Goal: Task Accomplishment & Management: Use online tool/utility

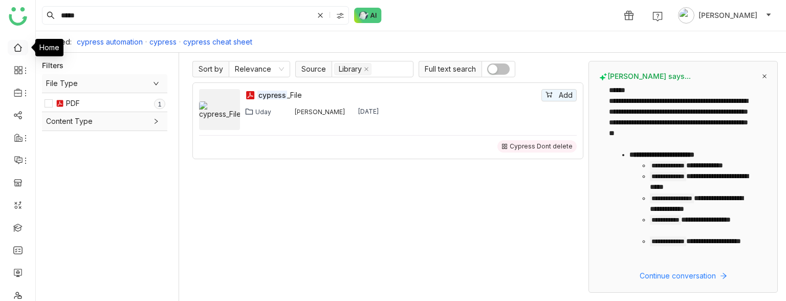
click at [16, 48] on link at bounding box center [17, 46] width 9 height 9
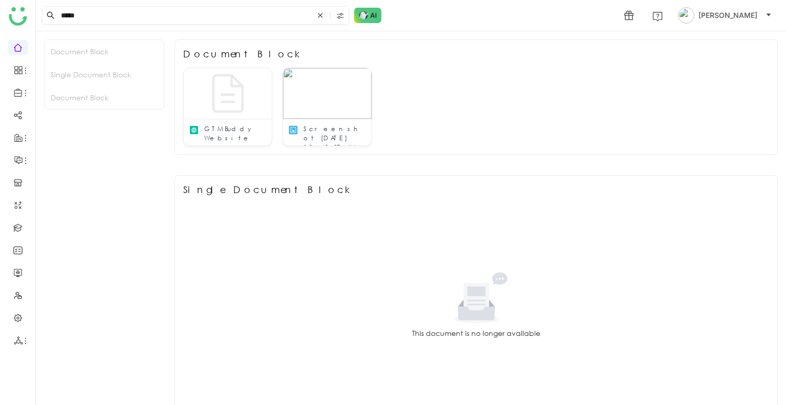
click at [319, 15] on icon at bounding box center [320, 15] width 6 height 6
click at [17, 228] on link at bounding box center [17, 227] width 9 height 9
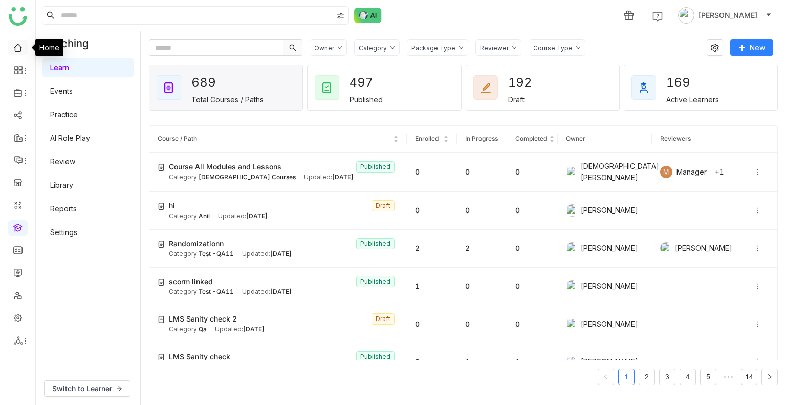
click at [20, 45] on link at bounding box center [17, 46] width 9 height 9
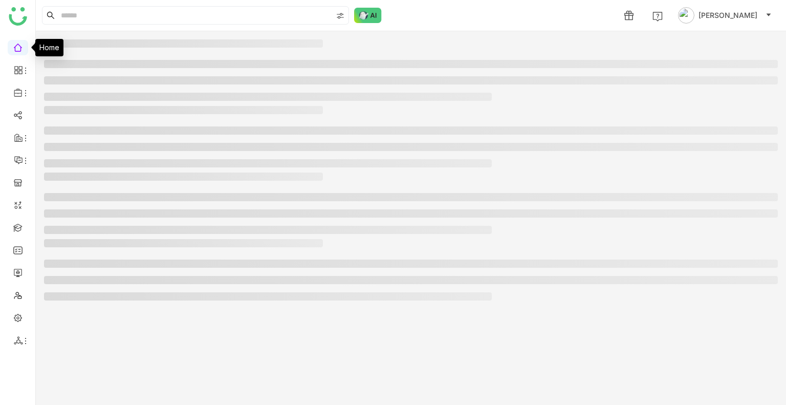
click at [20, 45] on link at bounding box center [17, 46] width 9 height 9
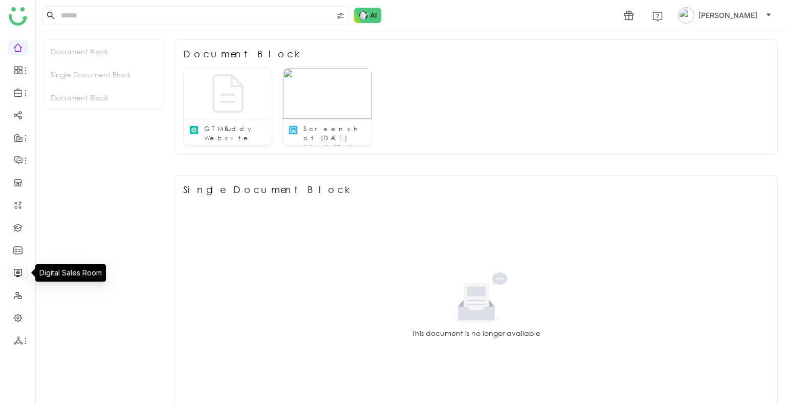
click at [20, 273] on link at bounding box center [17, 272] width 9 height 9
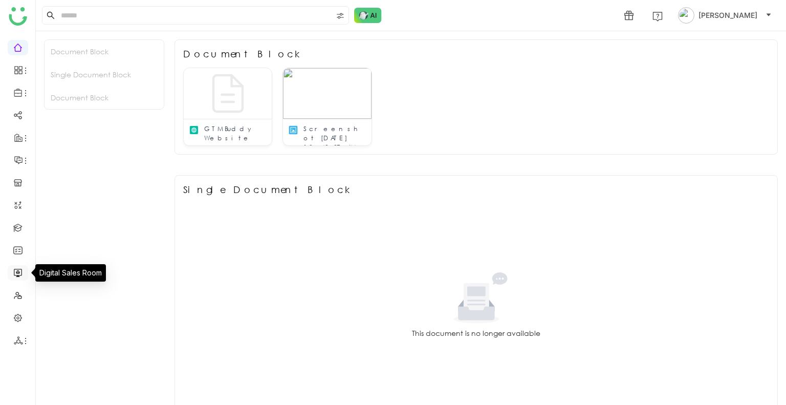
click at [20, 273] on link at bounding box center [17, 272] width 9 height 9
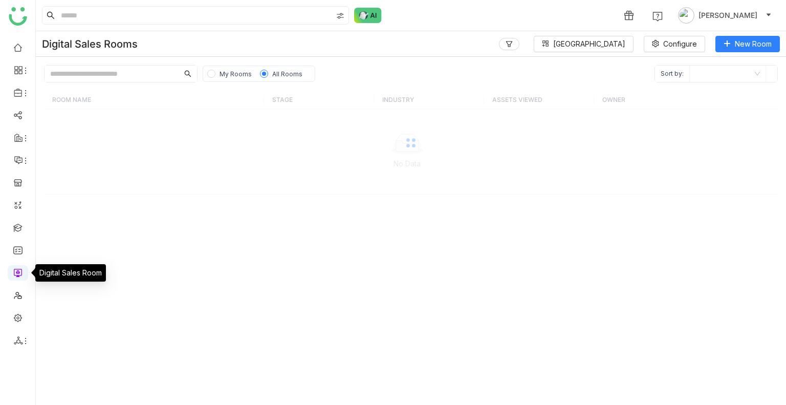
click at [20, 273] on link at bounding box center [17, 272] width 9 height 9
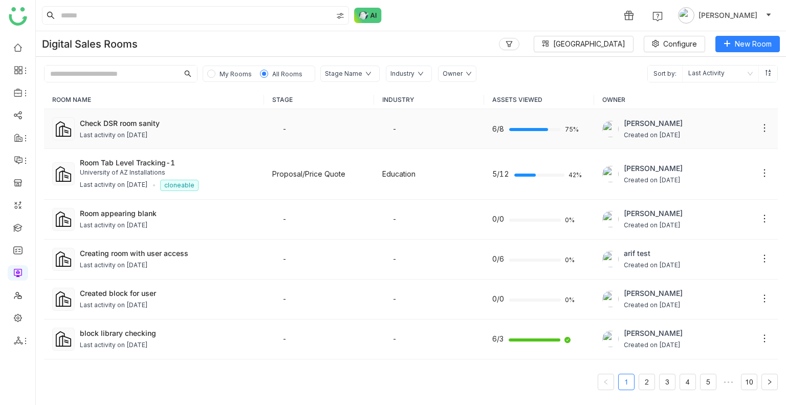
click at [143, 128] on div "Check DSR room sanity Last activity on Sep 08, 2025" at bounding box center [168, 129] width 176 height 23
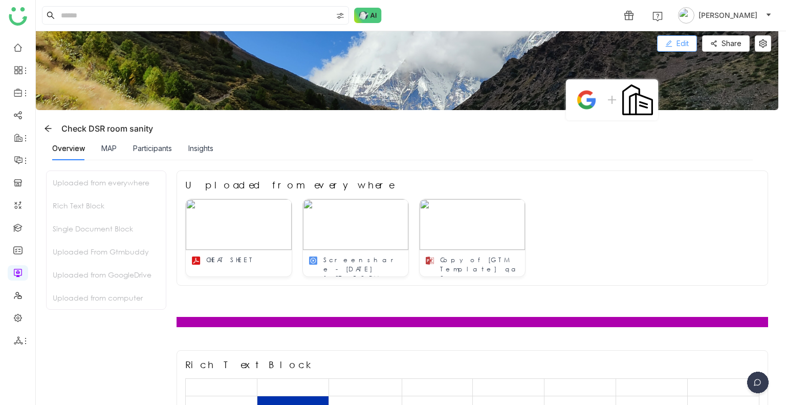
click at [675, 40] on button "Edit" at bounding box center [677, 43] width 40 height 16
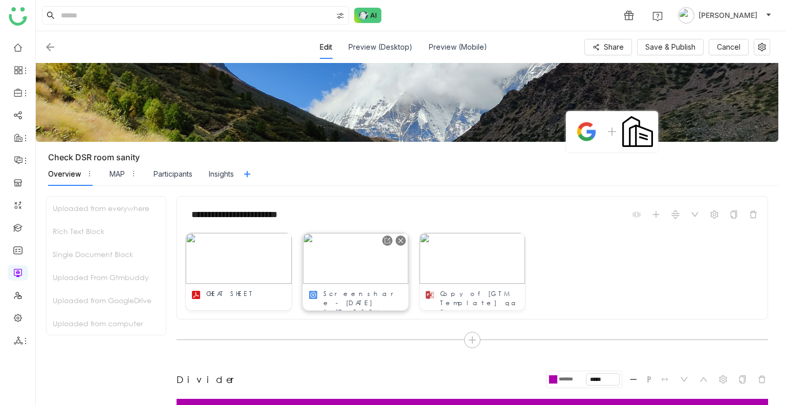
scroll to position [111, 0]
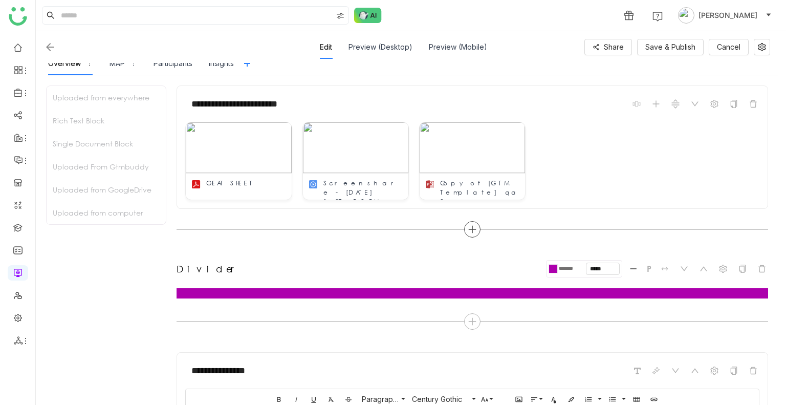
click at [471, 225] on icon at bounding box center [472, 229] width 9 height 9
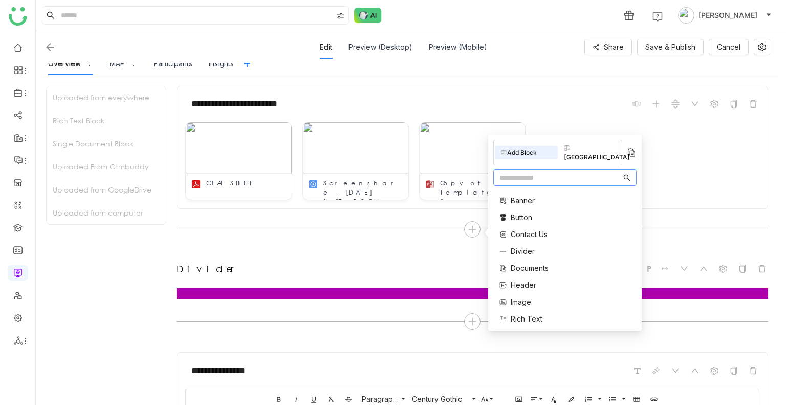
click at [530, 172] on input "text" at bounding box center [560, 177] width 122 height 11
type input "****"
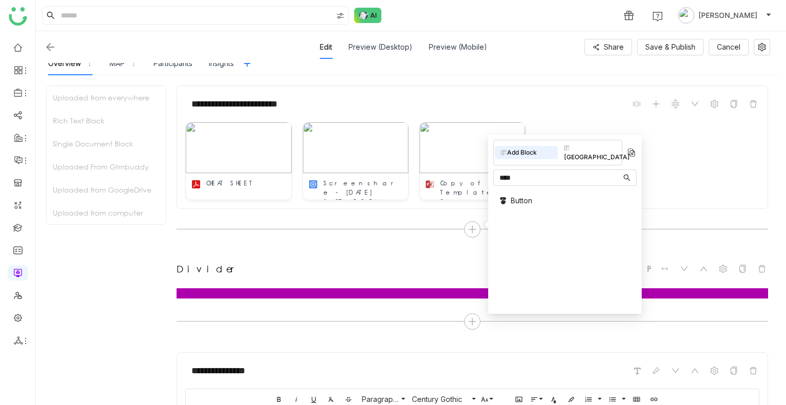
click at [523, 195] on span "Button" at bounding box center [521, 200] width 21 height 11
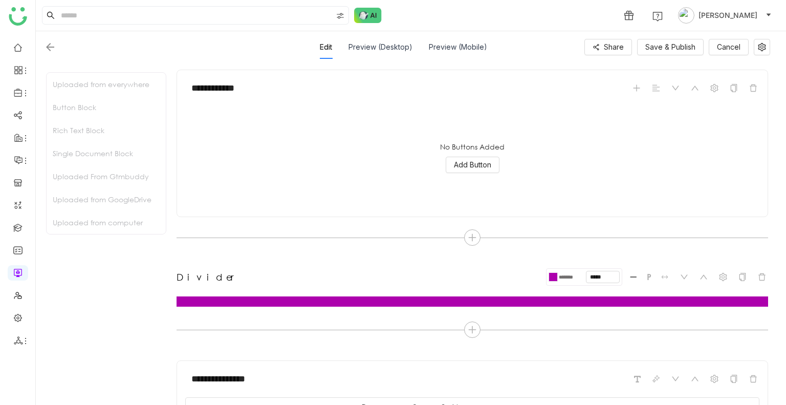
scroll to position [304, 0]
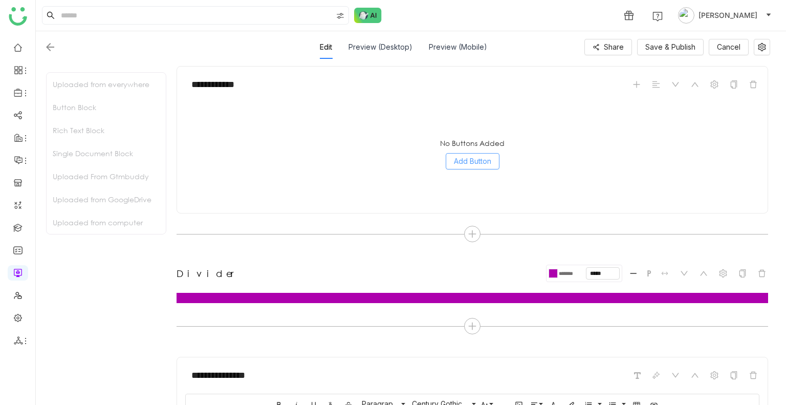
click at [471, 162] on span "Add Button" at bounding box center [472, 161] width 37 height 11
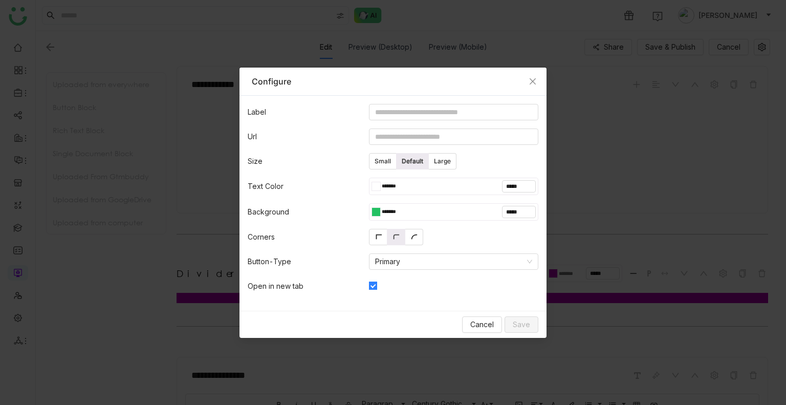
click at [391, 194] on div "******* *****" at bounding box center [453, 186] width 169 height 17
click at [418, 192] on div "******* *****" at bounding box center [453, 186] width 169 height 17
click at [377, 184] on div at bounding box center [378, 186] width 4 height 8
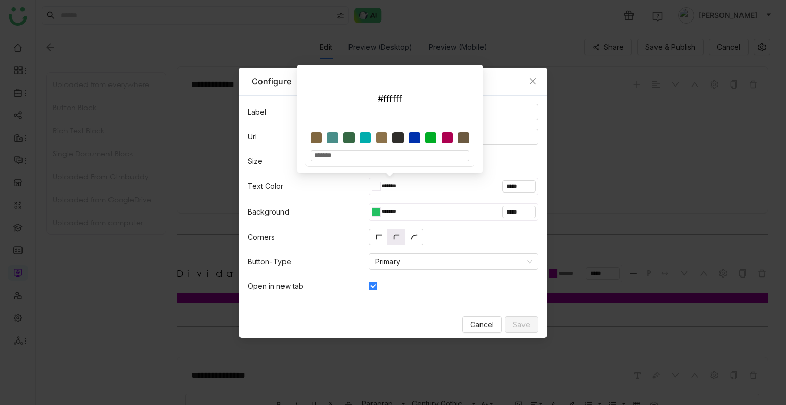
click at [377, 184] on div at bounding box center [378, 186] width 4 height 8
click at [376, 141] on div at bounding box center [381, 137] width 11 height 11
type input "*******"
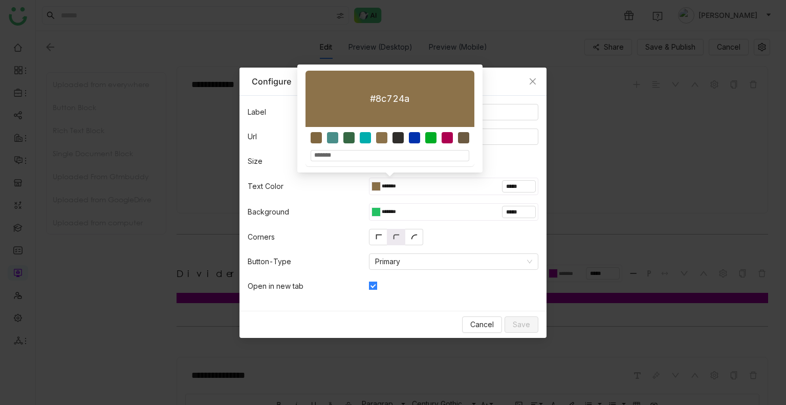
click at [371, 214] on div at bounding box center [373, 211] width 5 height 9
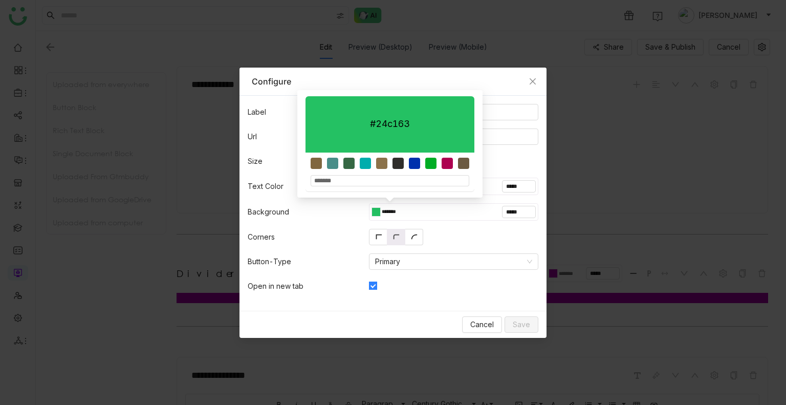
click at [377, 167] on div at bounding box center [381, 163] width 11 height 11
type input "*******"
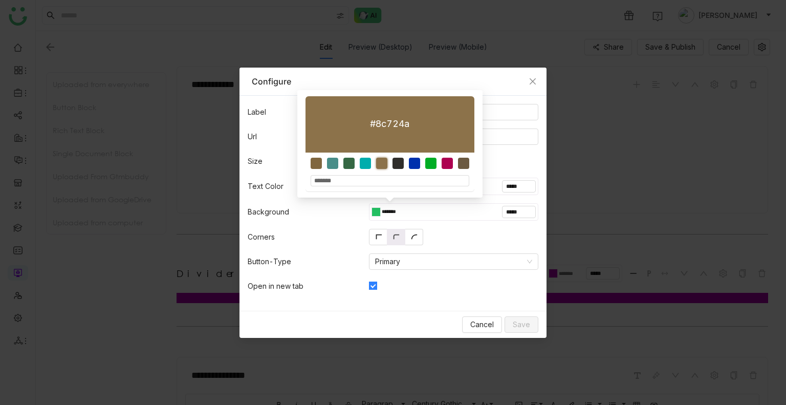
type input "*******"
click at [483, 171] on form "Label Url Size Small Default Large Text Color ******* ***** Background ******* …" at bounding box center [392, 203] width 307 height 215
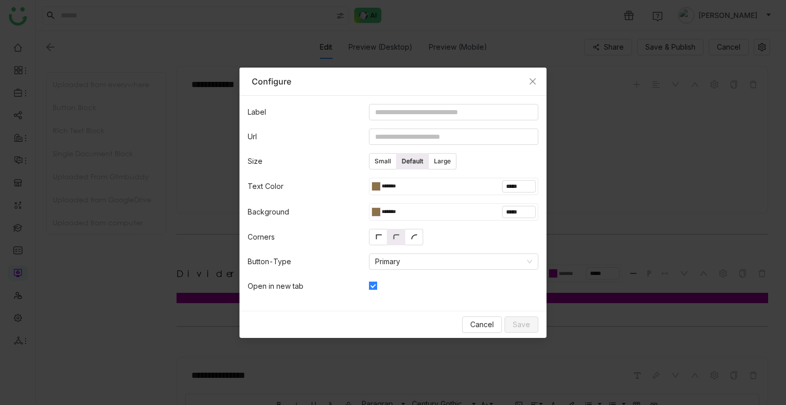
click at [411, 186] on div "******* *****" at bounding box center [453, 186] width 169 height 17
click at [371, 185] on div at bounding box center [373, 186] width 5 height 9
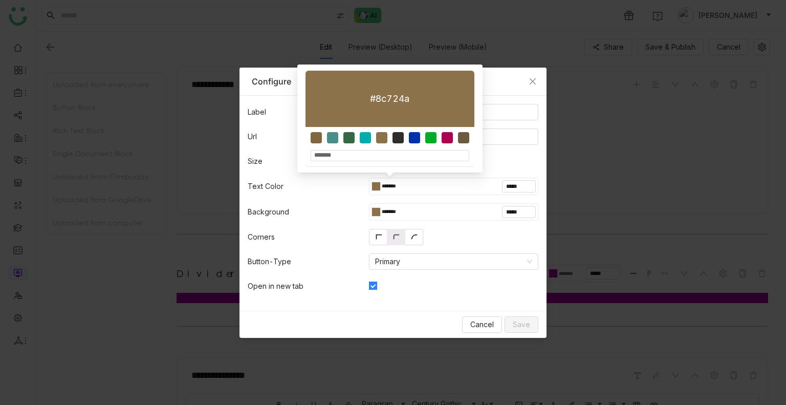
click at [538, 66] on nz-modal-container "Configure Label Url Size Small Default Large Text Color ******* ***** Backgroun…" at bounding box center [393, 202] width 786 height 405
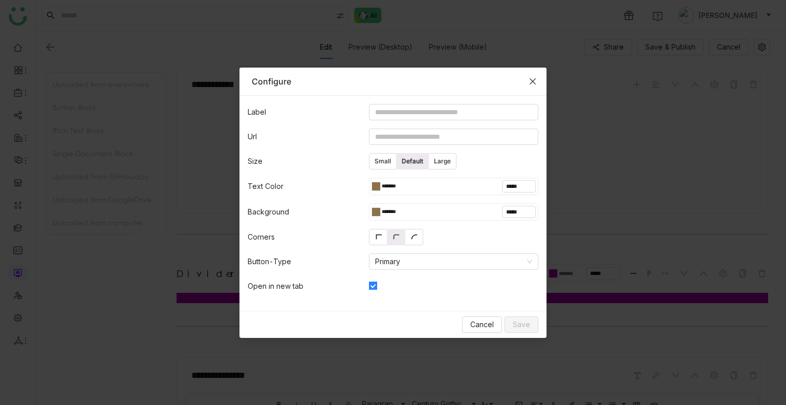
click at [529, 87] on span "Close" at bounding box center [533, 82] width 28 height 28
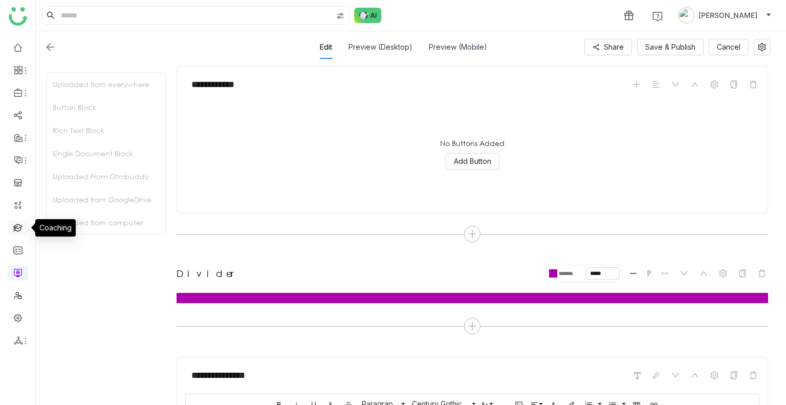
click at [23, 230] on link at bounding box center [17, 227] width 9 height 9
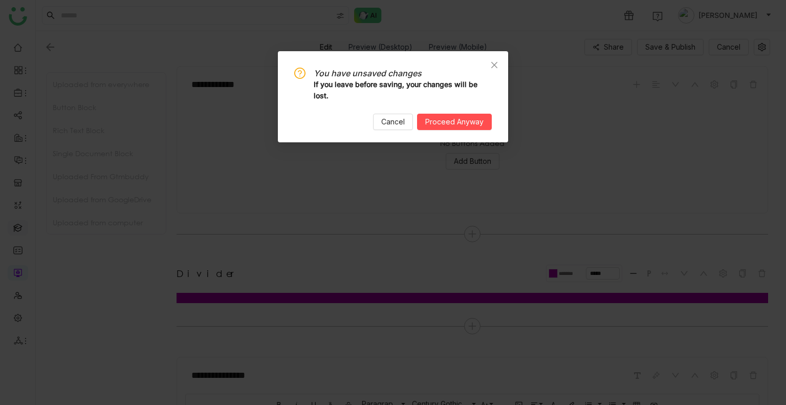
click at [25, 230] on nz-modal-confirm-container "You have unsaved changes If you leave before saving, your changes will be lost.…" at bounding box center [393, 202] width 786 height 405
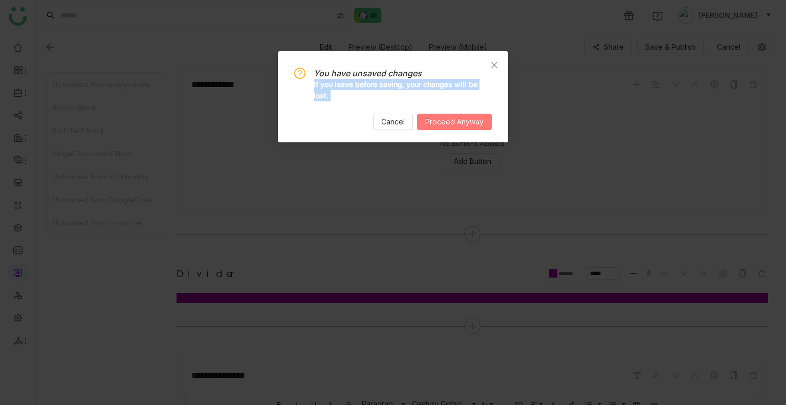
click at [460, 115] on button "Proceed Anyway" at bounding box center [454, 122] width 75 height 16
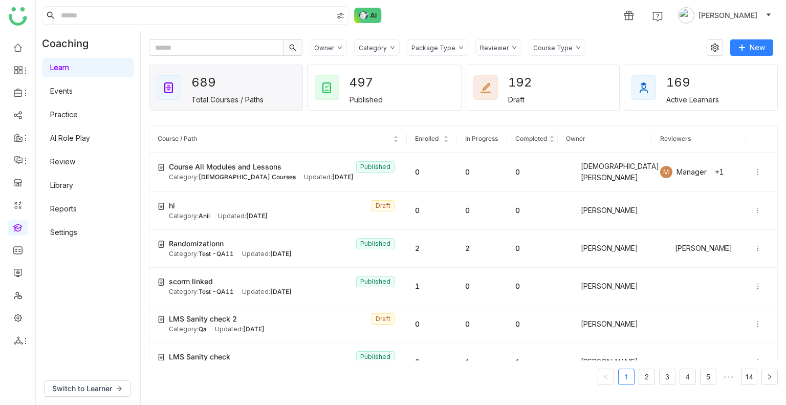
click at [435, 41] on div "Package Type" at bounding box center [437, 47] width 61 height 16
click at [423, 103] on span "Library" at bounding box center [433, 107] width 31 height 11
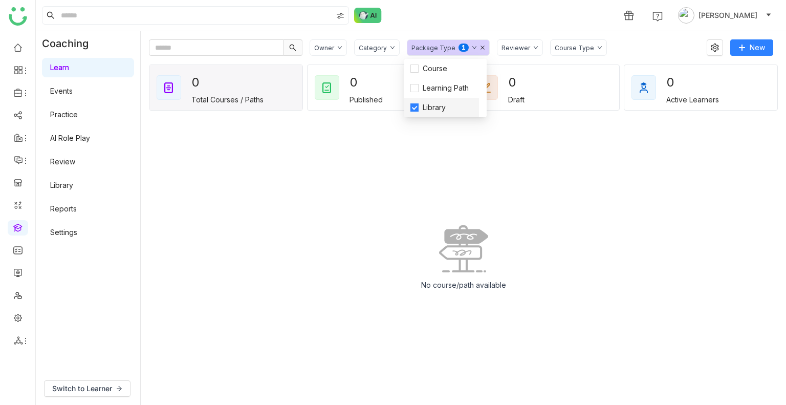
click at [423, 103] on span "Library" at bounding box center [433, 107] width 31 height 11
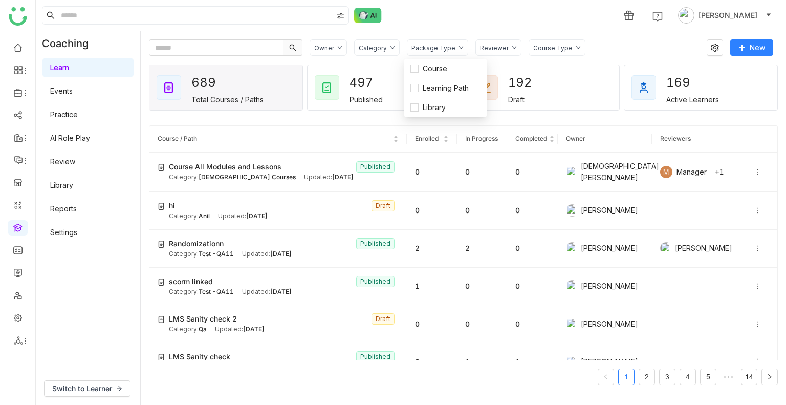
click at [410, 13] on div "1 [PERSON_NAME]" at bounding box center [411, 15] width 750 height 31
click at [437, 52] on div "Package Type" at bounding box center [437, 47] width 61 height 16
click at [381, 53] on div "Category" at bounding box center [377, 47] width 46 height 16
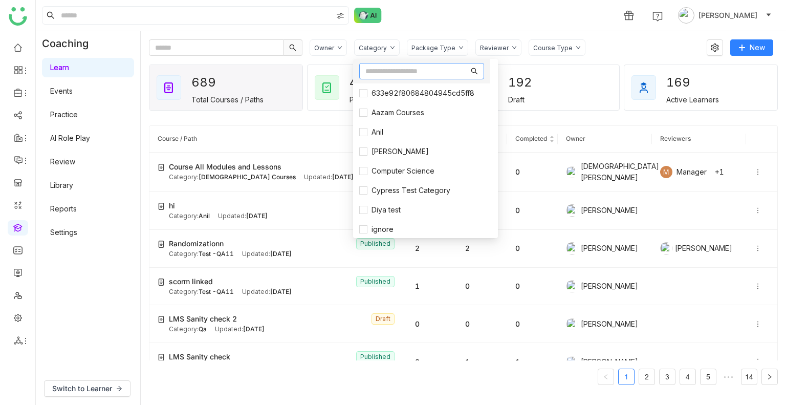
click at [391, 70] on input "text" at bounding box center [416, 70] width 103 height 11
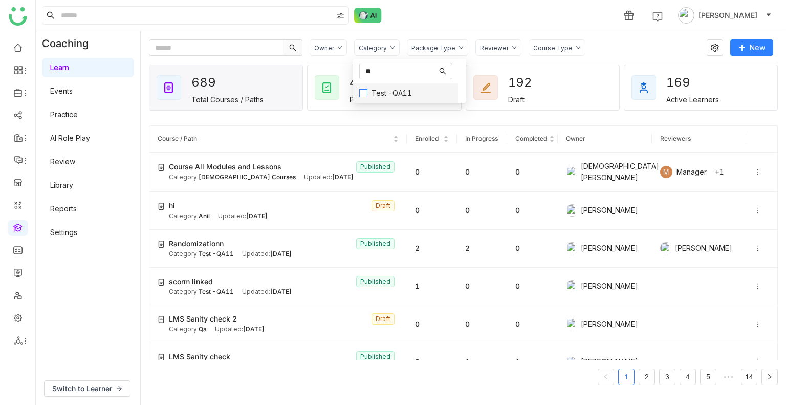
click at [385, 97] on span "Test -QA11" at bounding box center [391, 92] width 49 height 11
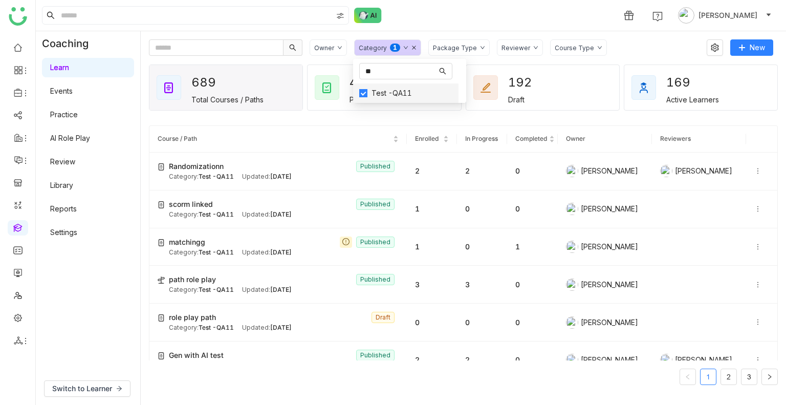
click at [385, 97] on span "Test -QA11" at bounding box center [391, 92] width 49 height 11
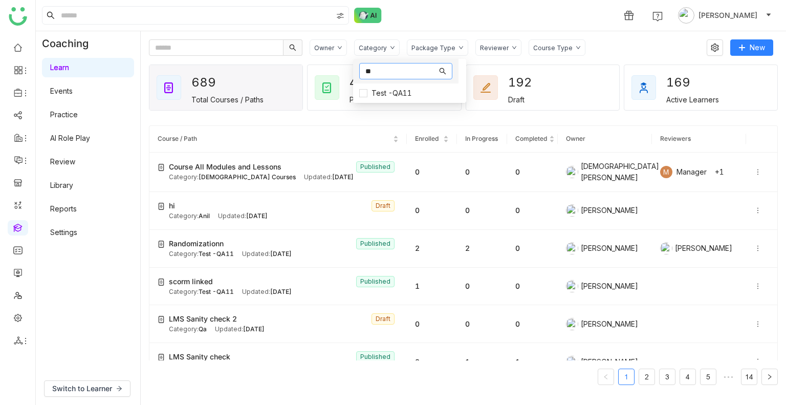
click at [377, 71] on input "**" at bounding box center [401, 70] width 72 height 11
type input "*"
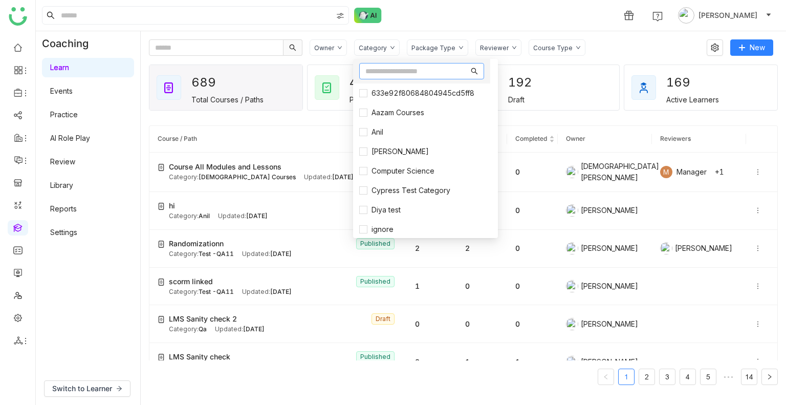
click at [365, 71] on input "text" at bounding box center [416, 70] width 103 height 11
click at [526, 14] on div "1 Uday Bhanu" at bounding box center [411, 15] width 750 height 31
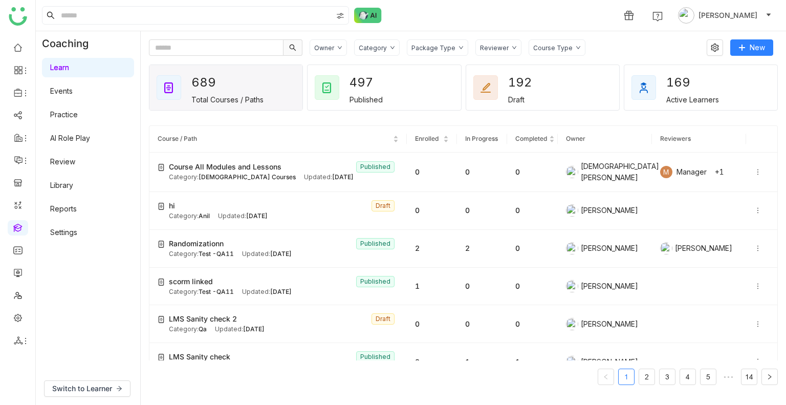
click at [385, 45] on div "Category" at bounding box center [377, 47] width 46 height 16
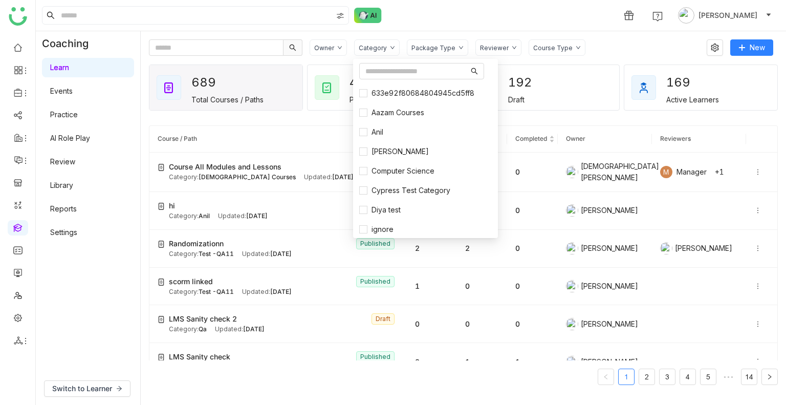
click at [447, 29] on div "1 Uday Bhanu" at bounding box center [411, 15] width 750 height 31
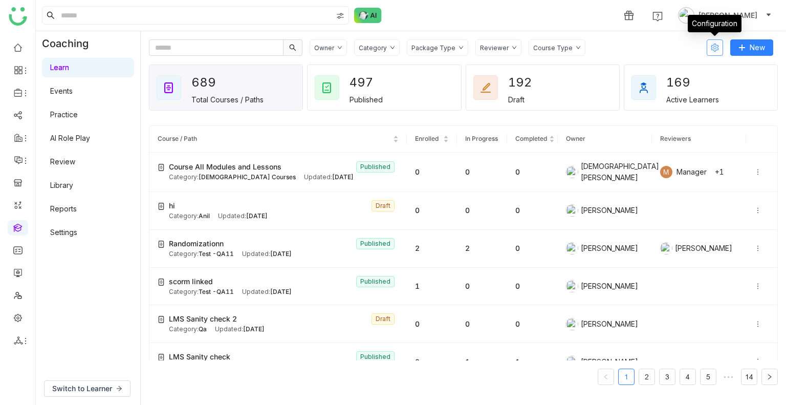
click at [718, 48] on icon at bounding box center [715, 47] width 8 height 8
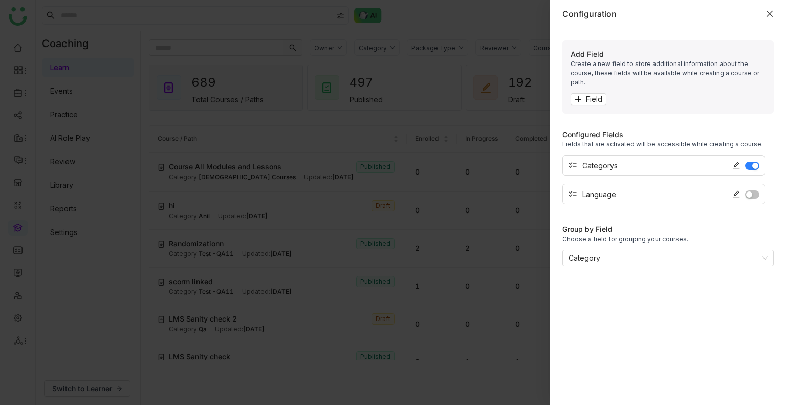
click at [771, 12] on icon "Close" at bounding box center [769, 14] width 8 height 8
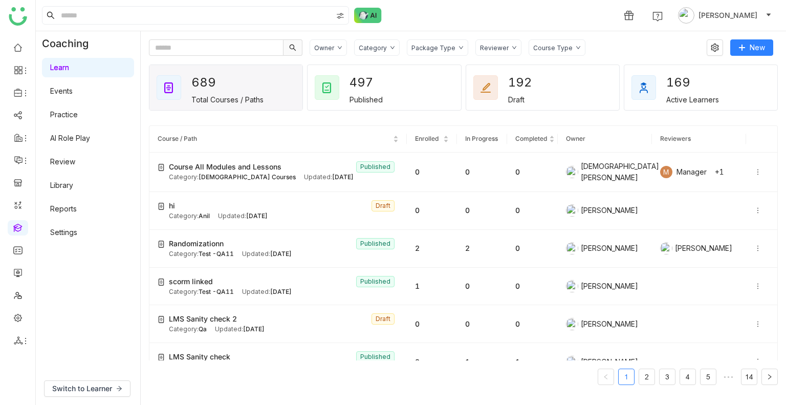
click at [444, 16] on div "1 Uday Bhanu" at bounding box center [411, 15] width 750 height 31
click at [606, 49] on div "Owner Category Package Type Reviewer Course Type" at bounding box center [505, 47] width 390 height 16
click at [754, 245] on icon at bounding box center [757, 248] width 7 height 7
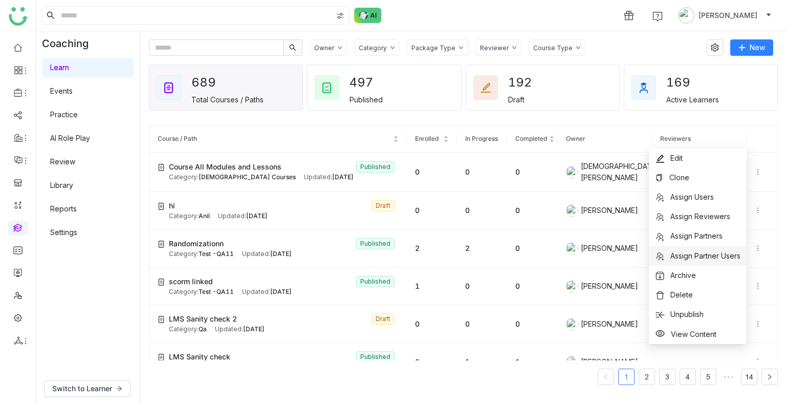
click at [719, 263] on li "Assign Partner Users" at bounding box center [698, 255] width 98 height 19
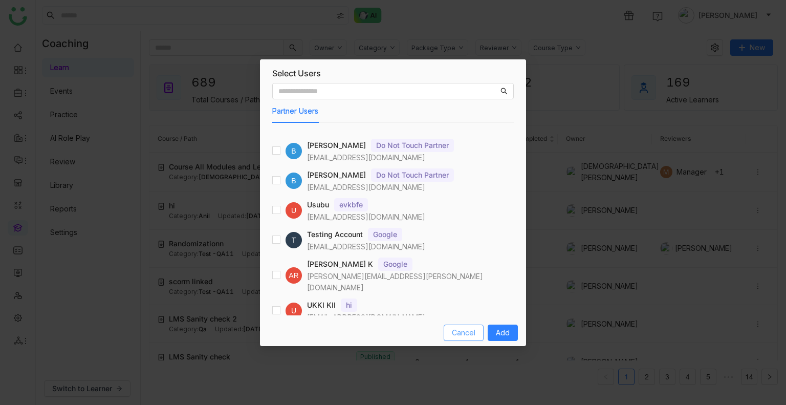
click at [460, 333] on span "Cancel" at bounding box center [464, 332] width 24 height 11
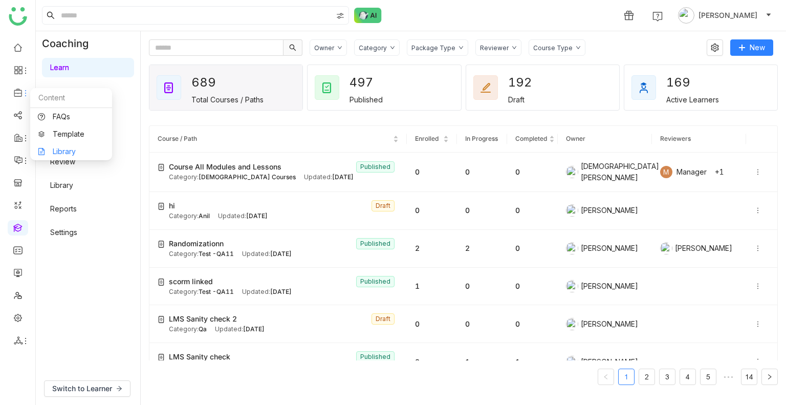
click at [80, 148] on link "Library" at bounding box center [71, 151] width 67 height 7
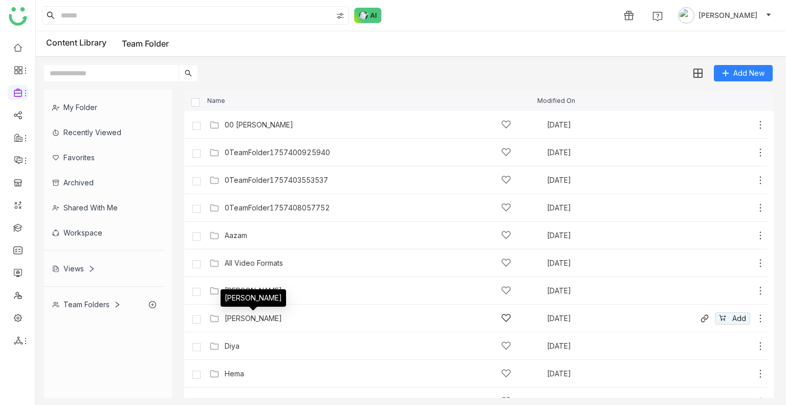
click at [237, 319] on div "Chiru Folder" at bounding box center [253, 318] width 57 height 8
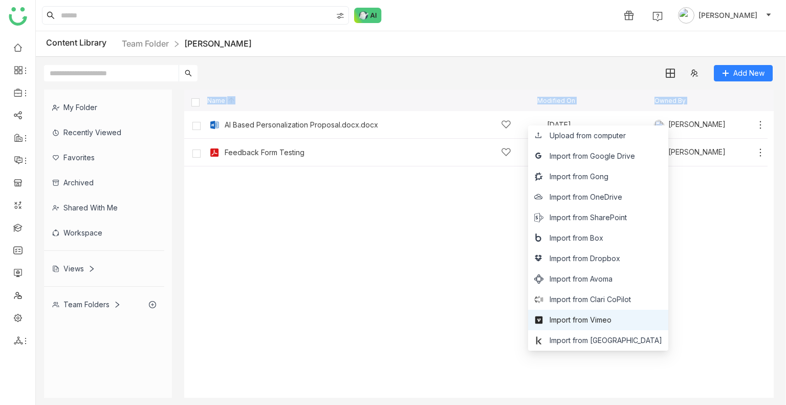
click at [611, 317] on span "Import from Vimeo" at bounding box center [580, 319] width 62 height 11
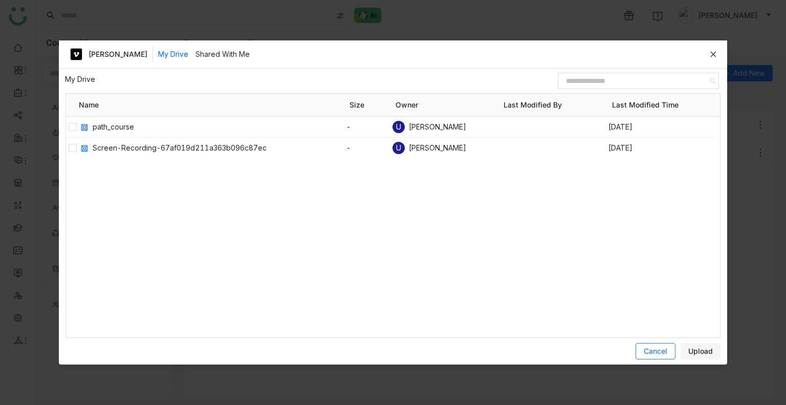
click at [650, 347] on span "Cancel" at bounding box center [656, 351] width 24 height 10
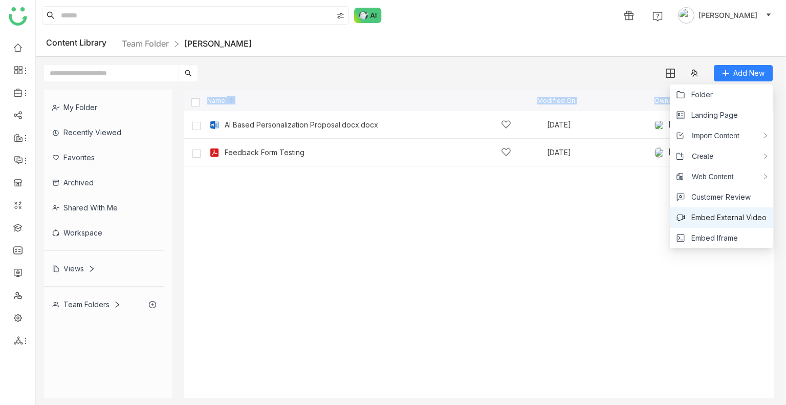
click at [727, 218] on span "Embed External Video" at bounding box center [728, 217] width 75 height 11
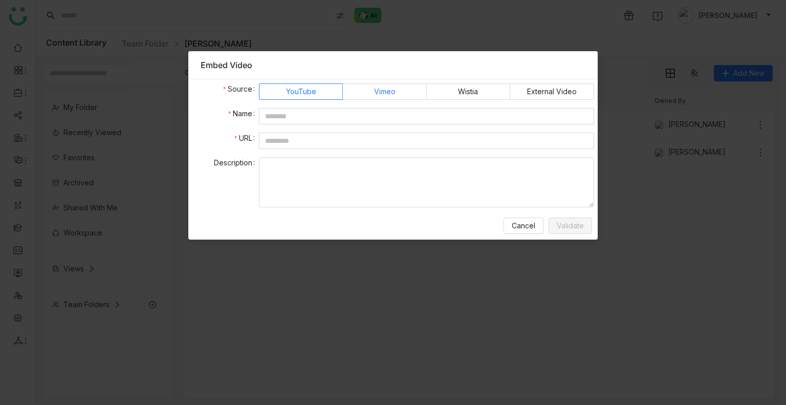
click at [379, 87] on span "Vimeo" at bounding box center [384, 91] width 21 height 15
click at [325, 119] on input "text" at bounding box center [426, 116] width 335 height 16
type input "*******"
paste input "**********"
type input "**********"
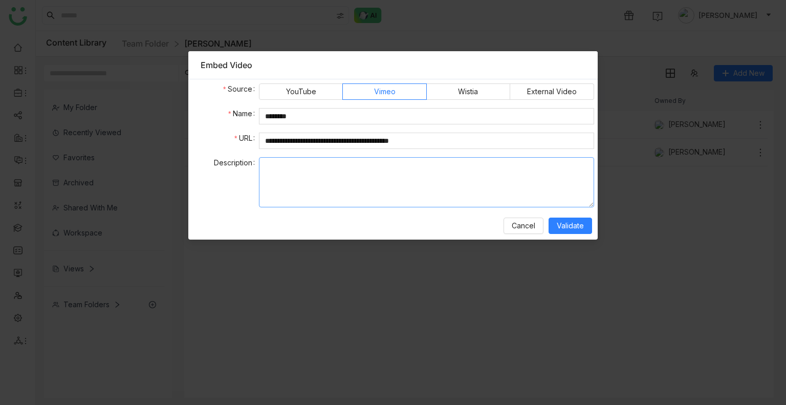
click at [356, 186] on textarea at bounding box center [426, 182] width 335 height 50
click at [348, 165] on textarea "**********" at bounding box center [426, 182] width 335 height 50
drag, startPoint x: 344, startPoint y: 168, endPoint x: 336, endPoint y: 172, distance: 9.4
click at [311, 168] on textarea "**********" at bounding box center [426, 182] width 335 height 50
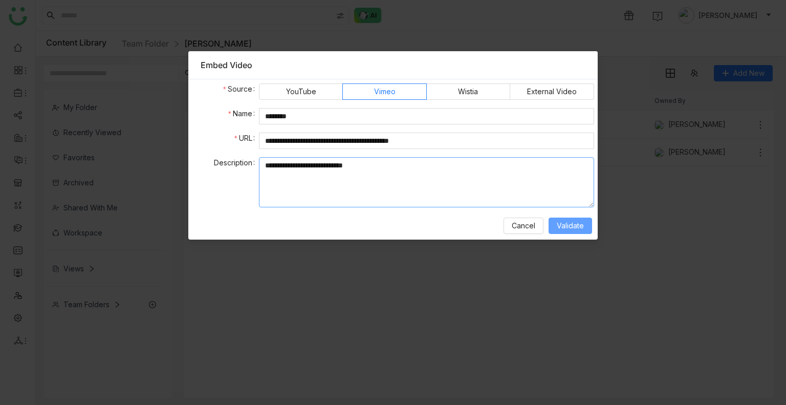
type textarea "**********"
click at [561, 230] on span "Validate" at bounding box center [570, 225] width 27 height 11
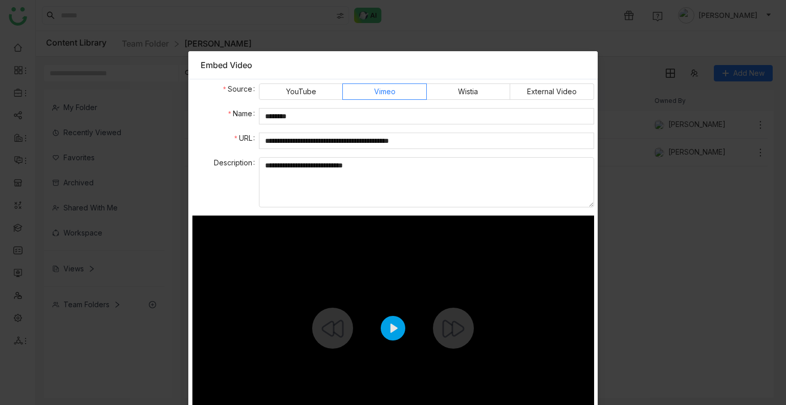
scroll to position [72, 0]
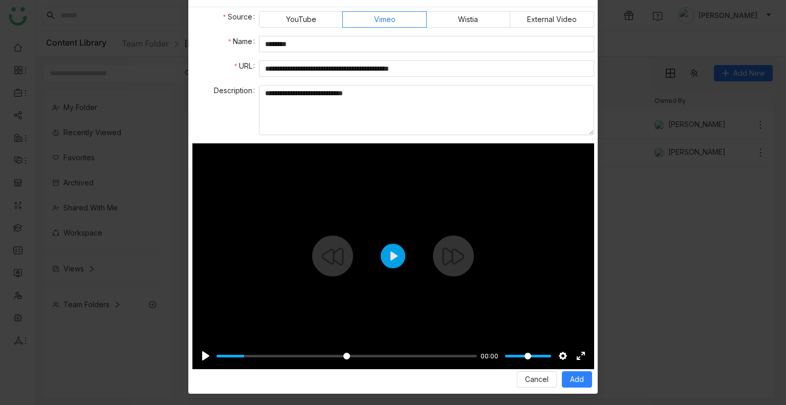
type input "*****"
click at [242, 351] on input "Seek" at bounding box center [346, 356] width 260 height 10
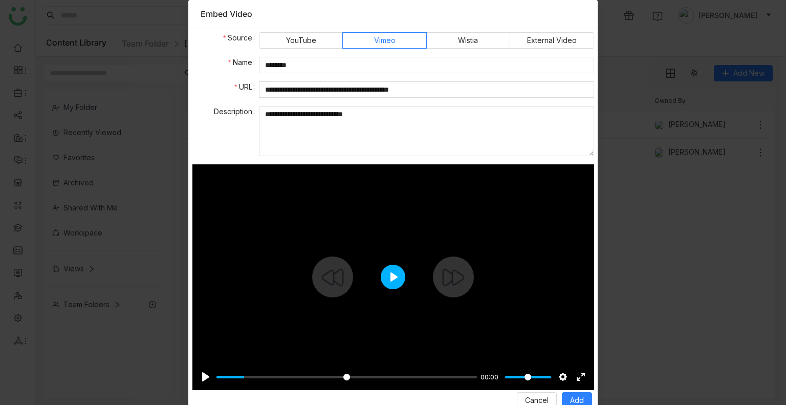
click at [389, 277] on button "Play" at bounding box center [393, 276] width 25 height 25
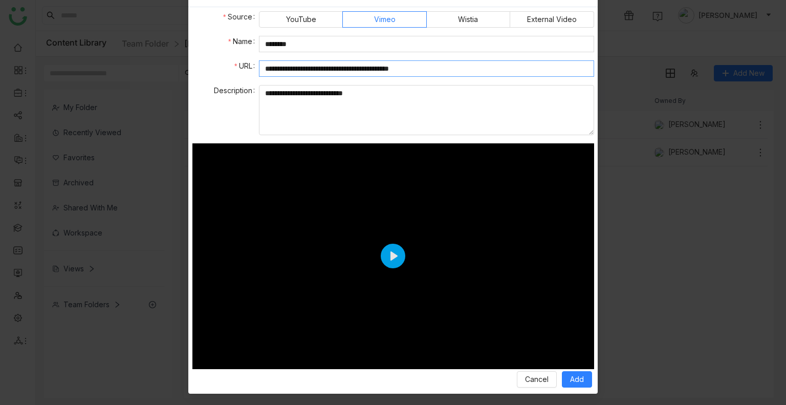
click at [452, 65] on input "**********" at bounding box center [426, 68] width 335 height 16
paste input "text"
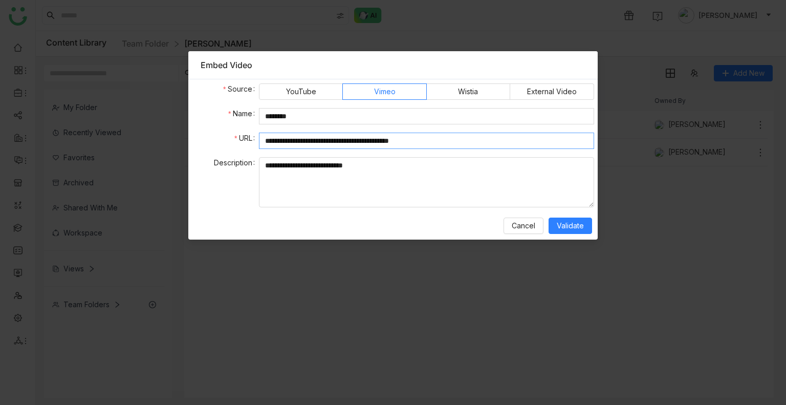
scroll to position [0, 0]
type input "**********"
click at [455, 114] on input "*******" at bounding box center [426, 116] width 335 height 16
click at [465, 167] on textarea "**********" at bounding box center [426, 182] width 335 height 50
click at [564, 225] on span "Validate" at bounding box center [570, 225] width 27 height 11
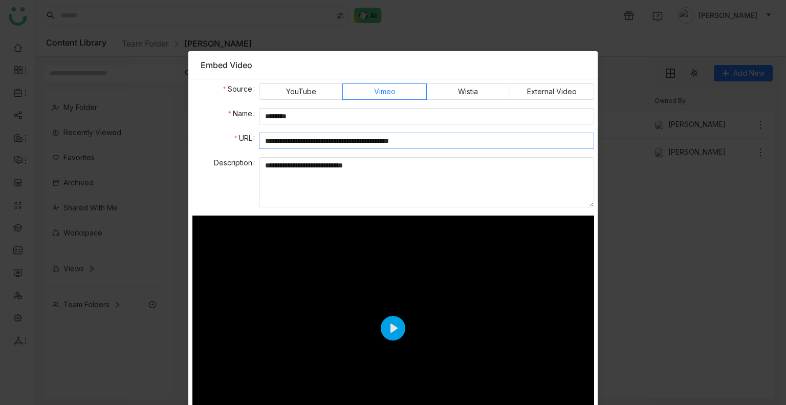
click at [454, 138] on input "**********" at bounding box center [426, 141] width 335 height 16
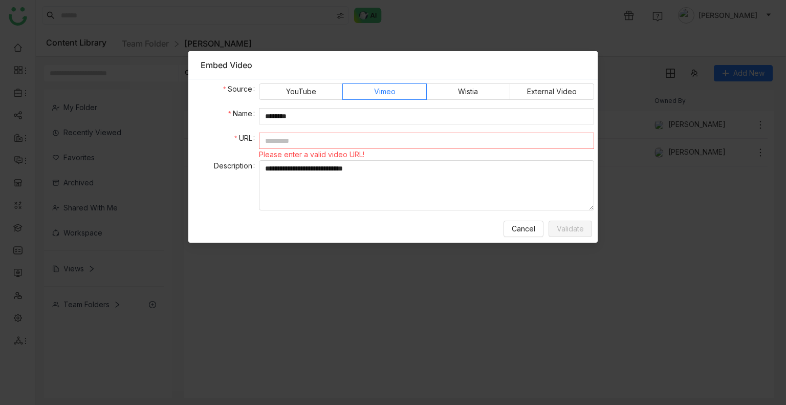
click at [277, 141] on input "text" at bounding box center [426, 141] width 335 height 16
paste input "**********"
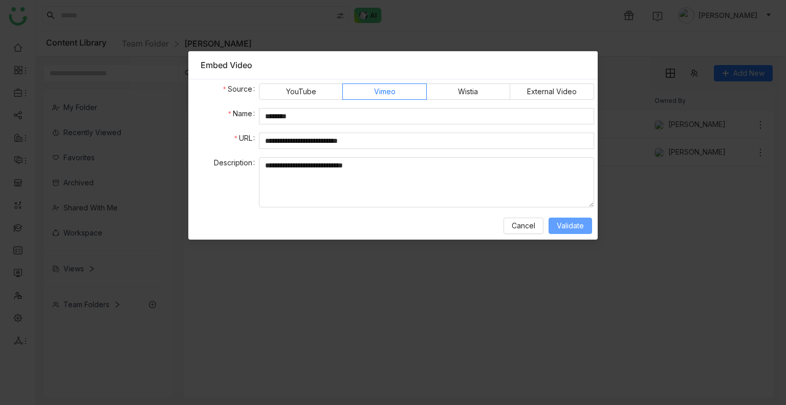
click at [563, 222] on span "Validate" at bounding box center [570, 225] width 27 height 11
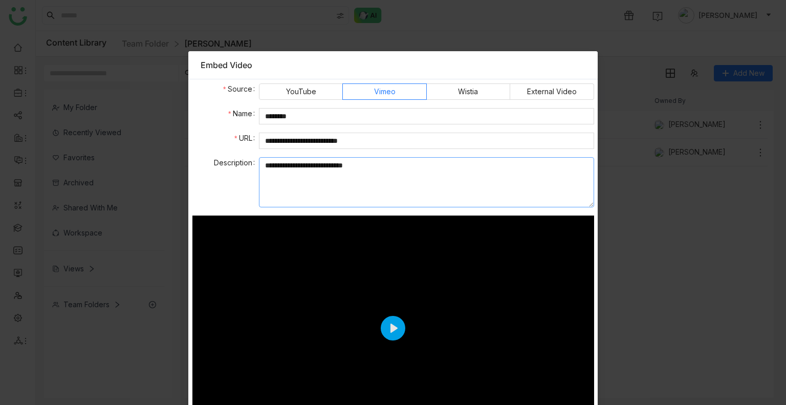
scroll to position [72, 0]
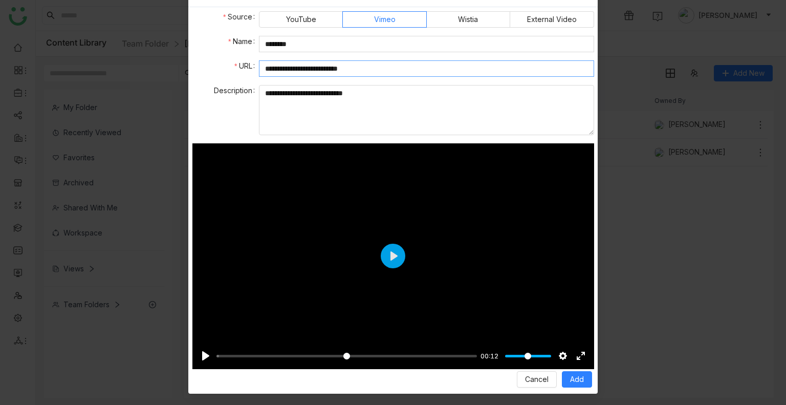
click at [373, 68] on input "**********" at bounding box center [426, 68] width 335 height 16
paste input "**********"
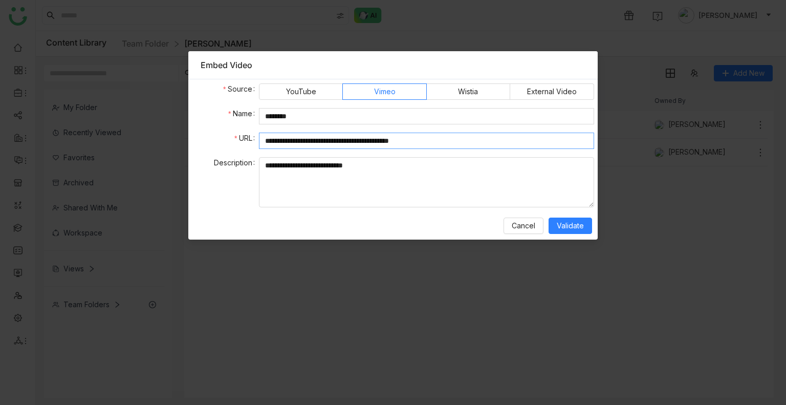
scroll to position [0, 0]
click at [558, 220] on span "Validate" at bounding box center [570, 225] width 27 height 11
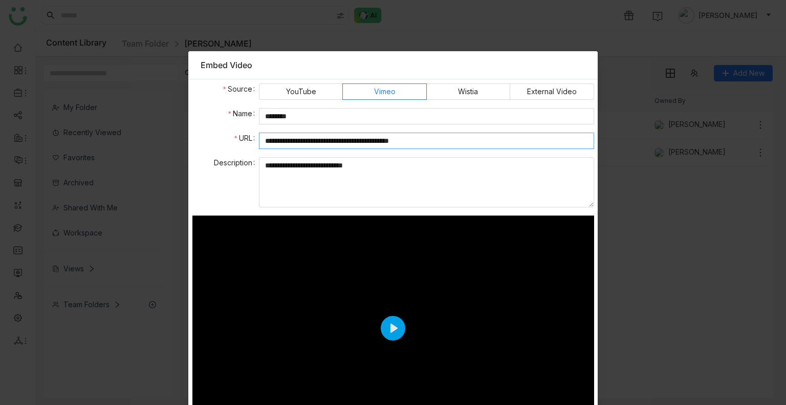
drag, startPoint x: 304, startPoint y: 139, endPoint x: 205, endPoint y: 137, distance: 99.8
click at [205, 137] on nz-form-item "**********" at bounding box center [393, 141] width 402 height 16
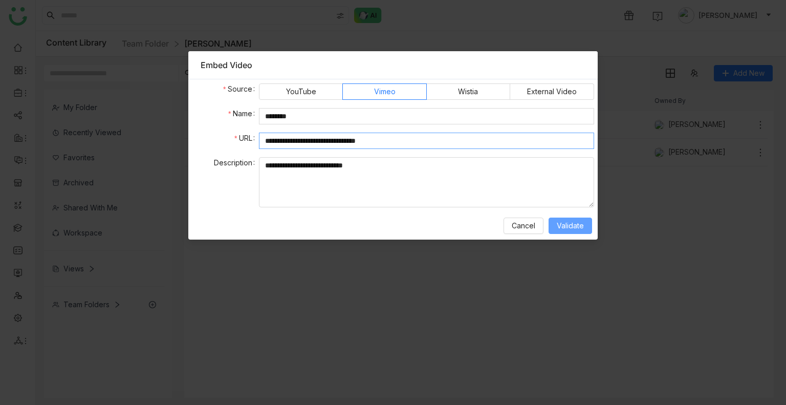
type input "**********"
click at [553, 221] on button "Validate" at bounding box center [569, 225] width 43 height 16
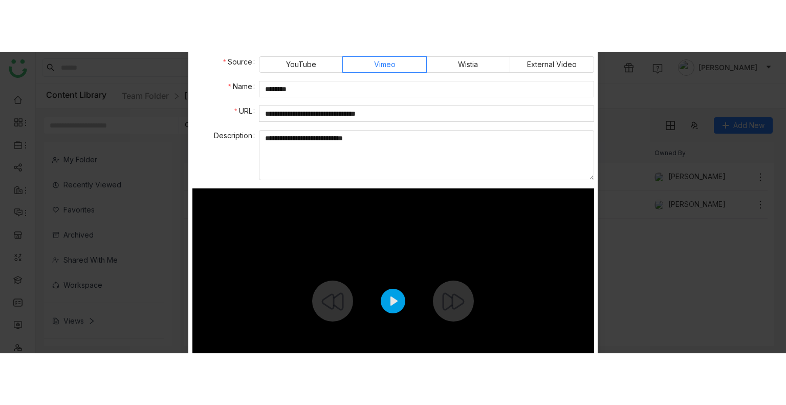
scroll to position [176, 0]
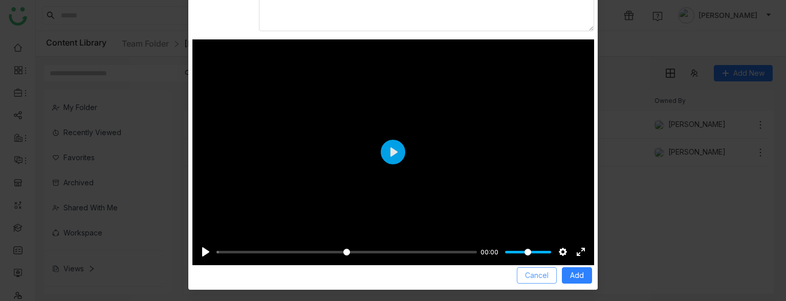
click at [536, 275] on span "Cancel" at bounding box center [537, 275] width 24 height 11
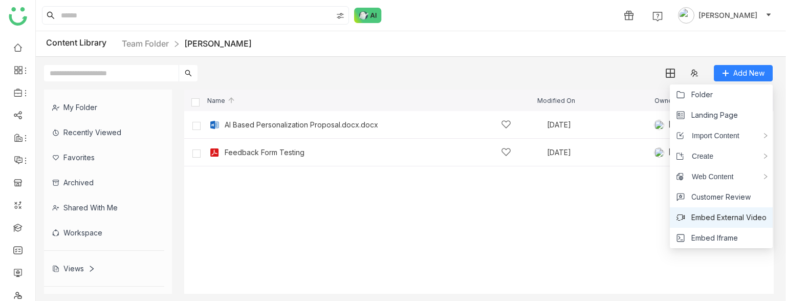
click at [706, 214] on span "Embed External Video" at bounding box center [728, 217] width 75 height 11
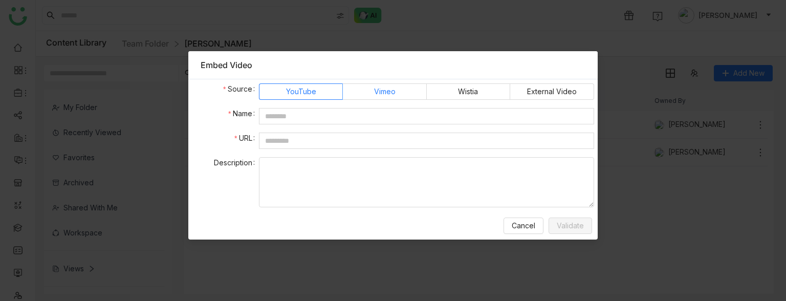
click at [374, 93] on span "Vimeo" at bounding box center [384, 91] width 21 height 15
click at [294, 142] on input "text" at bounding box center [426, 141] width 335 height 16
paste input "**********"
type input "**********"
drag, startPoint x: 286, startPoint y: 124, endPoint x: 283, endPoint y: 116, distance: 8.3
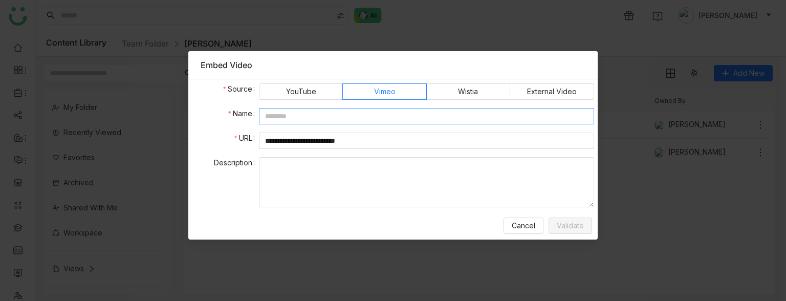
click at [283, 116] on div at bounding box center [426, 116] width 335 height 16
click at [283, 116] on input "text" at bounding box center [426, 116] width 335 height 16
type input "****"
click at [418, 179] on textarea at bounding box center [426, 182] width 335 height 50
type textarea "*****"
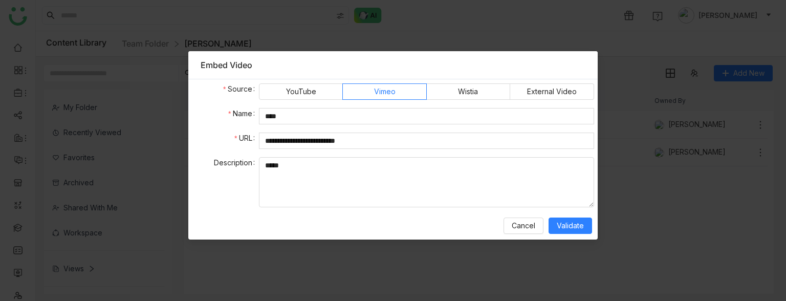
click at [569, 235] on div "Cancel Validate" at bounding box center [393, 225] width 402 height 20
click at [568, 227] on span "Validate" at bounding box center [570, 225] width 27 height 11
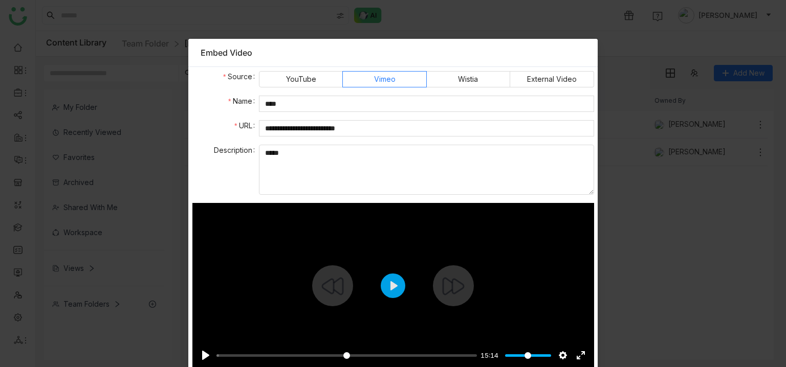
scroll to position [50, 0]
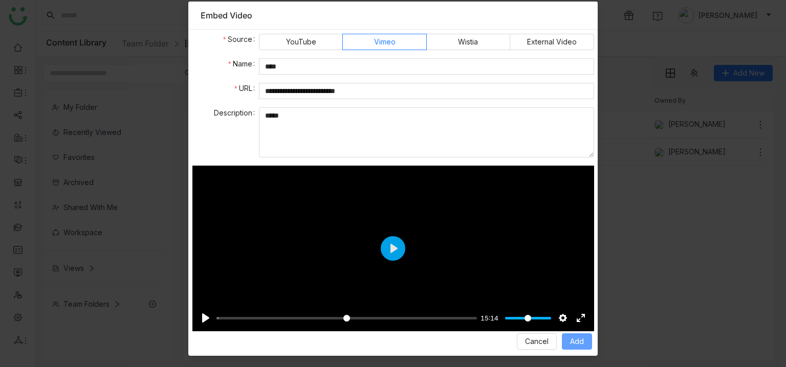
click at [572, 335] on button "Add" at bounding box center [577, 342] width 30 height 16
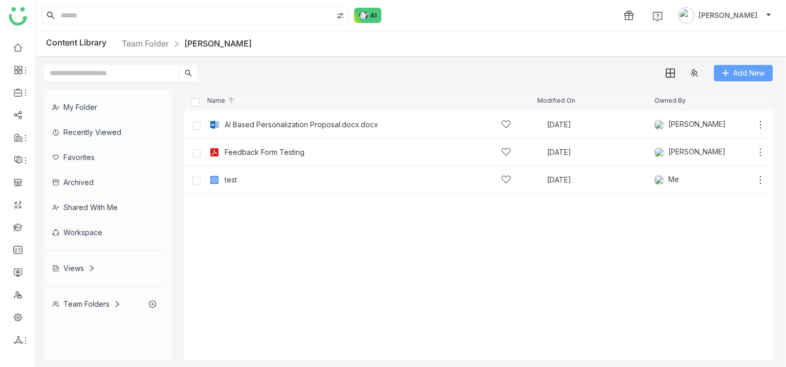
click at [732, 66] on button "Add New" at bounding box center [743, 73] width 59 height 16
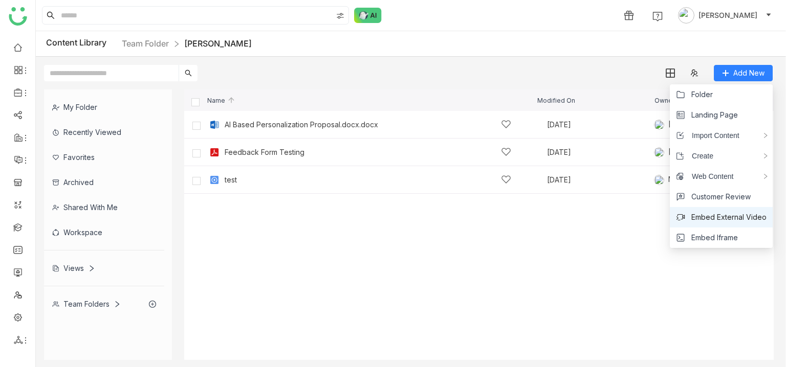
click at [697, 214] on span "Embed External Video" at bounding box center [728, 217] width 75 height 11
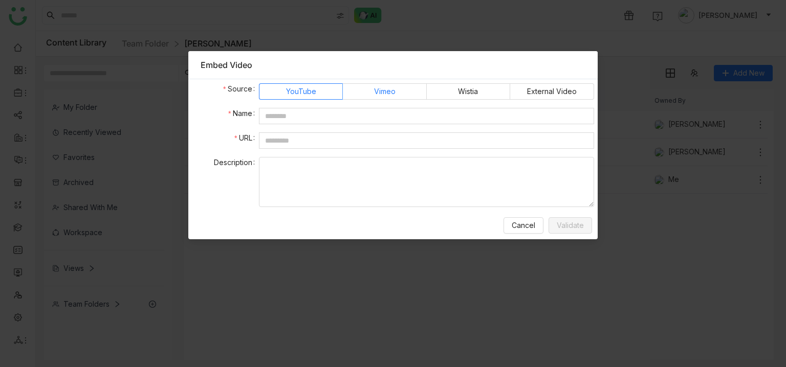
click at [378, 92] on span "Vimeo" at bounding box center [384, 91] width 21 height 15
click at [285, 120] on input "text" at bounding box center [426, 116] width 335 height 16
type input "****"
click at [291, 142] on input "text" at bounding box center [426, 141] width 335 height 16
paste input "**********"
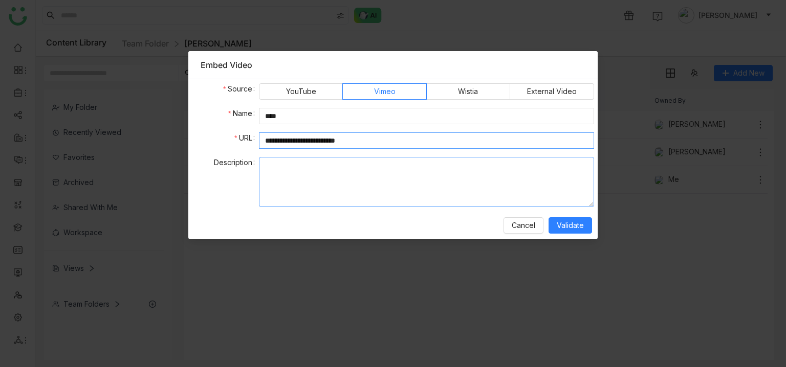
type input "**********"
click at [323, 169] on textarea at bounding box center [426, 182] width 335 height 50
type textarea "*******"
click at [570, 225] on span "Validate" at bounding box center [570, 225] width 27 height 11
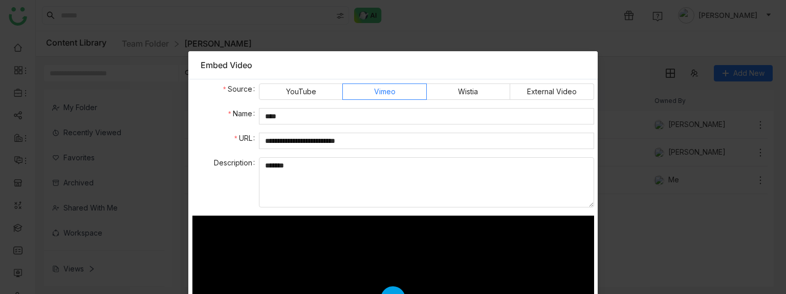
scroll to position [124, 0]
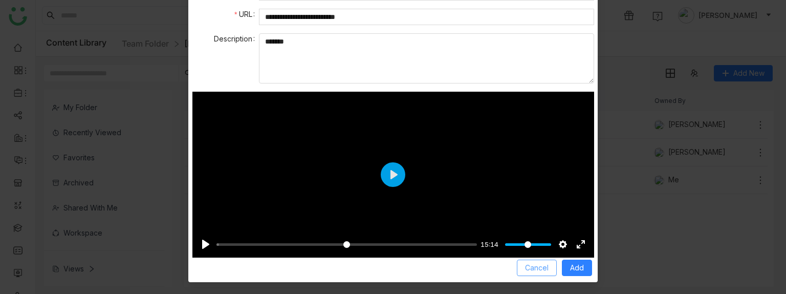
click at [531, 272] on span "Cancel" at bounding box center [537, 267] width 24 height 11
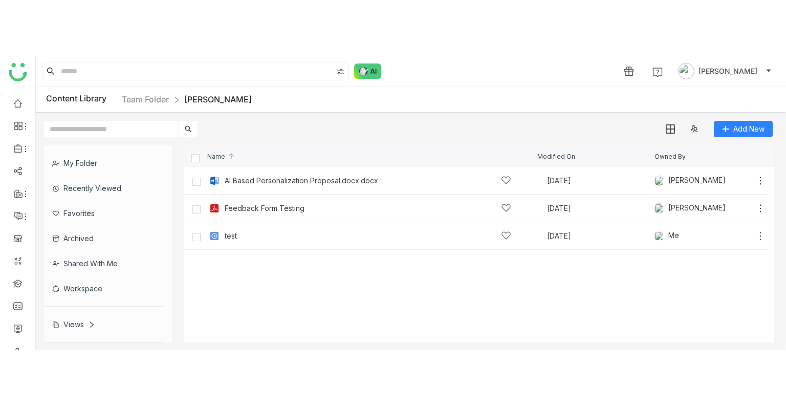
scroll to position [73, 0]
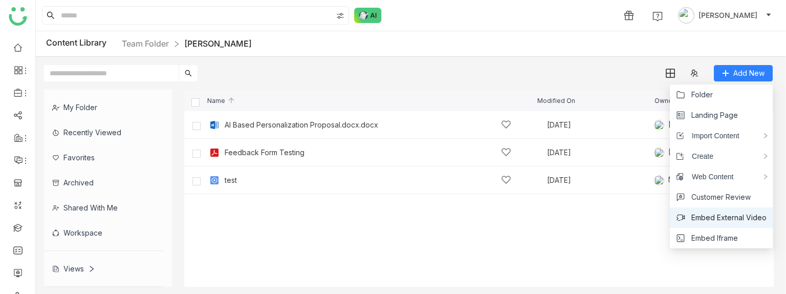
click at [736, 216] on span "Embed External Video" at bounding box center [728, 217] width 75 height 11
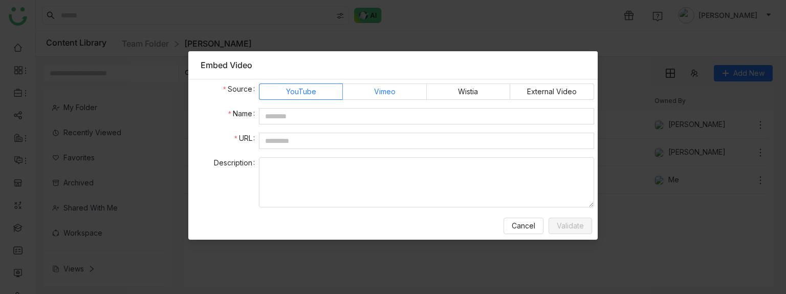
click at [382, 88] on span "Vimeo" at bounding box center [384, 91] width 21 height 15
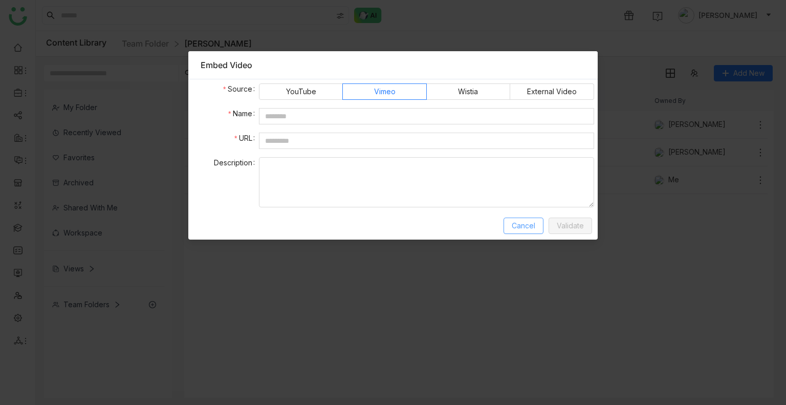
click at [532, 227] on span "Cancel" at bounding box center [524, 225] width 24 height 11
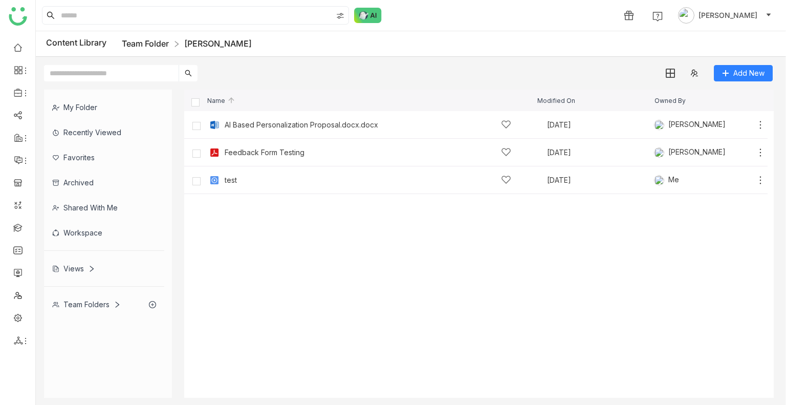
click at [151, 45] on link "Team Folder" at bounding box center [145, 43] width 47 height 10
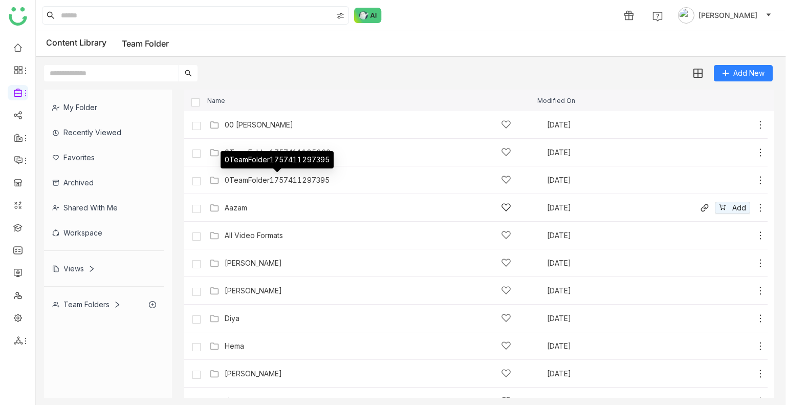
click at [254, 200] on div "Aazam Aug 16, 2025 Add" at bounding box center [486, 208] width 559 height 16
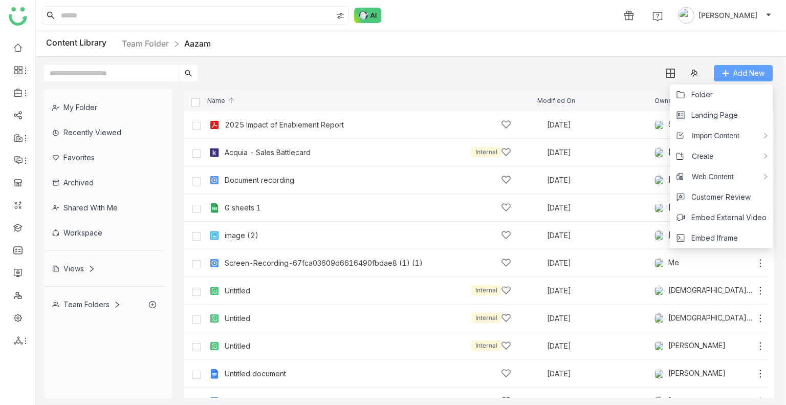
click at [751, 70] on span "Add New" at bounding box center [748, 73] width 31 height 11
click at [727, 214] on span "Embed External Video" at bounding box center [728, 217] width 75 height 11
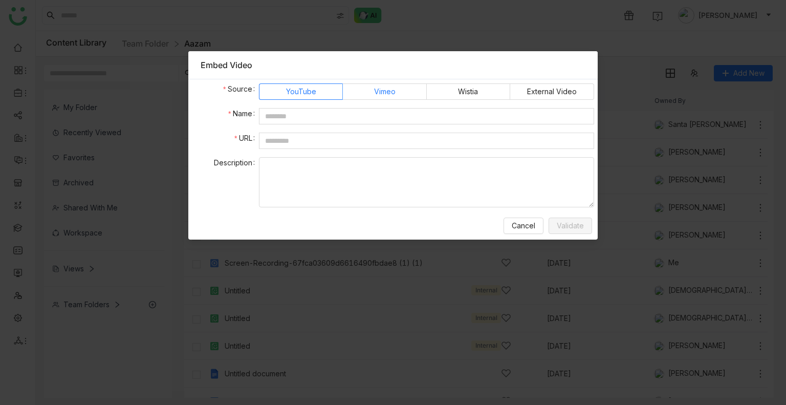
click at [393, 84] on span "Vimeo" at bounding box center [384, 91] width 21 height 15
click at [520, 222] on span "Cancel" at bounding box center [524, 225] width 24 height 11
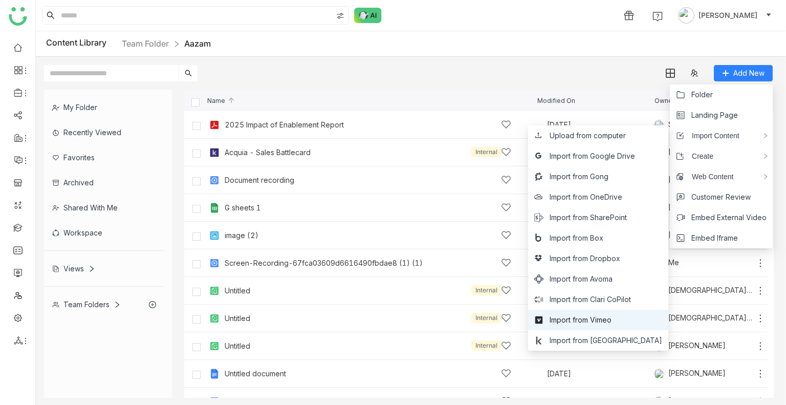
click at [611, 317] on span "Import from Vimeo" at bounding box center [580, 319] width 62 height 11
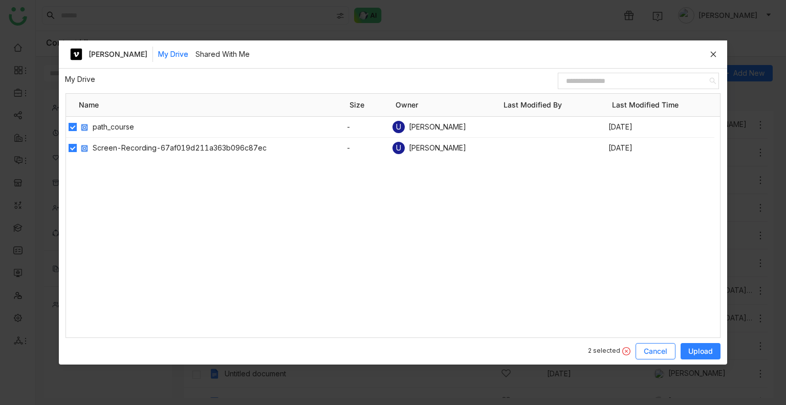
click at [649, 349] on span "Cancel" at bounding box center [656, 351] width 24 height 10
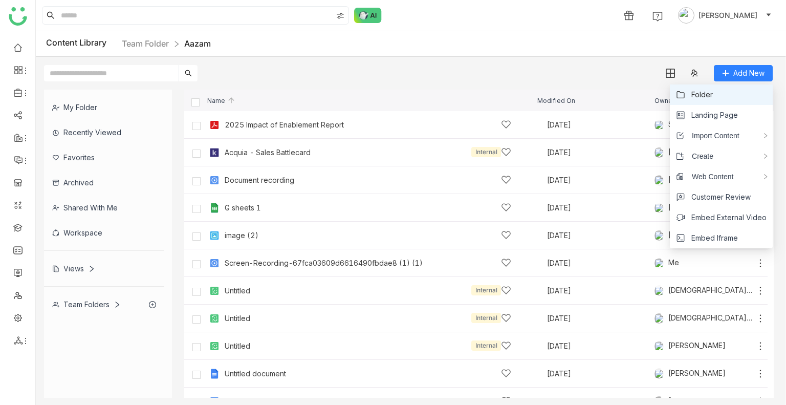
click at [714, 96] on li "Folder" at bounding box center [721, 94] width 103 height 20
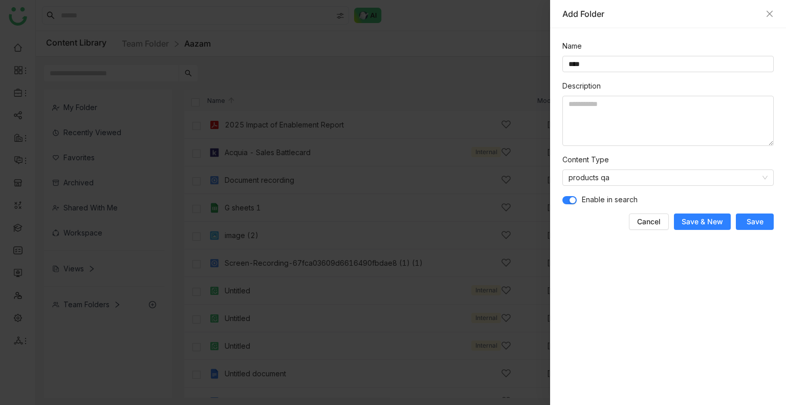
type input "****"
click at [757, 222] on span "Save" at bounding box center [754, 221] width 17 height 10
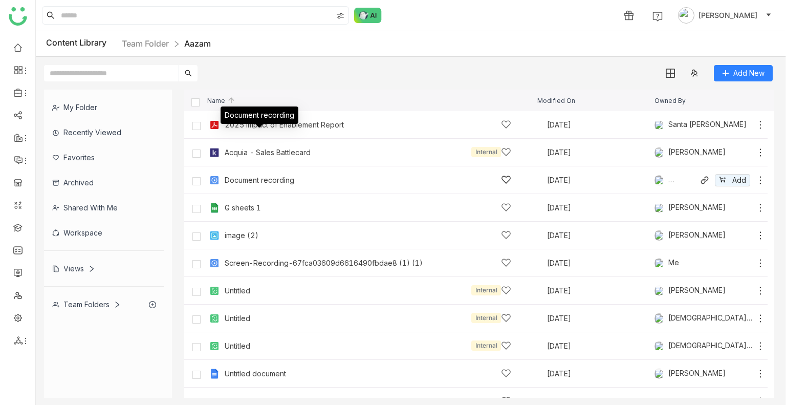
scroll to position [45, 0]
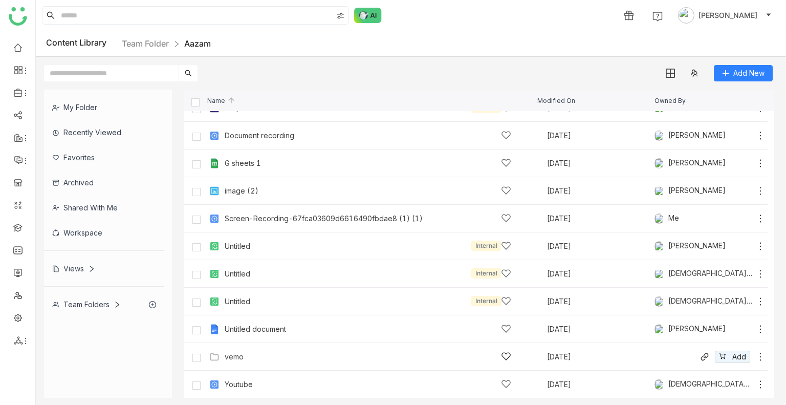
click at [237, 358] on div "vemo" at bounding box center [234, 356] width 19 height 8
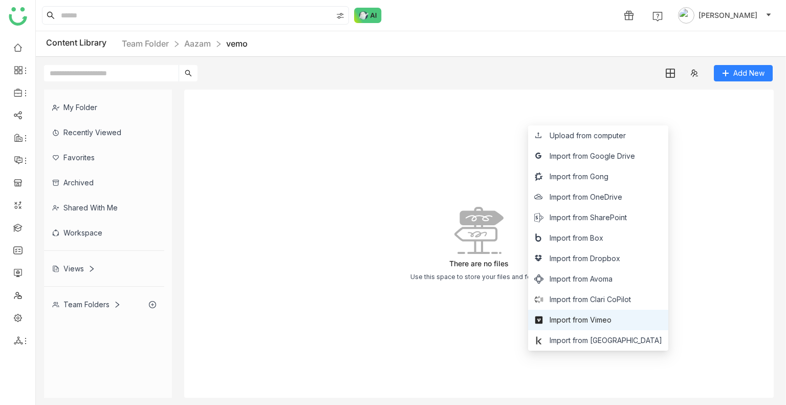
click at [611, 319] on span "Import from Vimeo" at bounding box center [580, 319] width 62 height 11
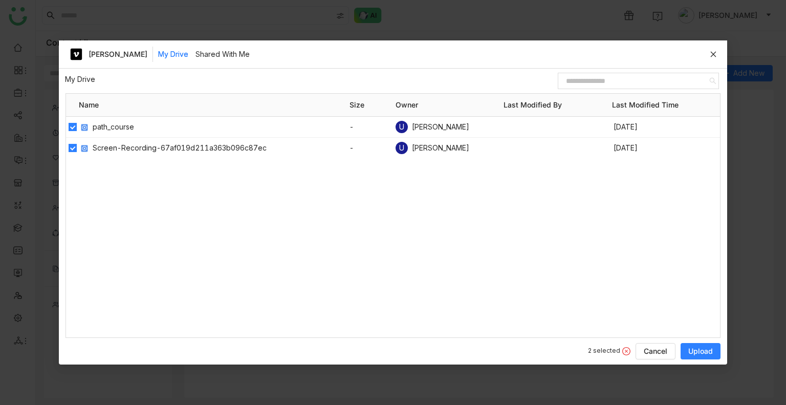
click at [702, 354] on span "Upload" at bounding box center [700, 351] width 25 height 10
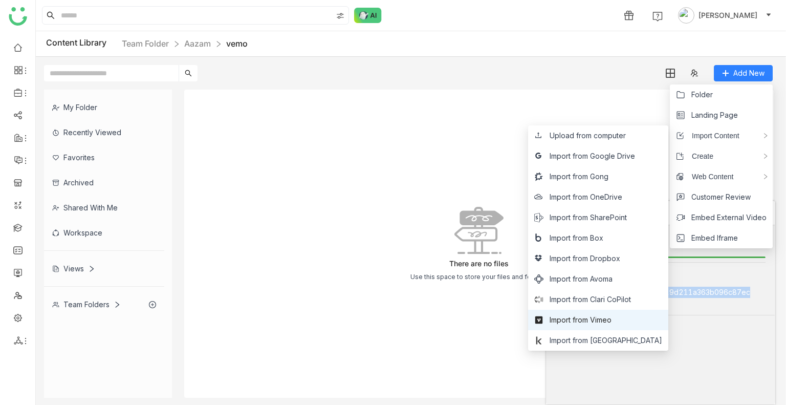
click at [606, 323] on span "Import from Vimeo" at bounding box center [580, 319] width 62 height 11
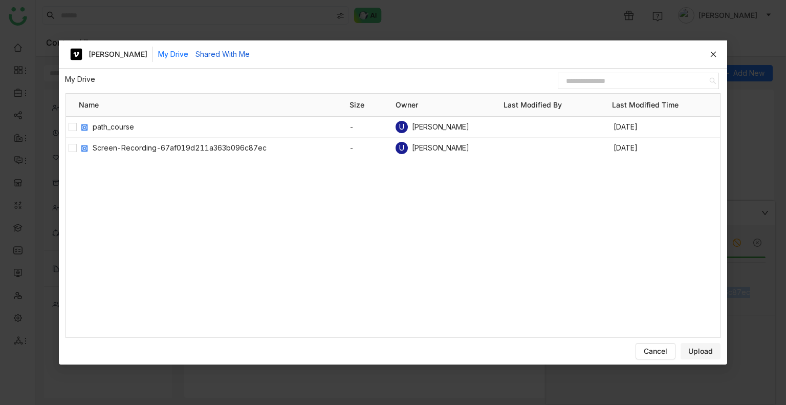
click at [239, 58] on button "Shared With Me" at bounding box center [222, 54] width 54 height 11
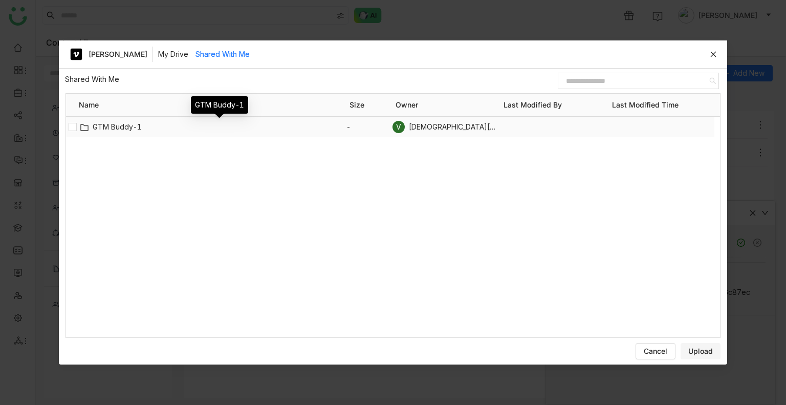
click at [121, 125] on span "GTM Buddy-1" at bounding box center [220, 126] width 254 height 11
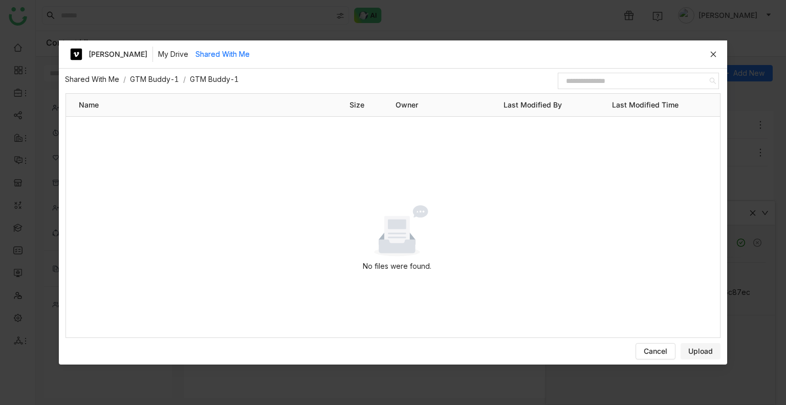
click at [171, 81] on link "GTM Buddy-1" at bounding box center [154, 79] width 49 height 9
click at [722, 55] on div "Uday Bhanu Elakala My Drive Shared With Me" at bounding box center [393, 54] width 668 height 28
click at [714, 56] on icon at bounding box center [713, 54] width 7 height 7
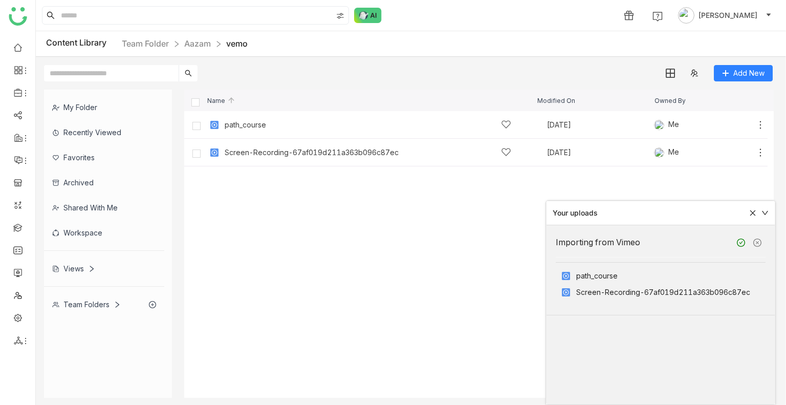
click at [326, 262] on cdk-virtual-scroll-viewport "path_course Sep 9, 2025 Me Add Screen-Recording-67af019d211a363b096c87ec Sep 9,…" at bounding box center [478, 254] width 589 height 286
click at [200, 41] on link "Aazam" at bounding box center [197, 43] width 27 height 10
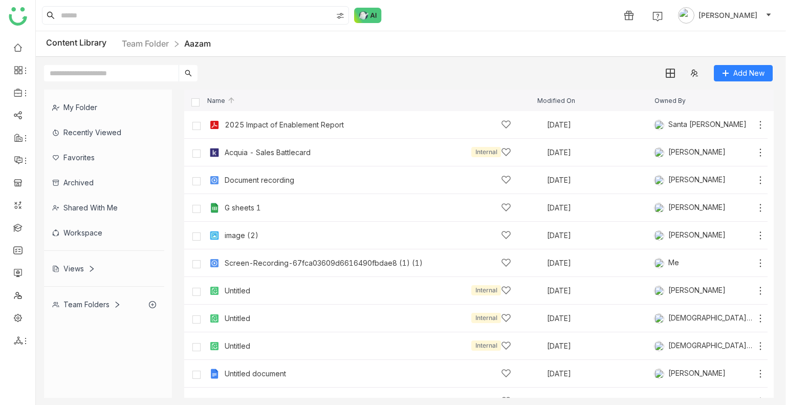
scroll to position [45, 0]
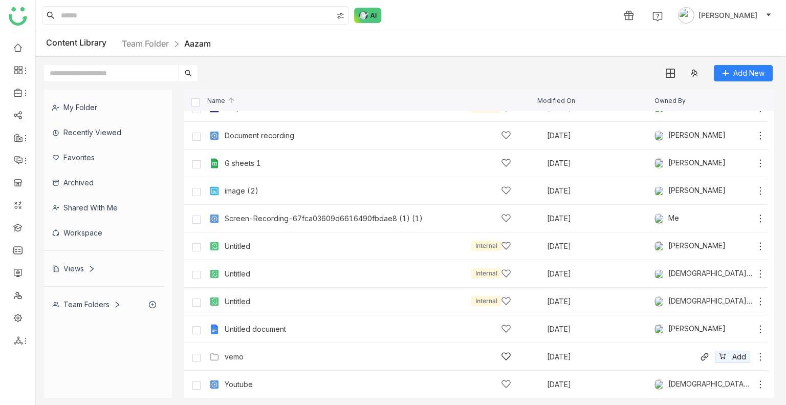
click at [760, 360] on icon at bounding box center [761, 356] width 2 height 8
click at [714, 314] on li "Edit" at bounding box center [711, 315] width 81 height 16
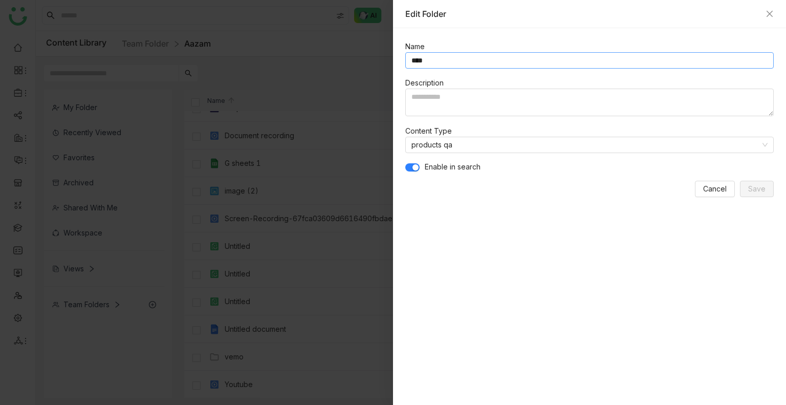
click at [417, 61] on input "****" at bounding box center [589, 60] width 368 height 16
type input "*****"
click at [759, 189] on span "Save" at bounding box center [756, 188] width 17 height 11
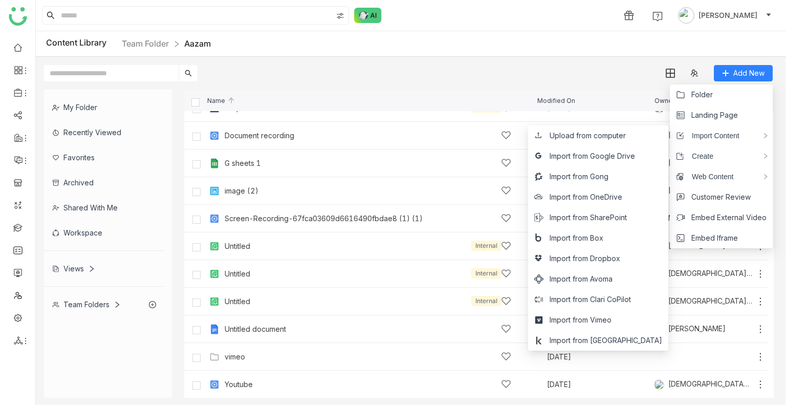
click at [483, 60] on div "Add New" at bounding box center [408, 69] width 745 height 25
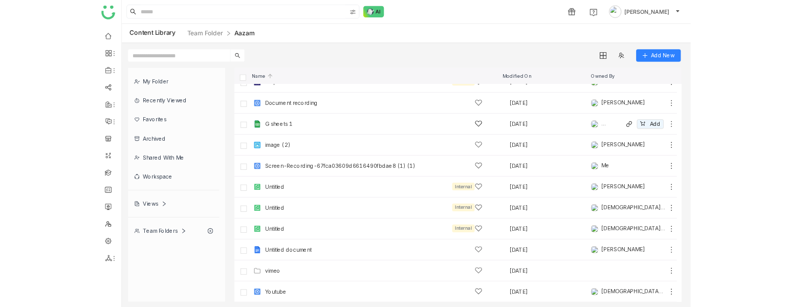
scroll to position [0, 0]
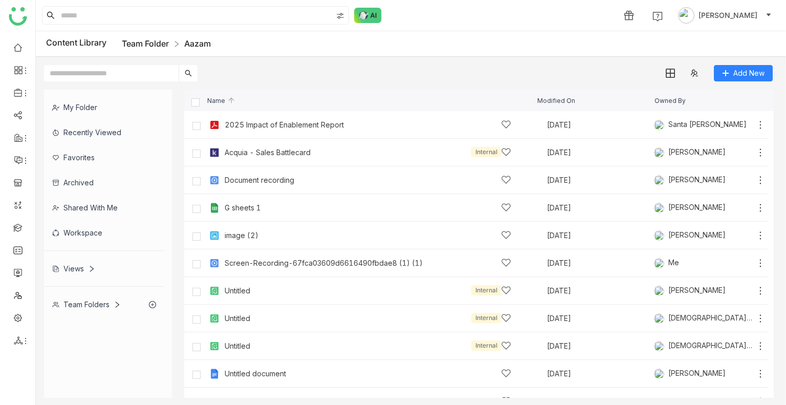
click at [153, 45] on link "Team Folder" at bounding box center [145, 43] width 47 height 10
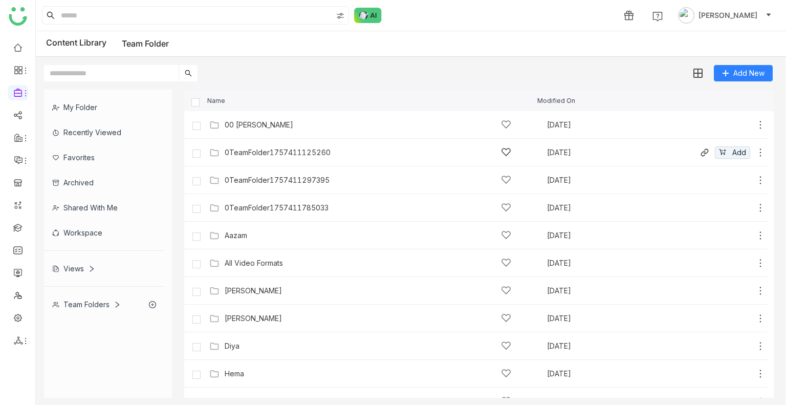
click at [268, 150] on div "0TeamFolder1757411125260" at bounding box center [278, 152] width 106 height 8
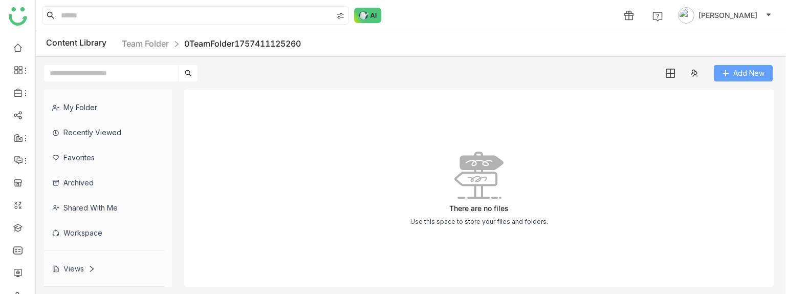
drag, startPoint x: 255, startPoint y: 292, endPoint x: 748, endPoint y: 71, distance: 539.8
click at [748, 71] on span "Add New" at bounding box center [748, 73] width 31 height 11
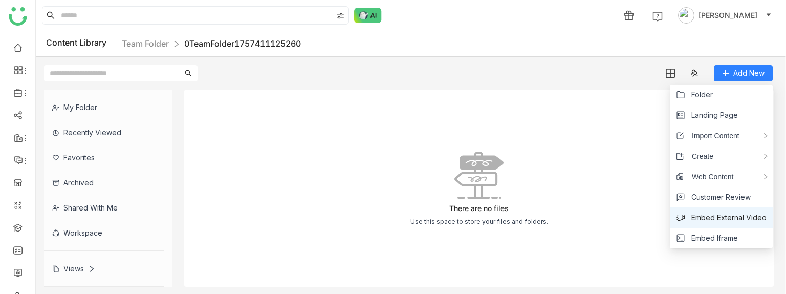
click at [714, 218] on span "Embed External Video" at bounding box center [728, 217] width 75 height 11
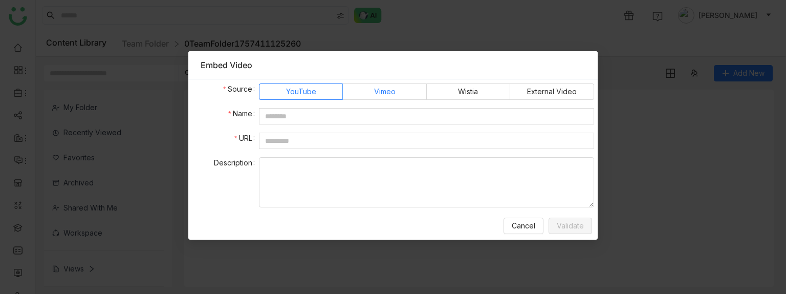
click at [370, 93] on label "Vimeo" at bounding box center [384, 91] width 83 height 16
click at [280, 119] on input "text" at bounding box center [426, 116] width 335 height 16
type input "****"
click at [279, 143] on input "text" at bounding box center [426, 141] width 335 height 16
paste input "**********"
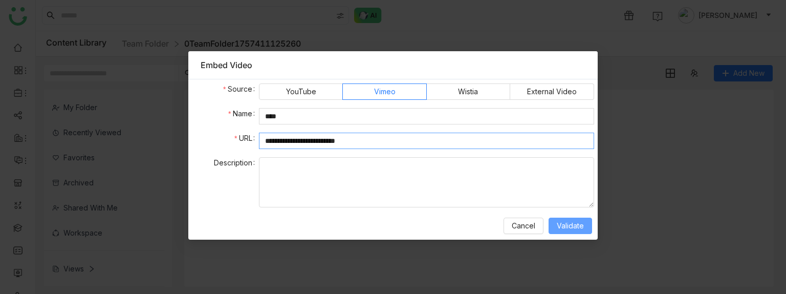
type input "**********"
click at [563, 227] on span "Validate" at bounding box center [570, 225] width 27 height 11
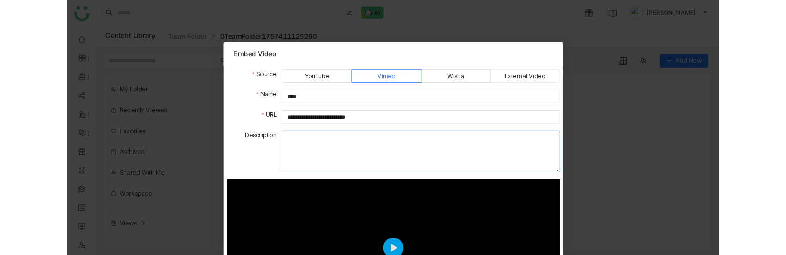
scroll to position [111, 0]
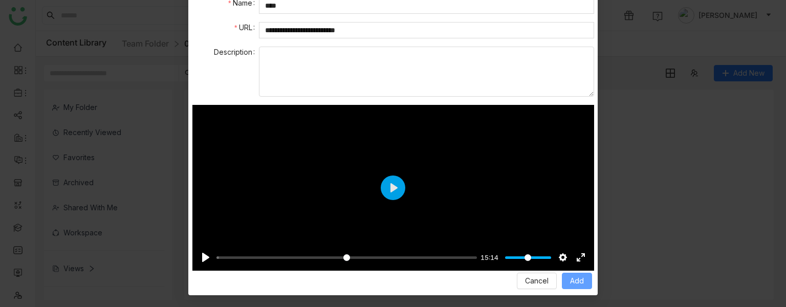
click at [573, 281] on span "Add" at bounding box center [577, 280] width 14 height 11
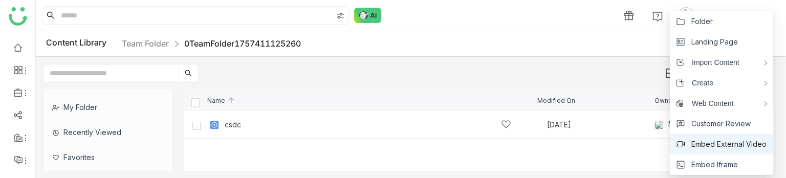
click at [718, 141] on span "Embed External Video" at bounding box center [728, 144] width 75 height 11
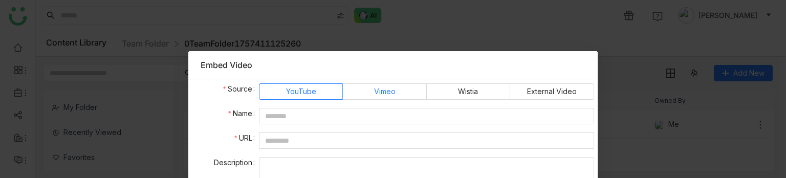
click at [387, 94] on span "Vimeo" at bounding box center [384, 91] width 21 height 15
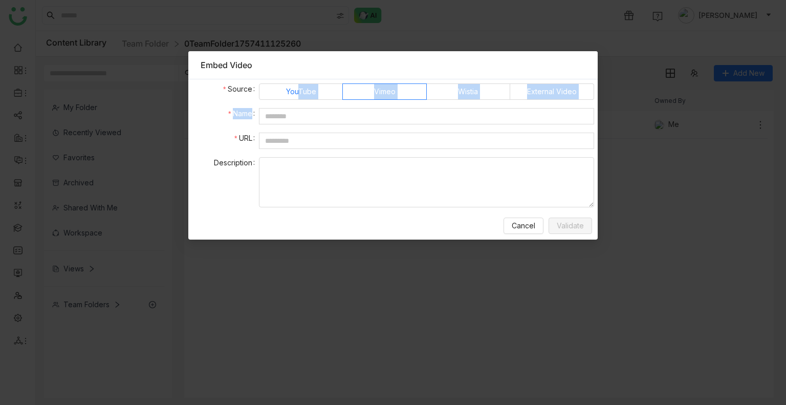
drag, startPoint x: 309, startPoint y: 100, endPoint x: 299, endPoint y: 94, distance: 11.9
click at [299, 94] on form "Source YouTube Vimeo Wistia External Video Name URL Description" at bounding box center [393, 145] width 402 height 124
click at [299, 94] on span "YouTube" at bounding box center [301, 91] width 30 height 15
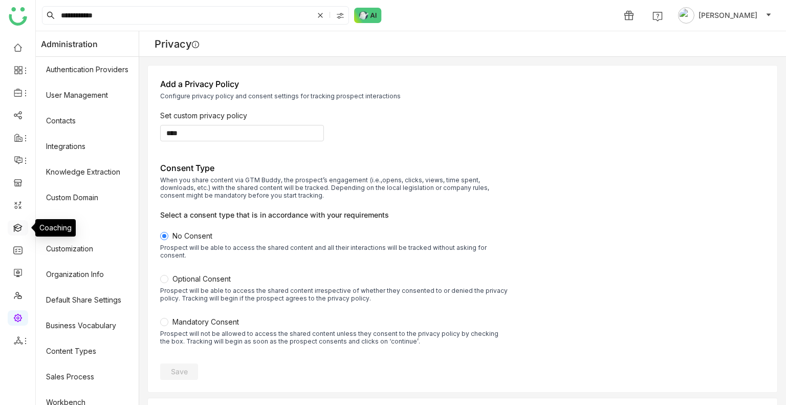
click at [18, 231] on link at bounding box center [17, 227] width 9 height 9
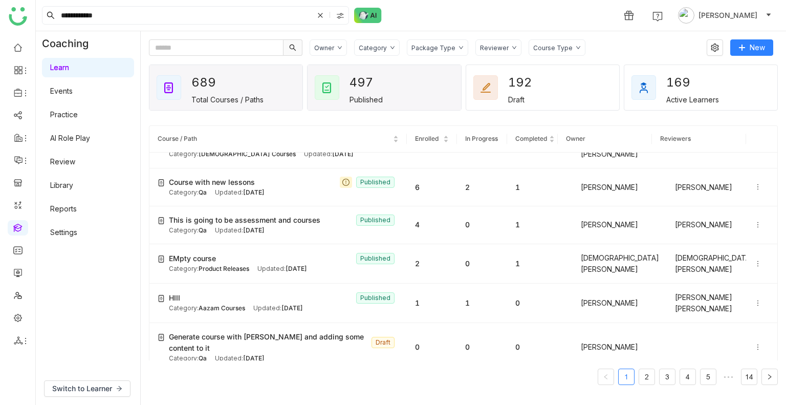
scroll to position [481, 0]
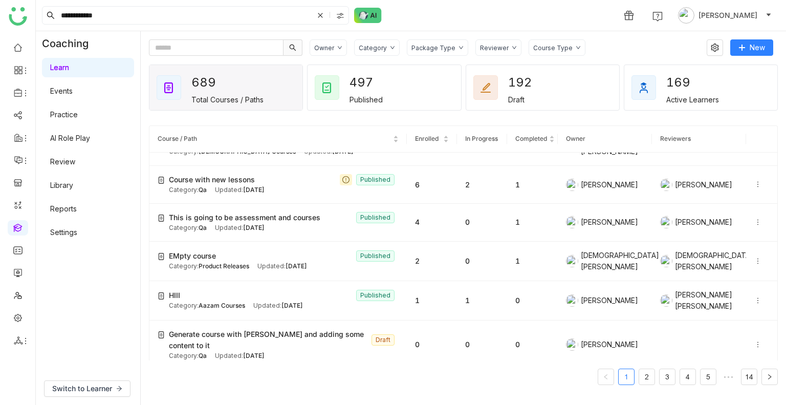
click at [373, 45] on div "Category" at bounding box center [373, 48] width 28 height 8
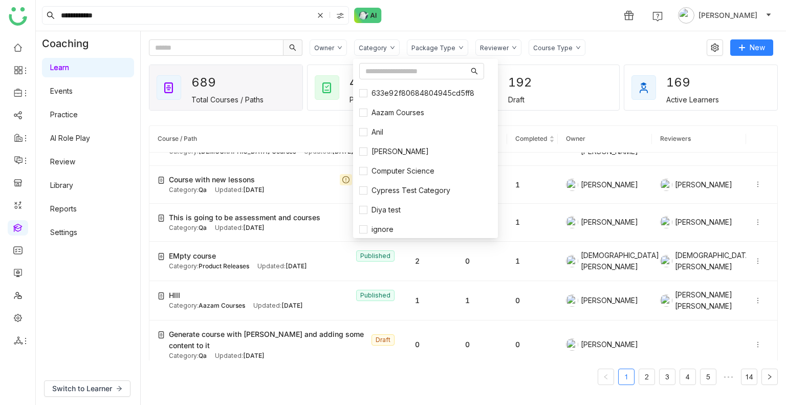
click at [439, 47] on div "Package Type" at bounding box center [433, 48] width 44 height 8
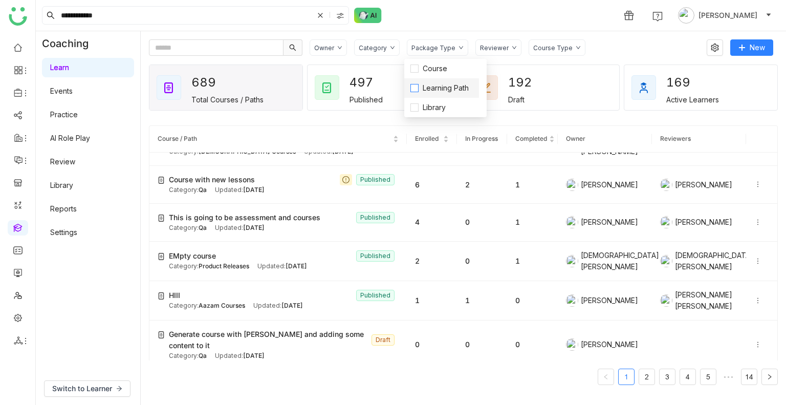
click at [438, 87] on span "Learning Path" at bounding box center [445, 87] width 54 height 11
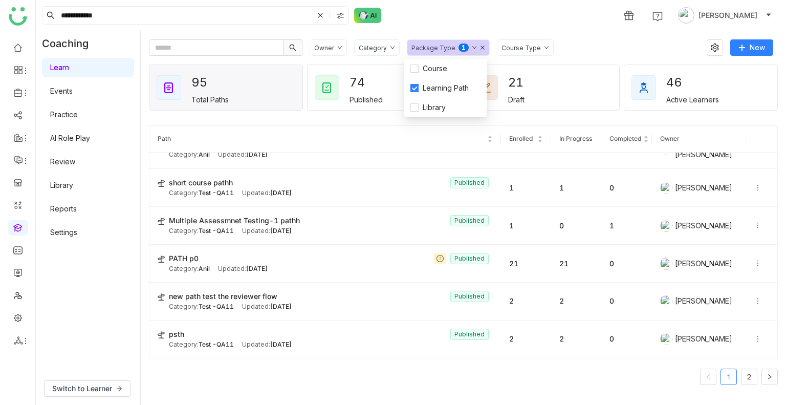
click at [569, 23] on div "**********" at bounding box center [411, 15] width 750 height 31
click at [239, 215] on span "Multiple Assessmnet Testing-1 pathh" at bounding box center [234, 220] width 131 height 11
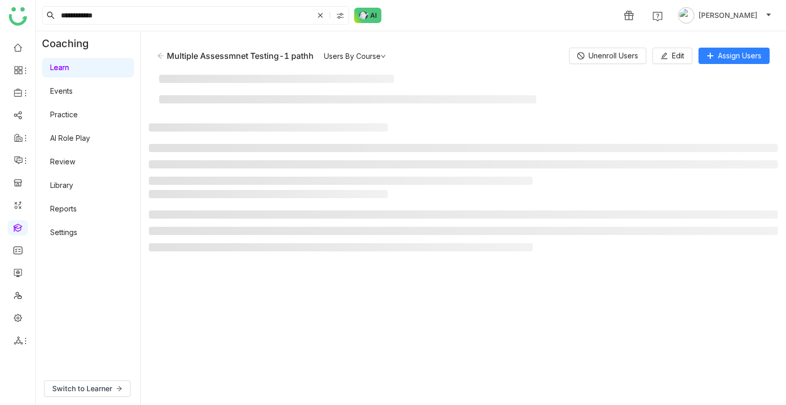
click at [239, 215] on gtmb-manage-path-detail-wrapper "Multiple Assessmnet Testing-1 pathh Users By Course Unenroll Users Edit Assign …" at bounding box center [463, 217] width 629 height 357
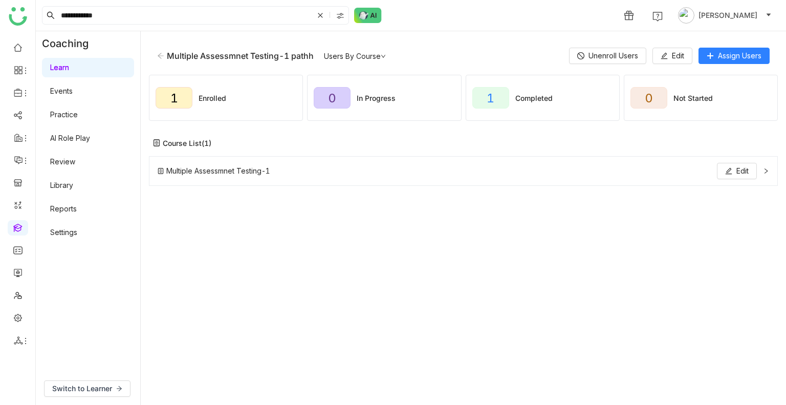
click at [768, 168] on icon at bounding box center [766, 171] width 6 height 6
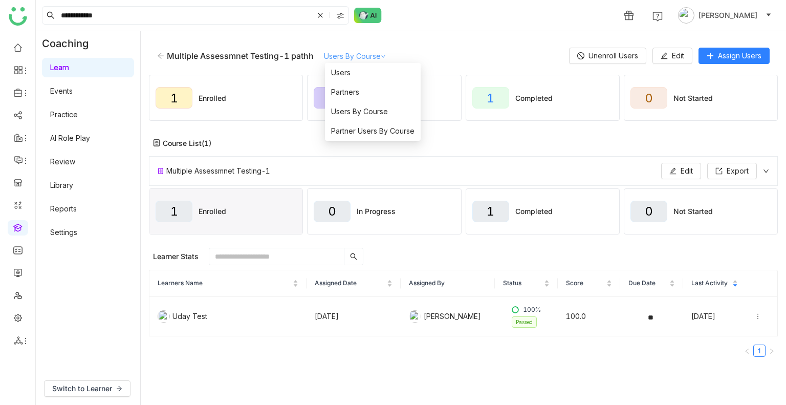
click at [368, 59] on link "Users By Course" at bounding box center [355, 56] width 62 height 9
click at [351, 75] on li "Users" at bounding box center [373, 72] width 96 height 19
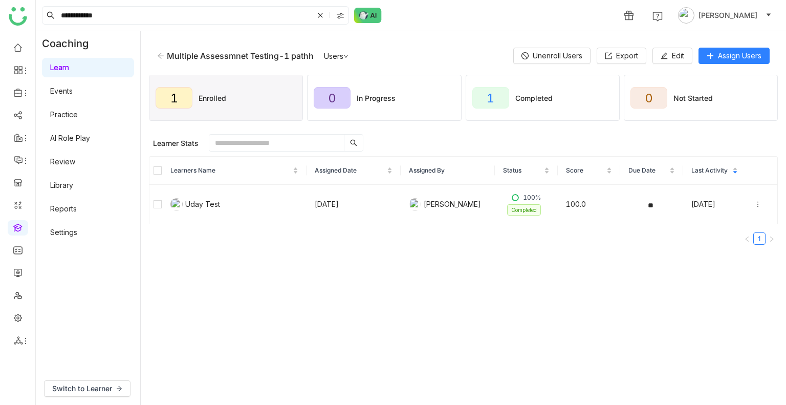
drag, startPoint x: 351, startPoint y: 75, endPoint x: 273, endPoint y: 312, distance: 249.1
click at [273, 312] on gtmb-course-listing "Learner Stats 0 items selected Unenroll Remind Learners Name Assigned Date Assi…" at bounding box center [463, 252] width 629 height 246
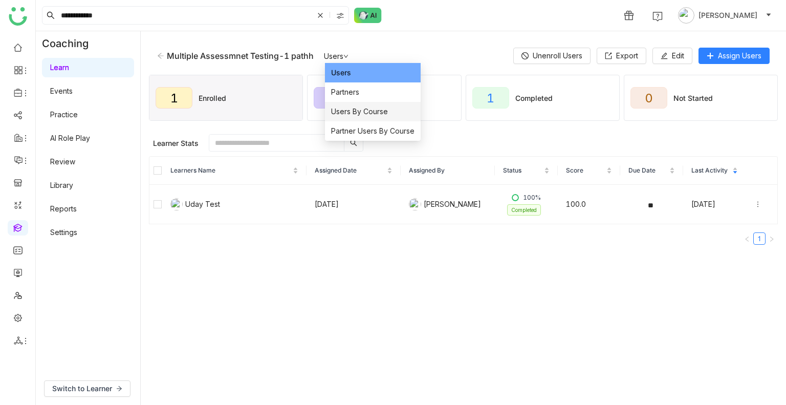
click at [348, 114] on span "Users By Course" at bounding box center [359, 111] width 57 height 11
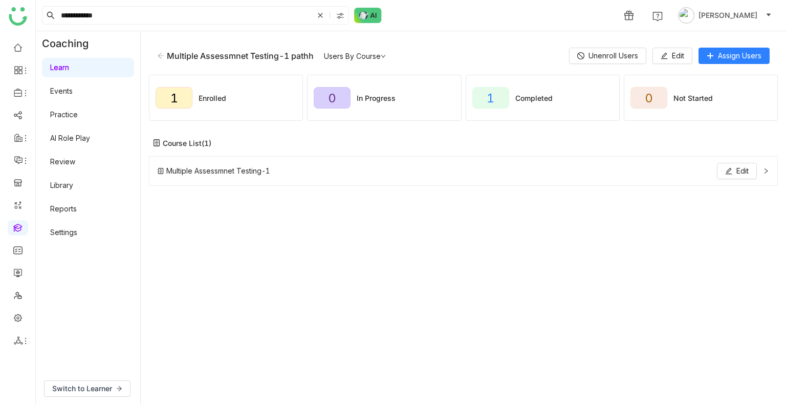
click at [322, 180] on div "Multiple Assessmnet Testing-1 Edit" at bounding box center [463, 171] width 629 height 30
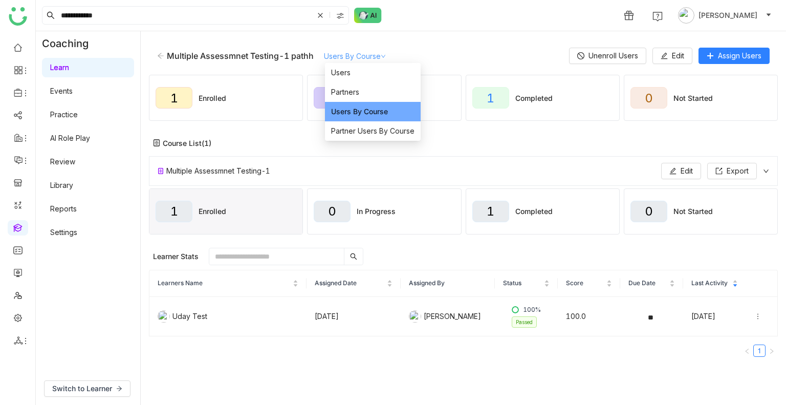
click at [354, 55] on link "Users By Course" at bounding box center [355, 56] width 62 height 9
click at [346, 67] on span "Users" at bounding box center [340, 72] width 19 height 11
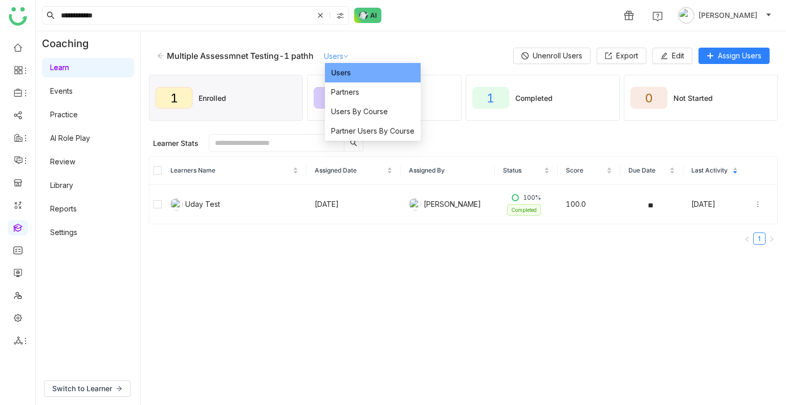
click at [335, 56] on link "Users" at bounding box center [336, 56] width 25 height 9
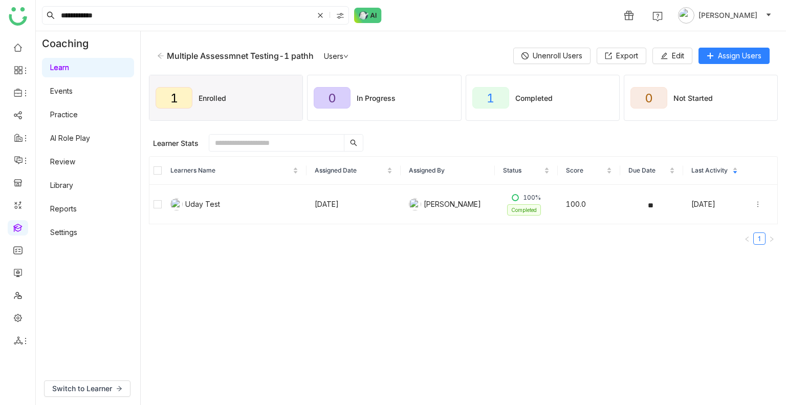
click at [159, 176] on th at bounding box center [155, 171] width 13 height 28
click at [333, 138] on span "Unenroll" at bounding box center [345, 143] width 25 height 10
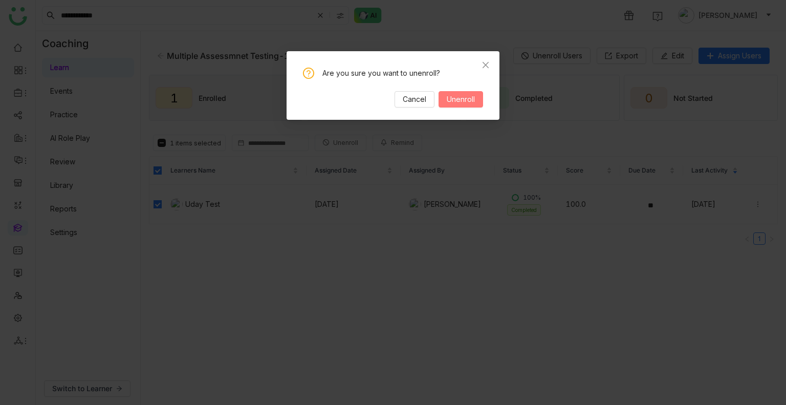
click at [449, 100] on span "Unenroll" at bounding box center [461, 99] width 28 height 11
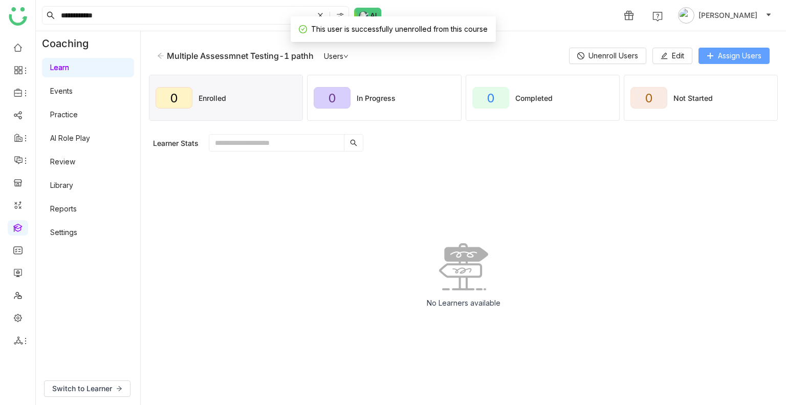
click at [726, 54] on span "Assign Users" at bounding box center [739, 55] width 43 height 11
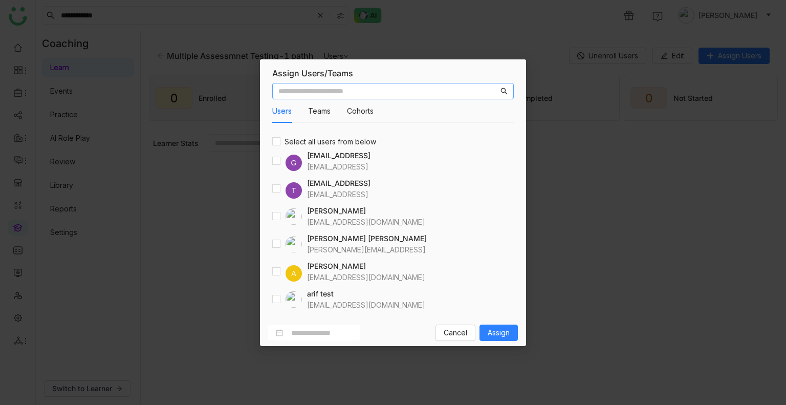
click at [341, 92] on input "text" at bounding box center [388, 90] width 220 height 11
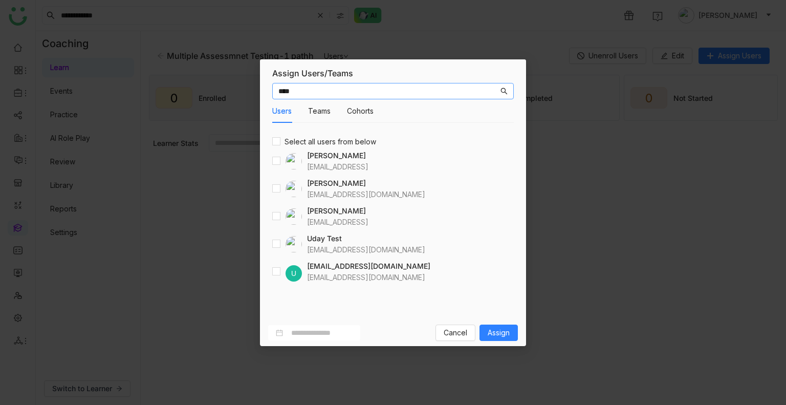
type input "****"
click at [491, 336] on span "Assign" at bounding box center [499, 332] width 22 height 11
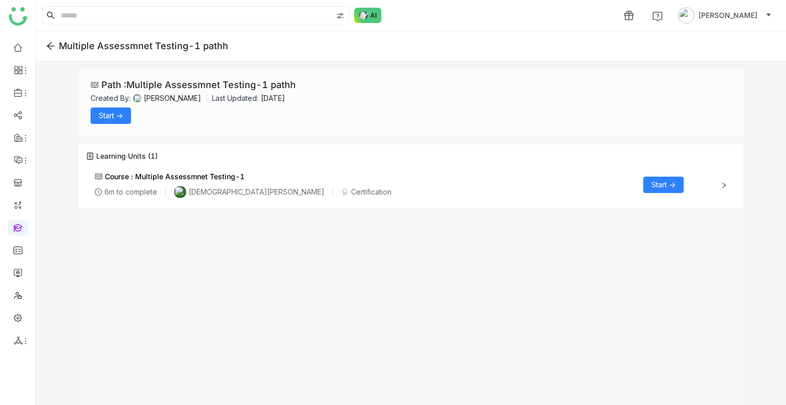
click at [112, 111] on span "Start ->" at bounding box center [111, 115] width 24 height 11
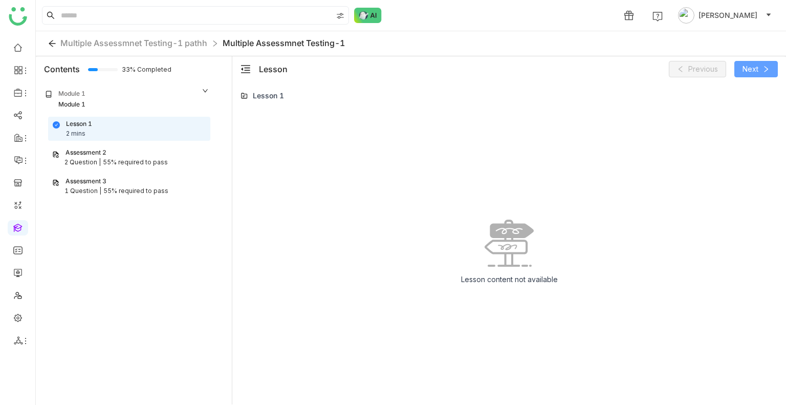
click at [753, 71] on span "Next" at bounding box center [750, 68] width 16 height 11
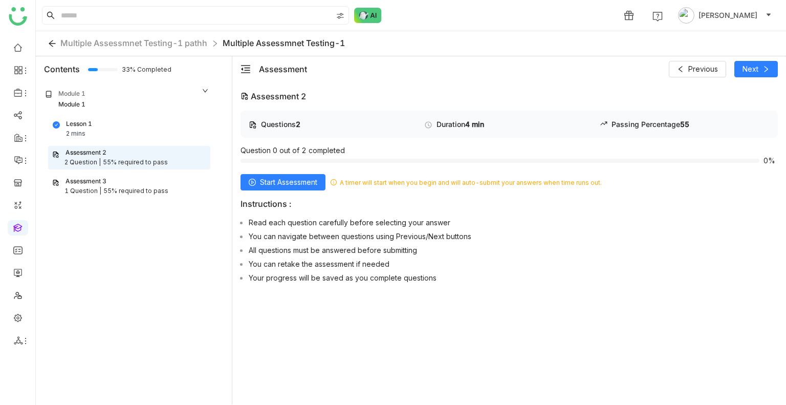
click at [266, 172] on div "Questions 2 Duration 4 min Passing Percentage 55 Question 0 out of 2 completed …" at bounding box center [508, 199] width 537 height 177
click at [270, 181] on span "Start Assessment" at bounding box center [288, 182] width 57 height 11
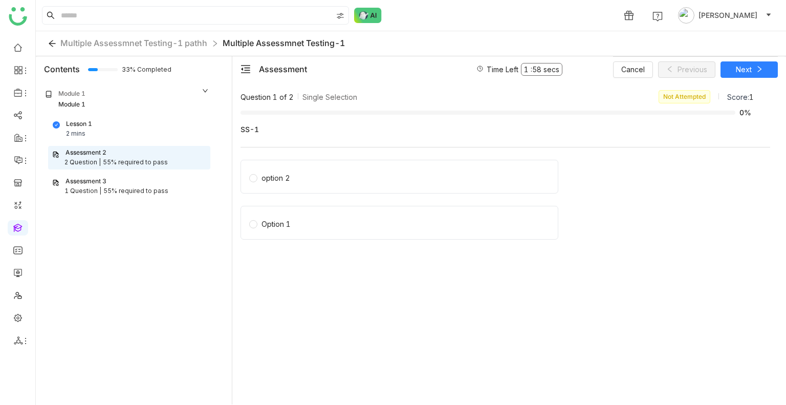
click at [270, 181] on div "option 2" at bounding box center [275, 177] width 29 height 11
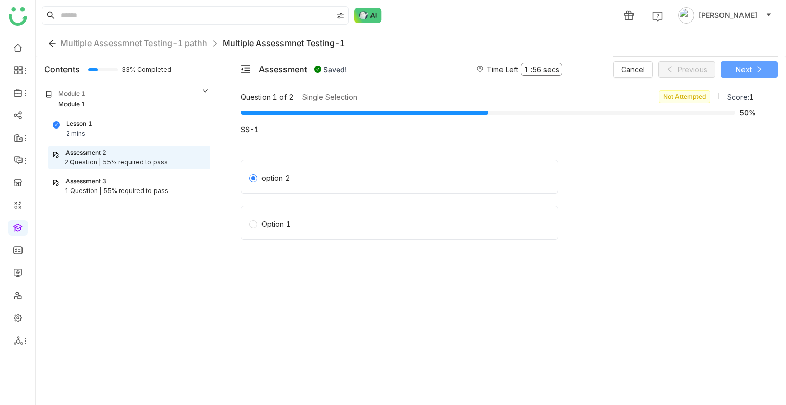
click at [740, 70] on span "Next" at bounding box center [744, 69] width 16 height 11
click at [297, 183] on label "option 2" at bounding box center [401, 176] width 304 height 14
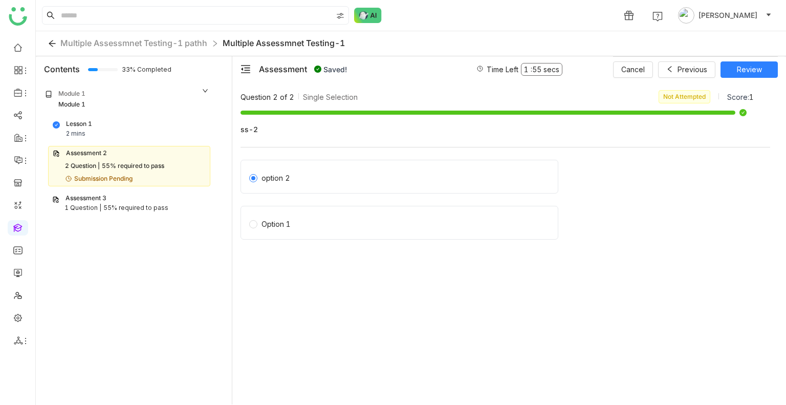
click at [748, 78] on div "Cancel Previous Review" at bounding box center [695, 69] width 165 height 26
click at [747, 68] on span "Review" at bounding box center [749, 69] width 25 height 11
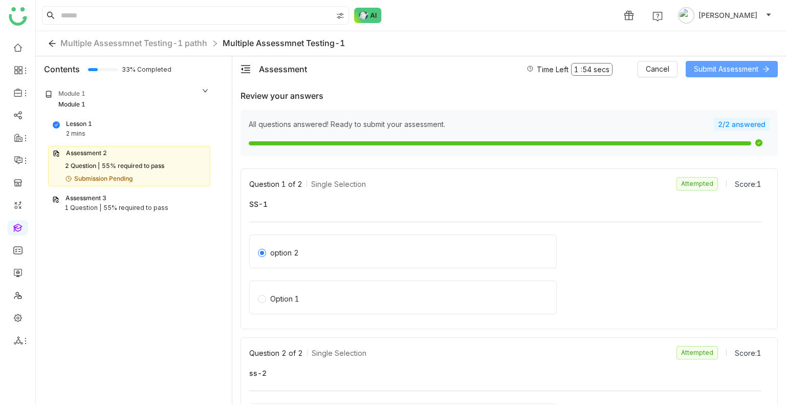
click at [725, 67] on span "Submit Assessment" at bounding box center [726, 68] width 64 height 11
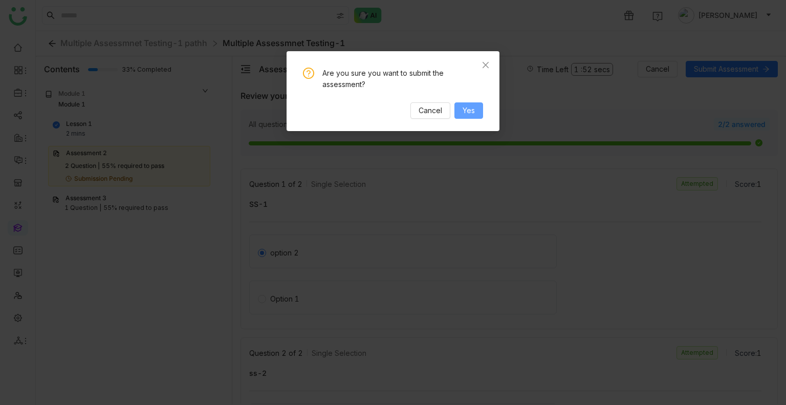
drag, startPoint x: 465, startPoint y: 100, endPoint x: 467, endPoint y: 106, distance: 7.0
click at [467, 106] on div "Are you sure you want to submit the assessment? Cancel Yes" at bounding box center [393, 93] width 180 height 51
click at [467, 106] on span "Yes" at bounding box center [468, 110] width 12 height 11
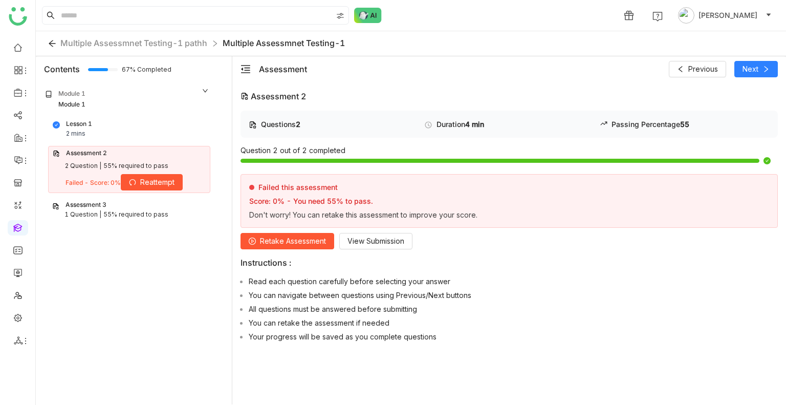
click at [137, 210] on div "55% required to pass" at bounding box center [135, 215] width 65 height 10
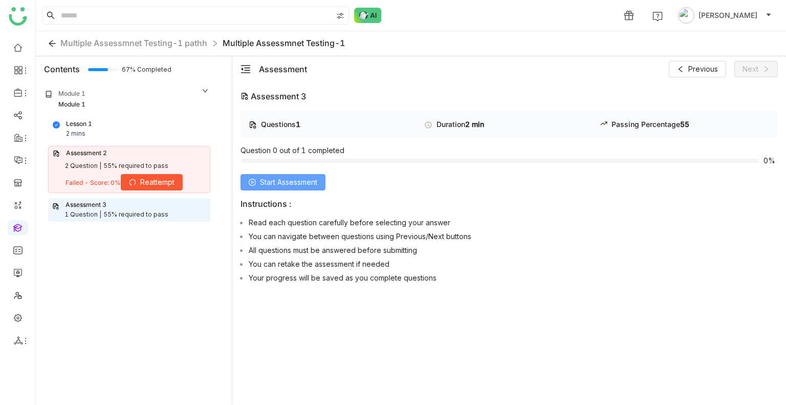
click at [288, 185] on span "Start Assessment" at bounding box center [288, 182] width 57 height 11
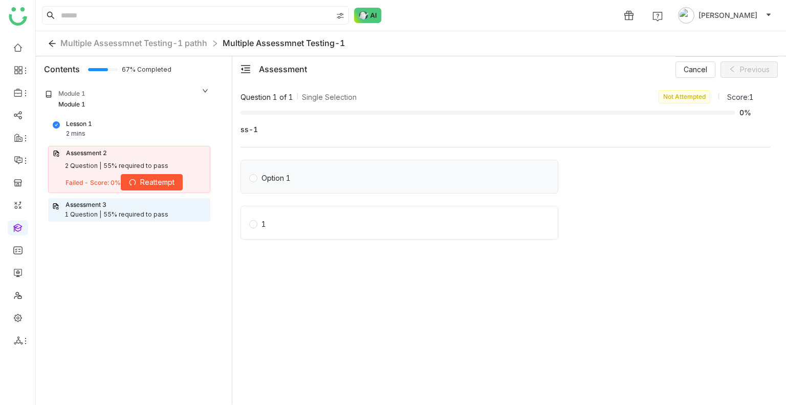
click at [349, 175] on label "Option 1" at bounding box center [401, 176] width 304 height 14
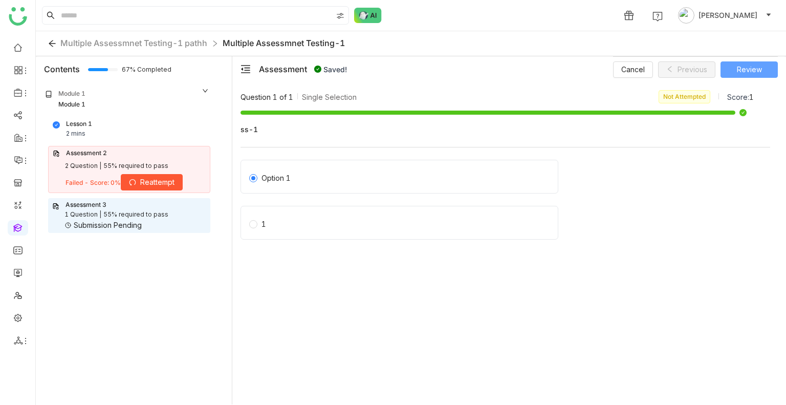
click at [744, 68] on span "Review" at bounding box center [749, 69] width 25 height 11
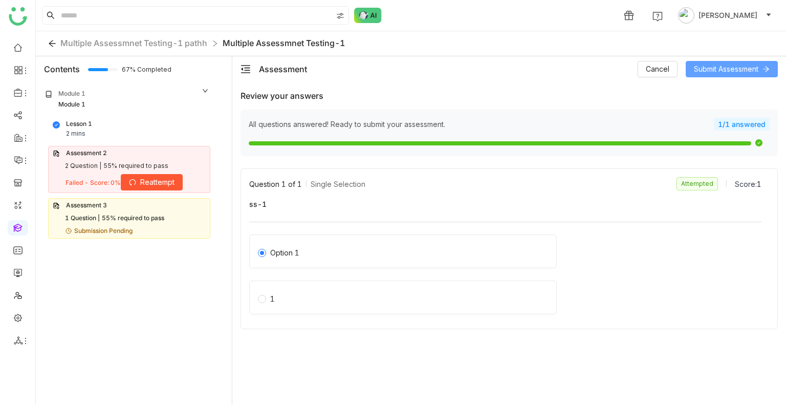
click at [736, 68] on span "Submit Assessment" at bounding box center [726, 68] width 64 height 11
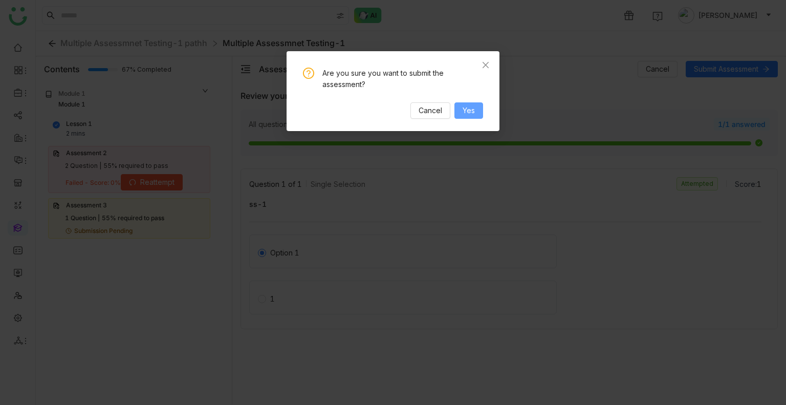
click at [479, 108] on button "Yes" at bounding box center [468, 110] width 29 height 16
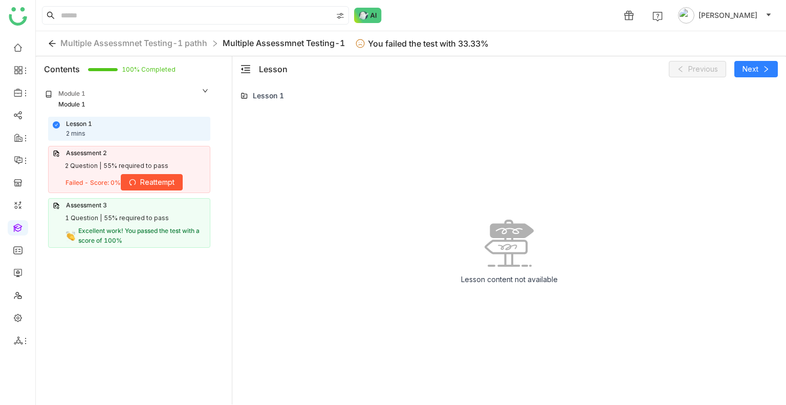
click at [126, 233] on span "Excellent work! You passed the test with a score of 100%" at bounding box center [138, 235] width 121 height 17
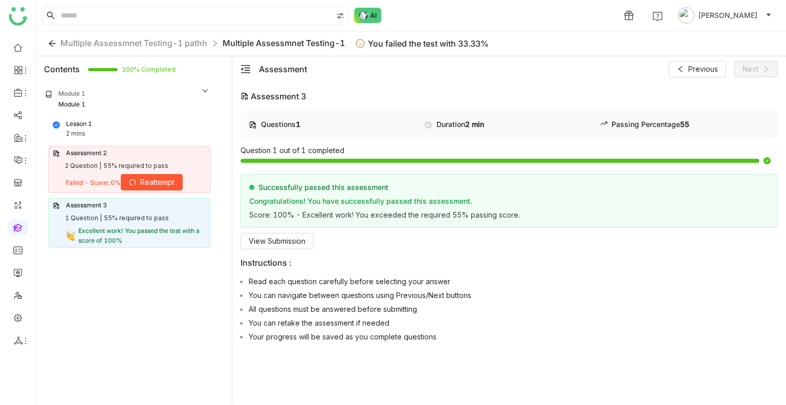
click at [94, 175] on div "Failed - Score: 0% Reattempt" at bounding box center [123, 182] width 117 height 16
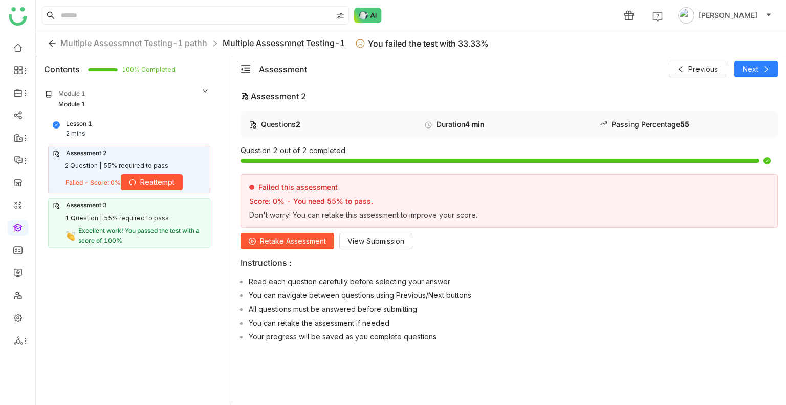
click at [86, 227] on span "Excellent work! You passed the test with a score of 100%" at bounding box center [138, 235] width 121 height 17
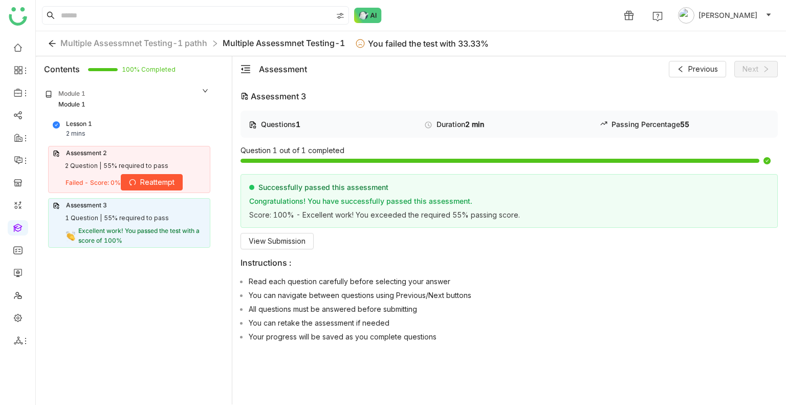
click at [82, 182] on div "Failed - Score: 0% Reattempt" at bounding box center [123, 182] width 117 height 16
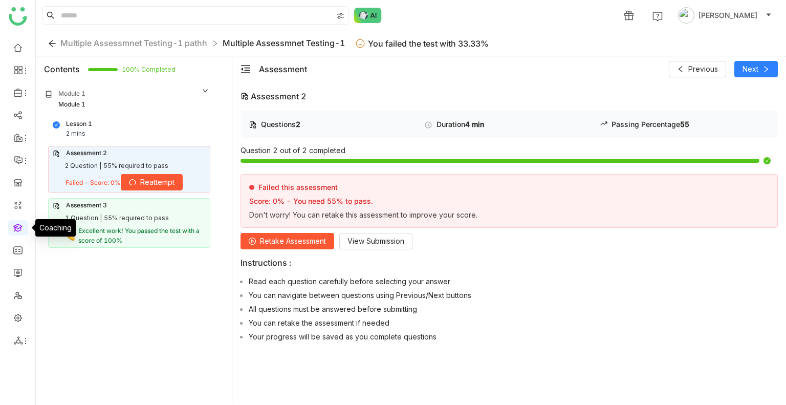
click at [13, 229] on link at bounding box center [17, 227] width 9 height 9
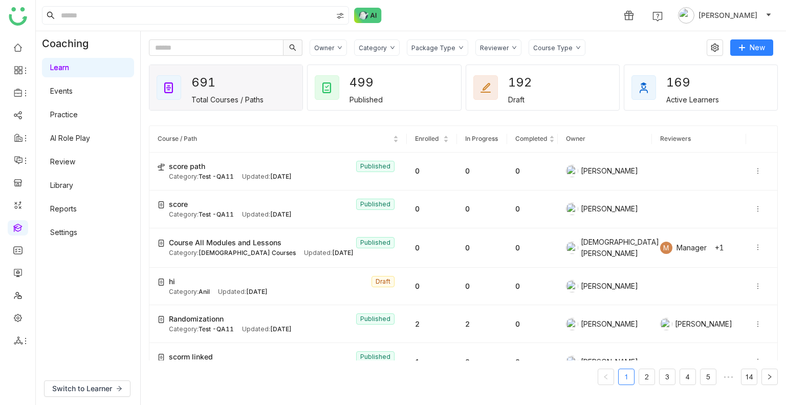
click at [431, 49] on div "Package Type" at bounding box center [433, 48] width 44 height 8
click at [439, 85] on span "Learning Path" at bounding box center [445, 87] width 54 height 11
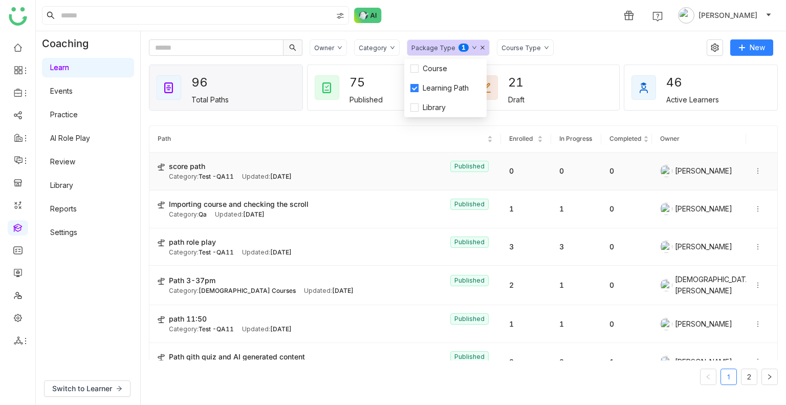
click at [265, 180] on div "Updated: [DATE]" at bounding box center [267, 177] width 50 height 10
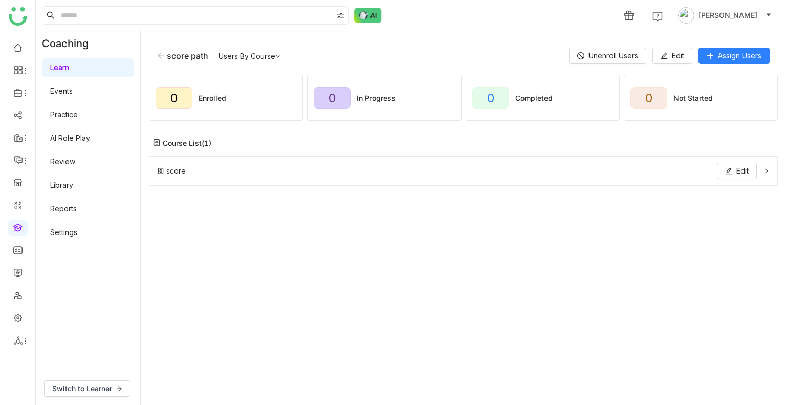
click at [162, 56] on icon at bounding box center [160, 55] width 7 height 7
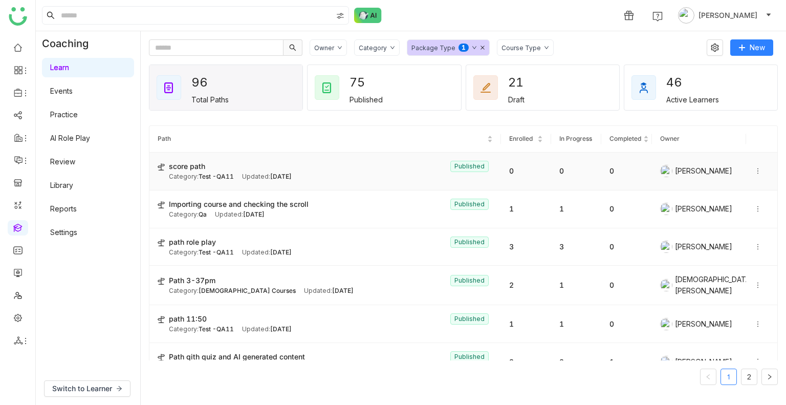
click at [256, 172] on div "Updated: [DATE]" at bounding box center [267, 177] width 50 height 10
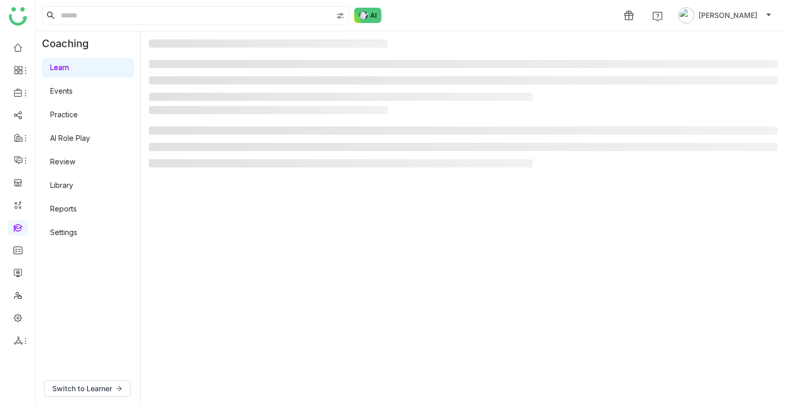
click at [256, 172] on gtmb-manage-path-detail-wrapper at bounding box center [463, 217] width 629 height 357
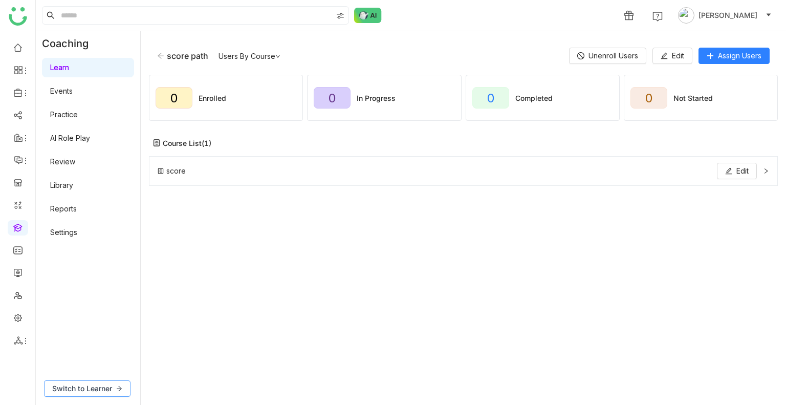
click at [85, 388] on span "Switch to Learner" at bounding box center [82, 388] width 60 height 11
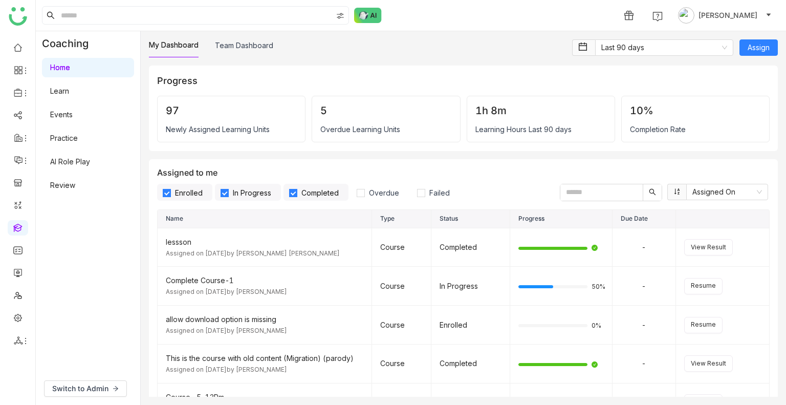
click at [66, 86] on link "Learn" at bounding box center [59, 90] width 19 height 9
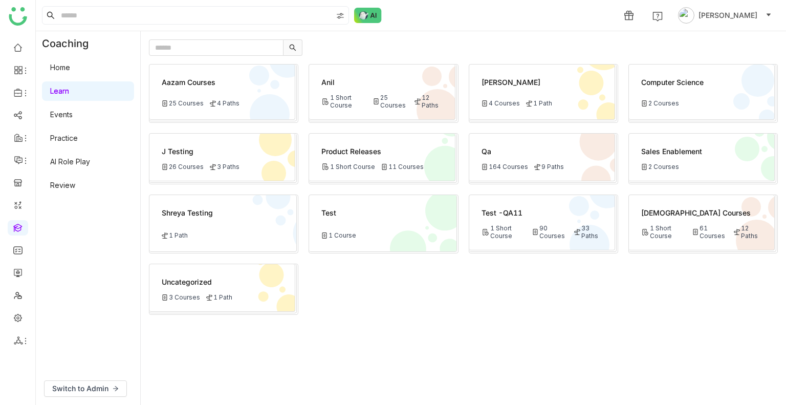
click at [547, 223] on div "Test -QA11 1 Short Course 90 Courses 33 Paths" at bounding box center [542, 222] width 146 height 55
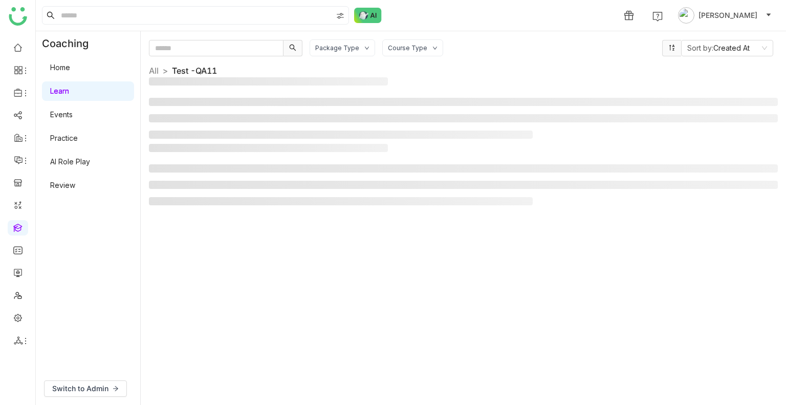
click at [547, 223] on div "Package Type Course Type Sort by: Created At All > Test -QA11 >" at bounding box center [463, 217] width 629 height 357
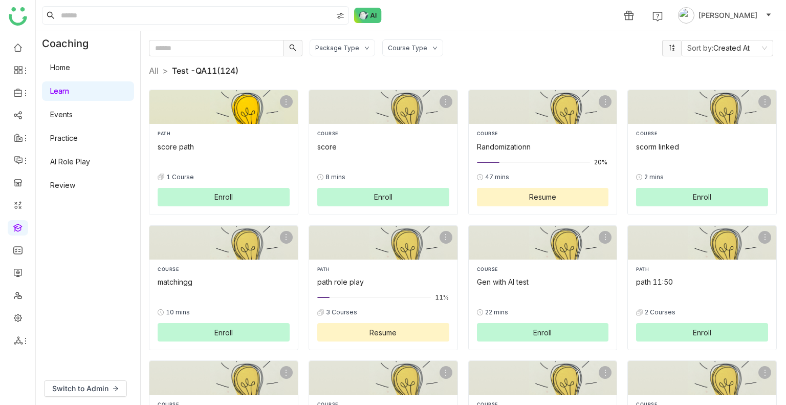
click at [222, 192] on span "Enroll" at bounding box center [223, 196] width 18 height 11
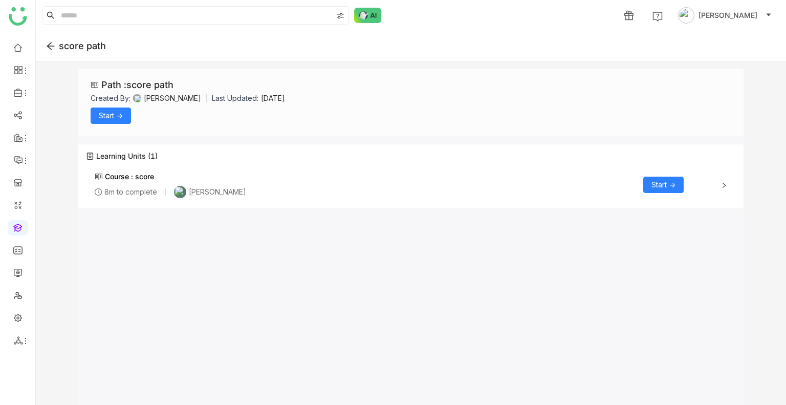
click at [652, 184] on span "Start ->" at bounding box center [663, 184] width 24 height 11
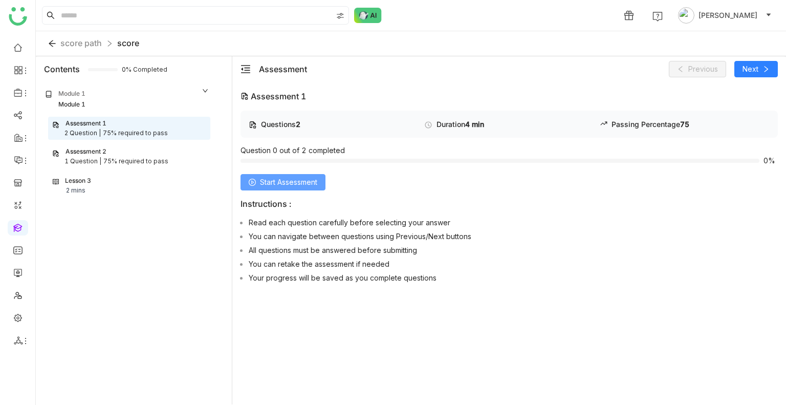
click at [258, 182] on button "Start Assessment" at bounding box center [282, 182] width 85 height 16
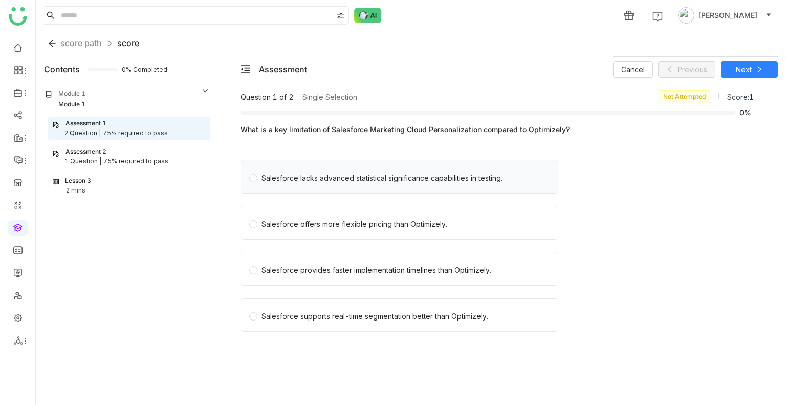
click at [348, 167] on div "Salesforce lacks advanced statistical significance capabilities in testing." at bounding box center [399, 177] width 318 height 34
click at [353, 178] on div "Salesforce lacks advanced statistical significance capabilities in testing." at bounding box center [381, 177] width 241 height 11
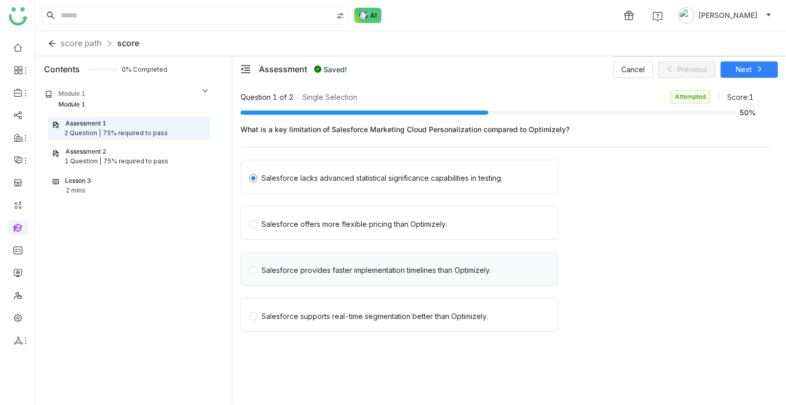
click at [385, 264] on div "Salesforce provides faster implementation timelines than Optimizely." at bounding box center [376, 269] width 230 height 11
click at [747, 73] on span "Next" at bounding box center [744, 69] width 16 height 11
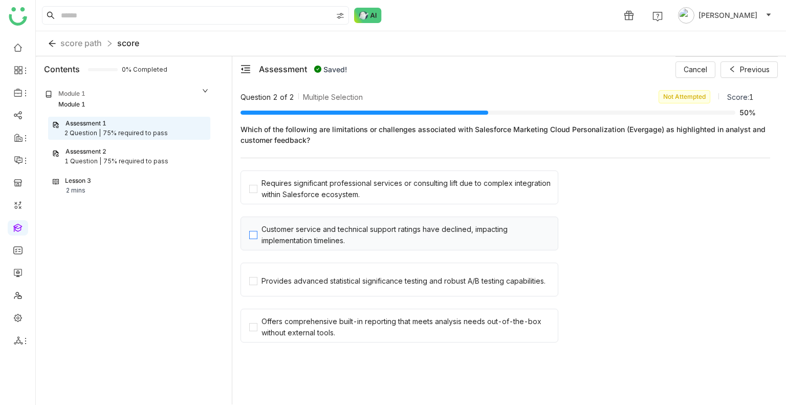
click at [322, 238] on div "Customer service and technical support ratings have declined, impacting impleme…" at bounding box center [407, 235] width 292 height 23
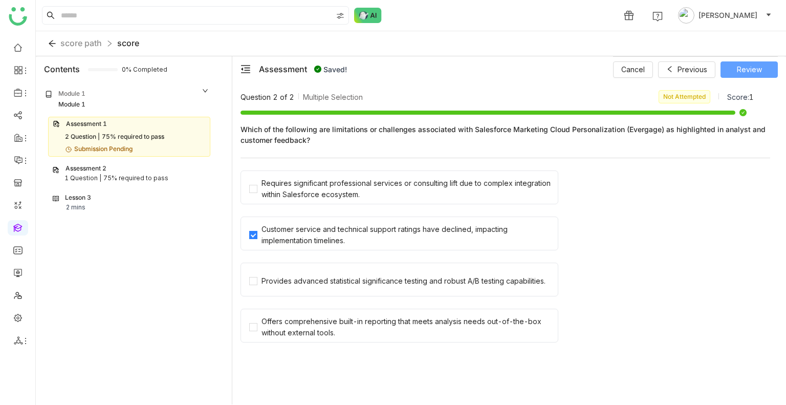
click at [743, 68] on span "Review" at bounding box center [749, 69] width 25 height 11
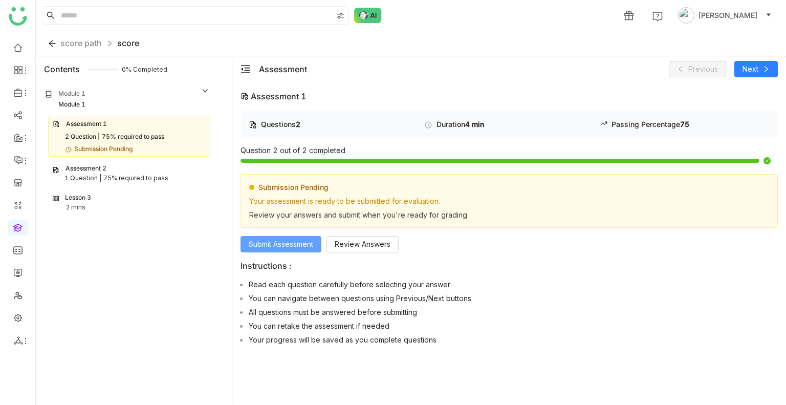
click at [265, 249] on button "Submit Assessment" at bounding box center [280, 244] width 81 height 16
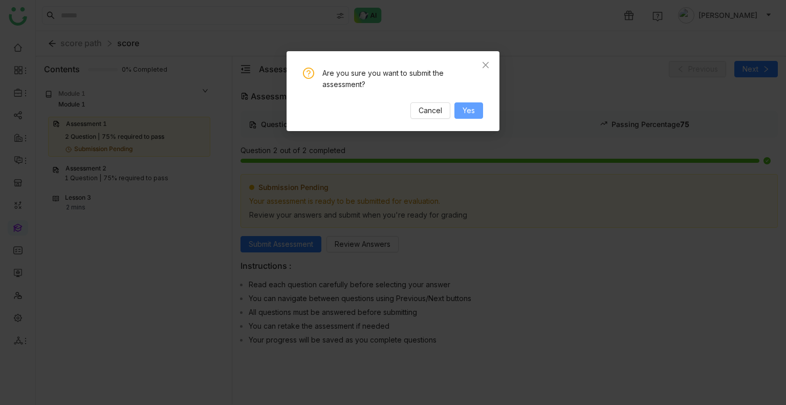
click at [469, 108] on span "Yes" at bounding box center [468, 110] width 12 height 11
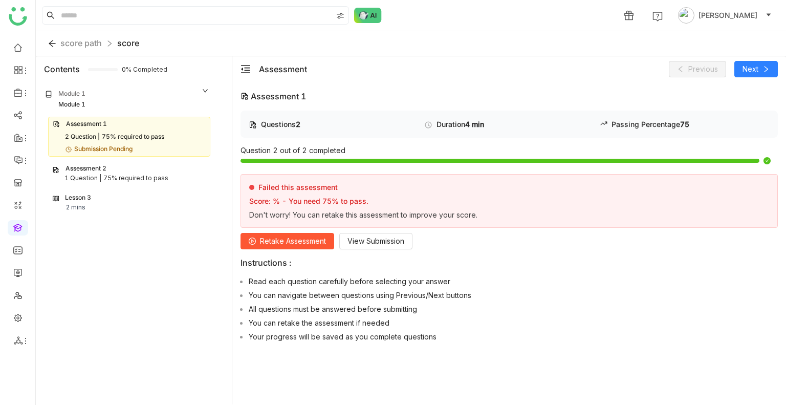
click at [123, 174] on div "75% required to pass" at bounding box center [135, 178] width 65 height 10
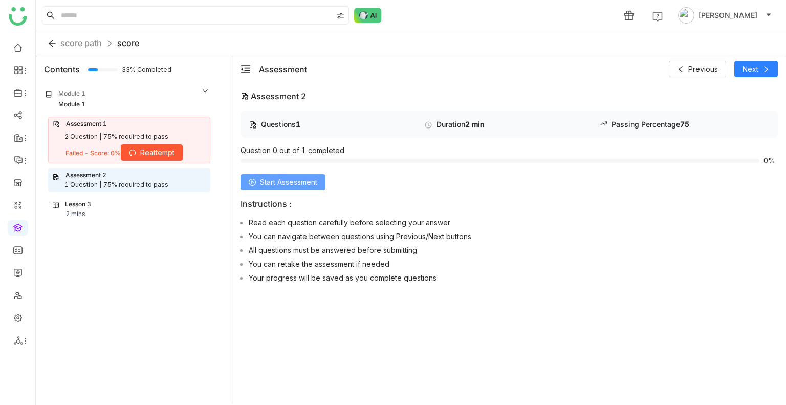
click at [253, 180] on icon at bounding box center [252, 182] width 7 height 7
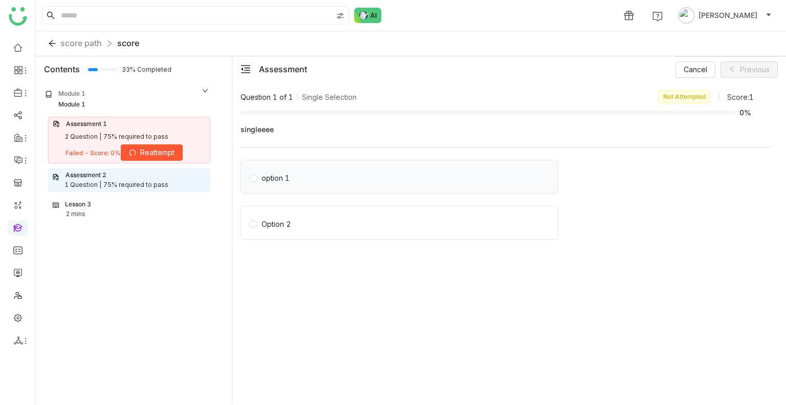
click at [263, 179] on div "option 1" at bounding box center [275, 177] width 28 height 11
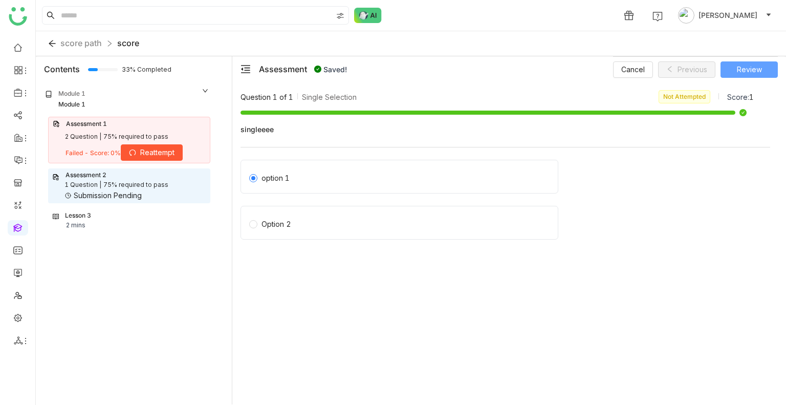
click at [751, 68] on span "Review" at bounding box center [749, 69] width 25 height 11
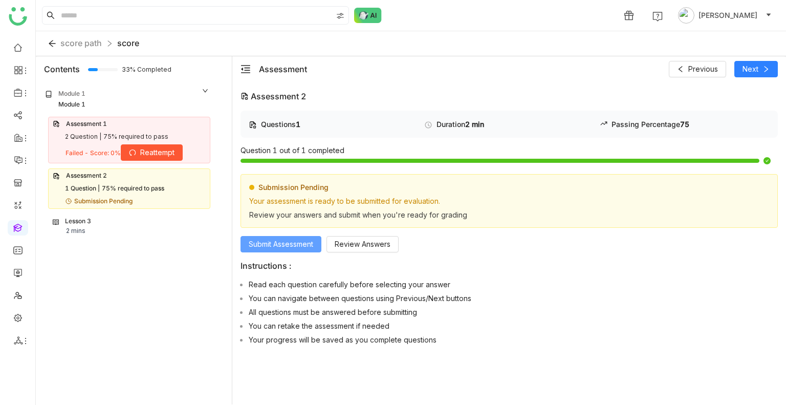
click at [283, 237] on button "Submit Assessment" at bounding box center [280, 244] width 81 height 16
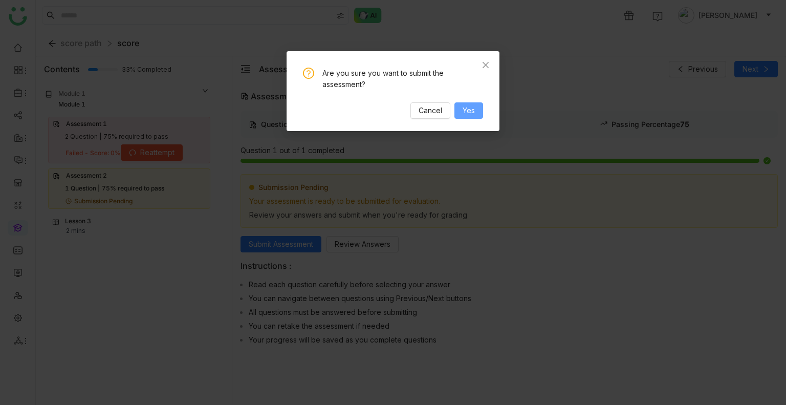
click at [467, 112] on span "Yes" at bounding box center [468, 110] width 12 height 11
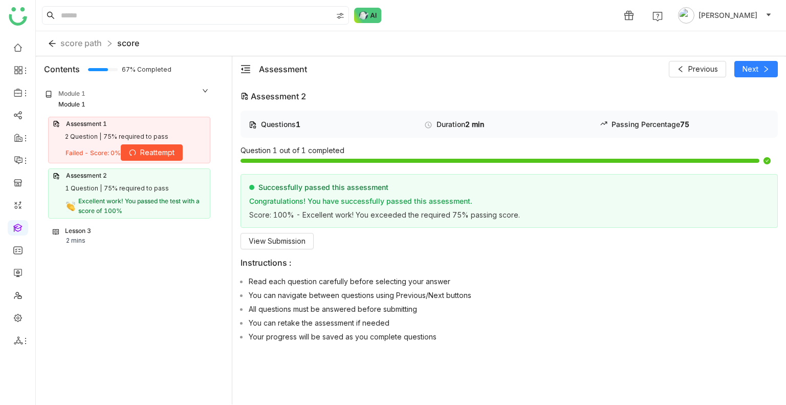
click at [74, 51] on div "score path score" at bounding box center [91, 43] width 95 height 16
click at [80, 45] on span "score path" at bounding box center [80, 43] width 41 height 10
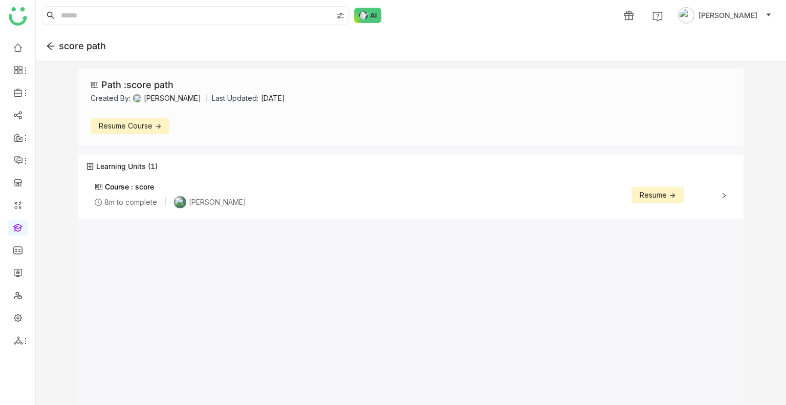
click at [723, 193] on icon at bounding box center [723, 195] width 3 height 5
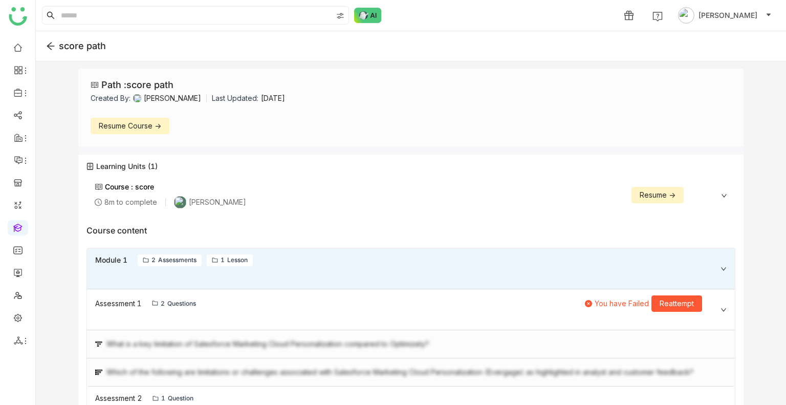
click at [653, 194] on span "Resume ->" at bounding box center [657, 194] width 36 height 11
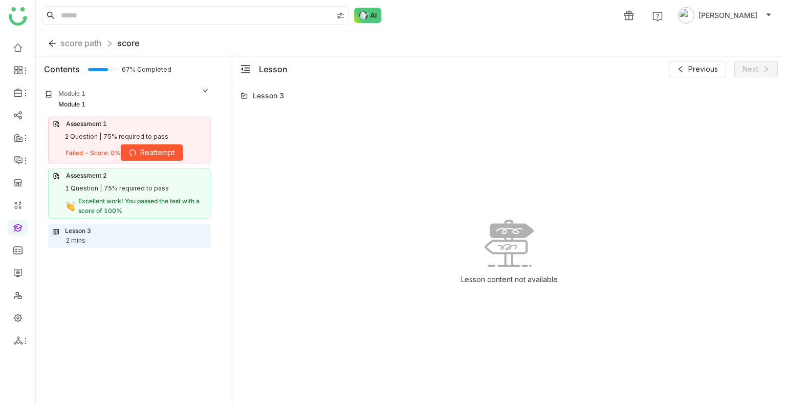
click at [104, 228] on div "Lesson 3 2 mins" at bounding box center [129, 235] width 153 height 19
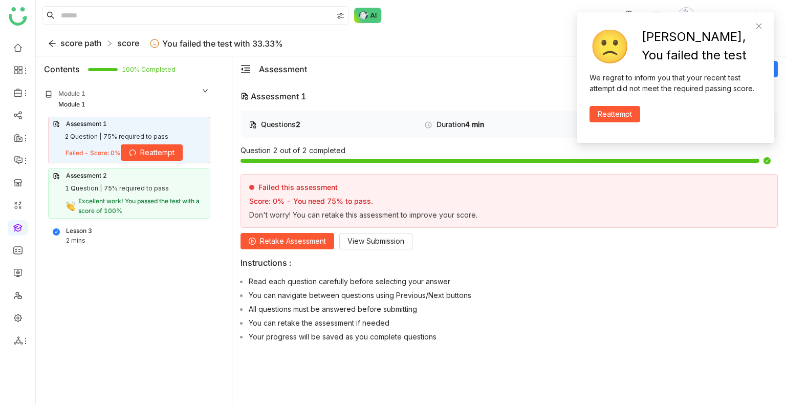
click at [100, 38] on span "score path" at bounding box center [80, 43] width 41 height 10
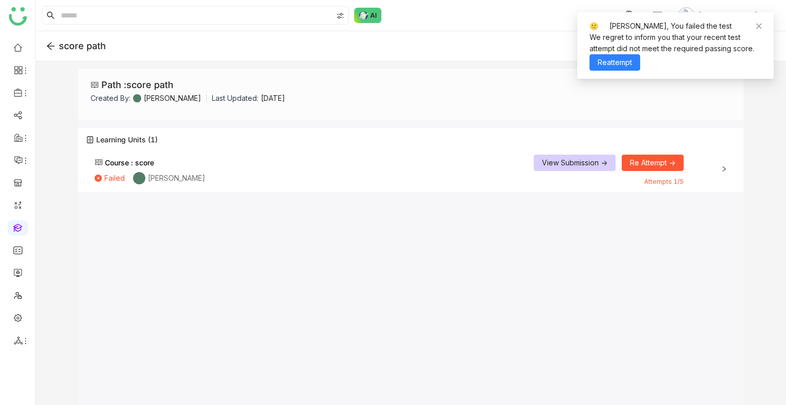
click at [722, 172] on div "Course : score Failed [PERSON_NAME] View Submission -> Re Attempt -> Attempts 1…" at bounding box center [410, 168] width 649 height 41
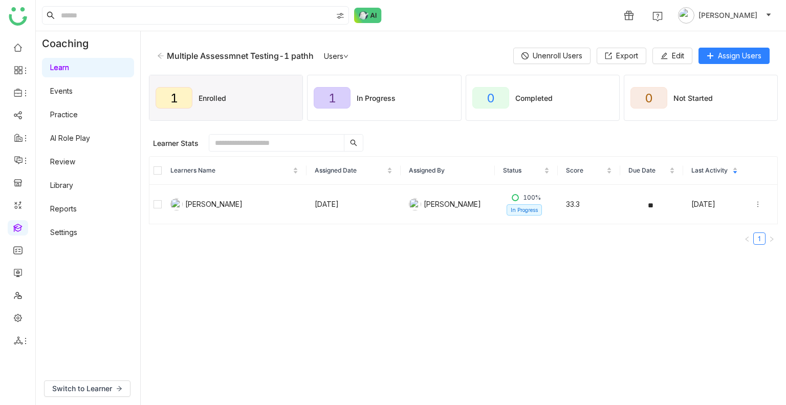
click at [334, 61] on div "Multiple Assessmnet Testing-1 pathh Users Unenroll Users Export Edit Assign Use…" at bounding box center [463, 55] width 629 height 33
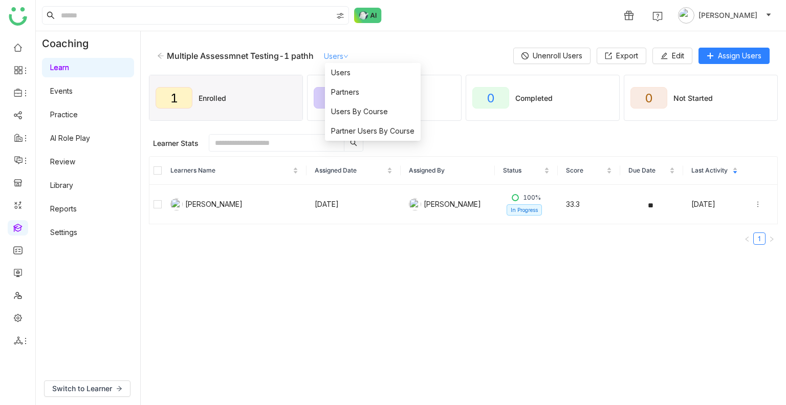
click at [334, 58] on link "Users" at bounding box center [336, 56] width 25 height 9
click at [358, 115] on span "Users By Course" at bounding box center [359, 111] width 57 height 11
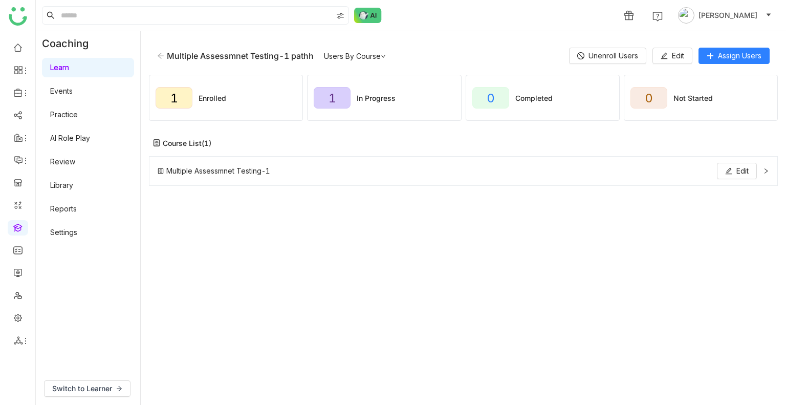
click at [760, 167] on div "Multiple Assessmnet Testing-1 Edit" at bounding box center [463, 171] width 629 height 30
click at [767, 173] on icon at bounding box center [766, 171] width 6 height 6
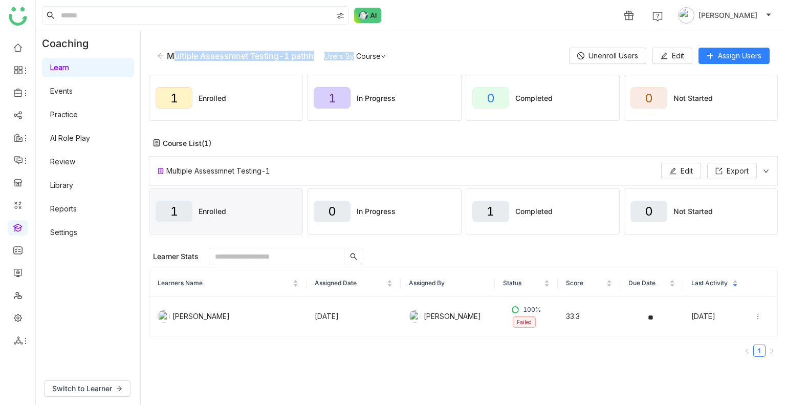
drag, startPoint x: 160, startPoint y: 54, endPoint x: 373, endPoint y: 47, distance: 213.4
click at [373, 47] on div "Multiple Assessmnet Testing-1 pathh Users By Course Unenroll Users Edit Assign …" at bounding box center [463, 55] width 629 height 33
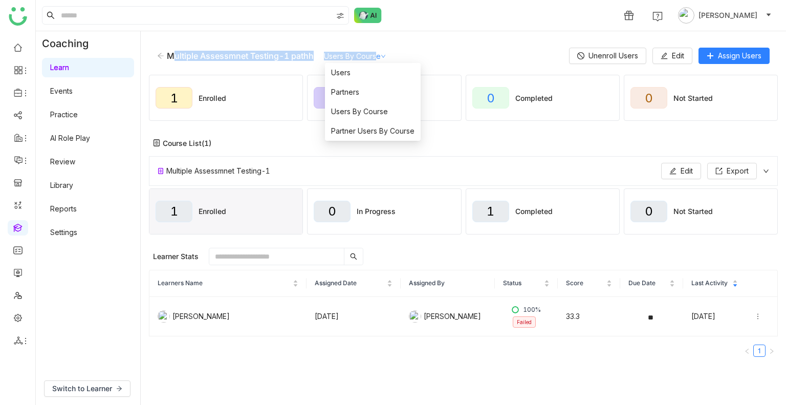
click at [374, 53] on link "Users By Course" at bounding box center [355, 56] width 62 height 9
click at [342, 65] on li "Users" at bounding box center [373, 72] width 96 height 19
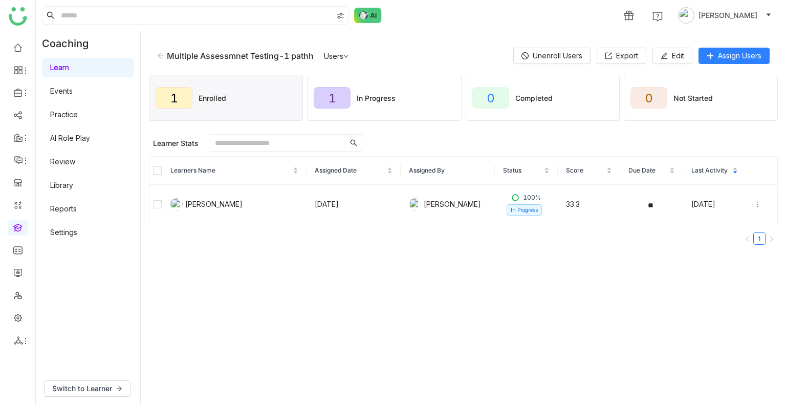
click at [160, 58] on icon at bounding box center [161, 56] width 6 height 6
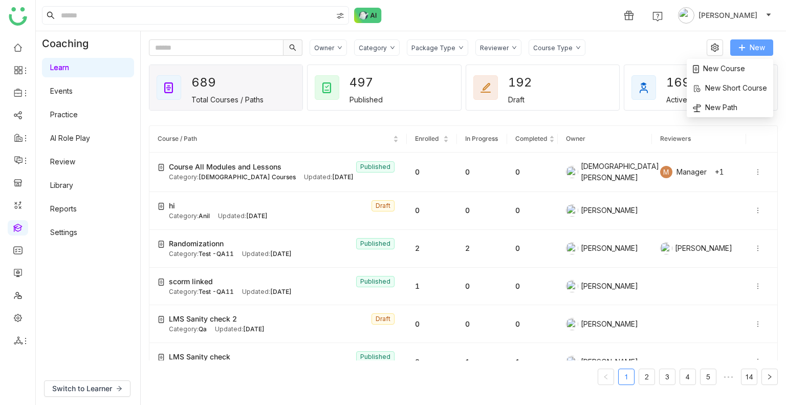
click at [753, 40] on button "New" at bounding box center [751, 47] width 43 height 16
click at [724, 66] on span "New Course" at bounding box center [719, 68] width 52 height 11
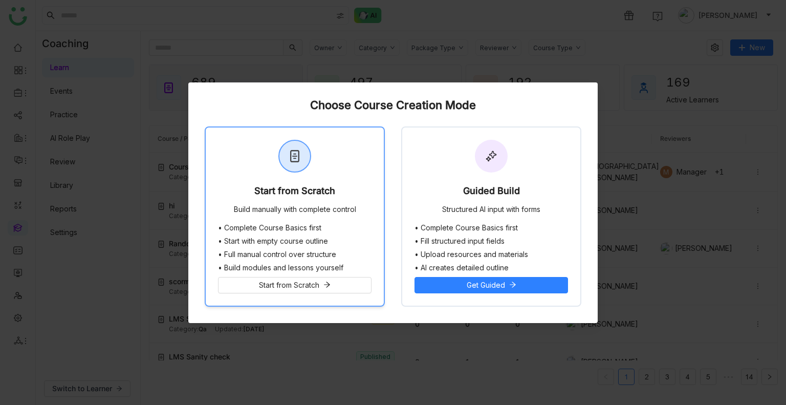
click at [252, 184] on div "Start from Scratch Build manually with complete control" at bounding box center [295, 175] width 178 height 96
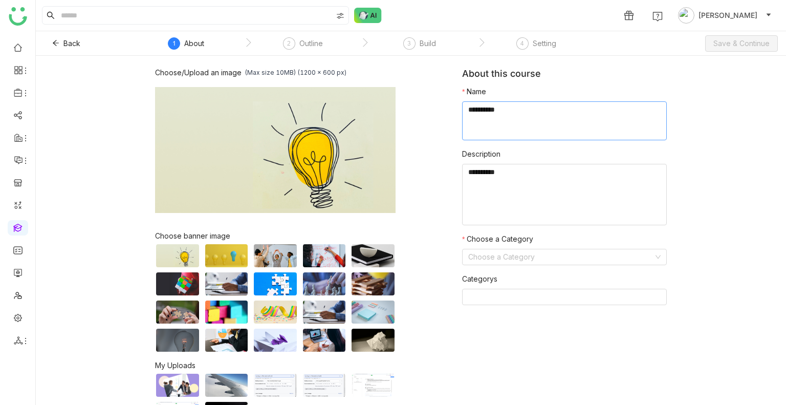
click at [469, 134] on textarea at bounding box center [564, 120] width 205 height 39
type textarea "*****"
click at [489, 255] on input at bounding box center [560, 256] width 185 height 15
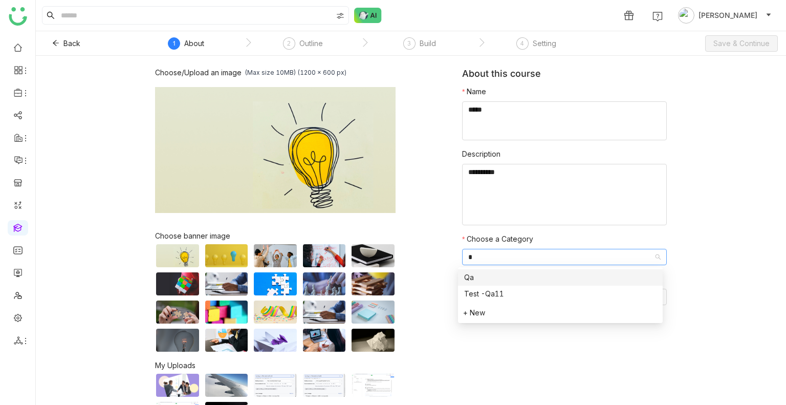
type input "**"
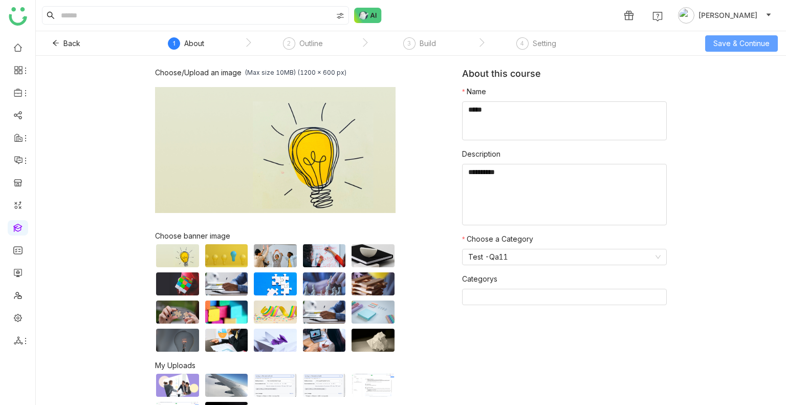
click at [714, 49] on button "Save & Continue" at bounding box center [741, 43] width 73 height 16
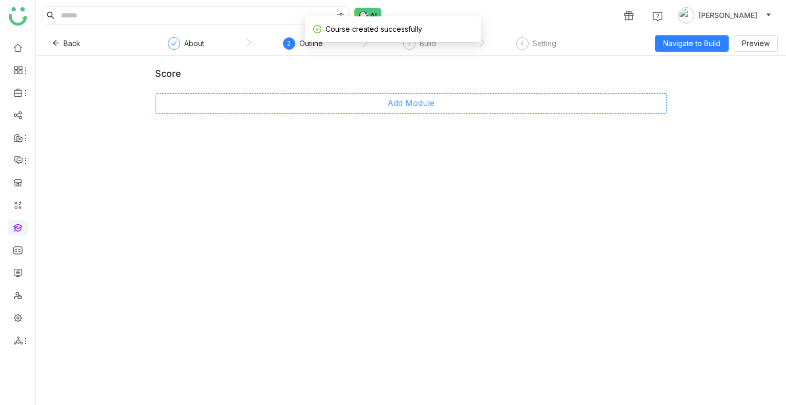
click at [407, 98] on span "Add Module" at bounding box center [410, 103] width 47 height 13
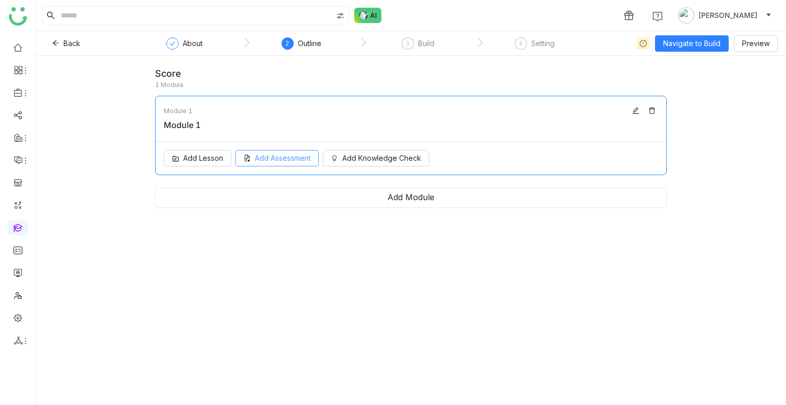
click at [261, 154] on span "Add Assessment" at bounding box center [283, 157] width 56 height 11
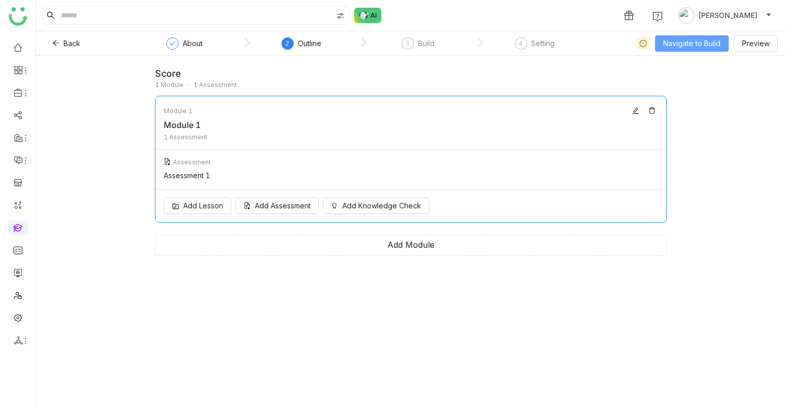
click at [687, 47] on span "Navigate to Build" at bounding box center [691, 43] width 57 height 11
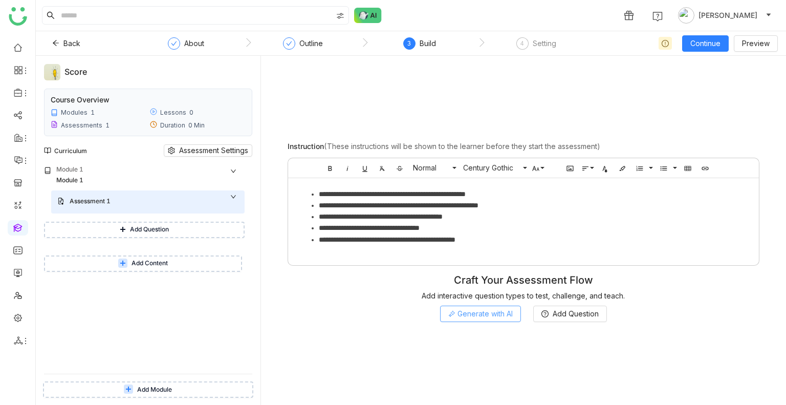
click at [486, 316] on span "Generate with AI" at bounding box center [484, 313] width 55 height 11
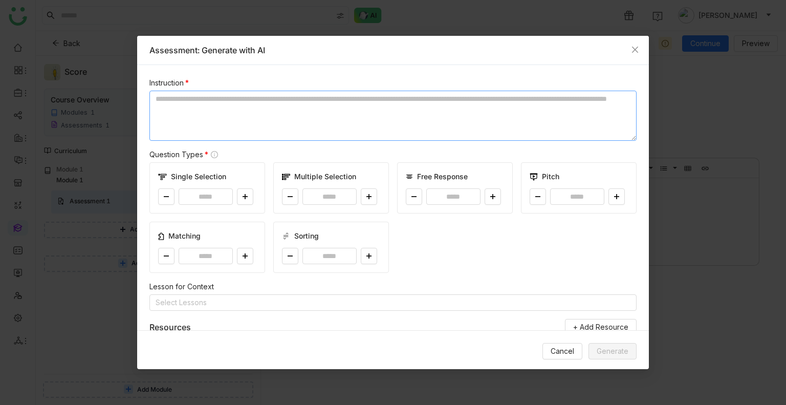
click at [214, 123] on textarea at bounding box center [392, 116] width 487 height 50
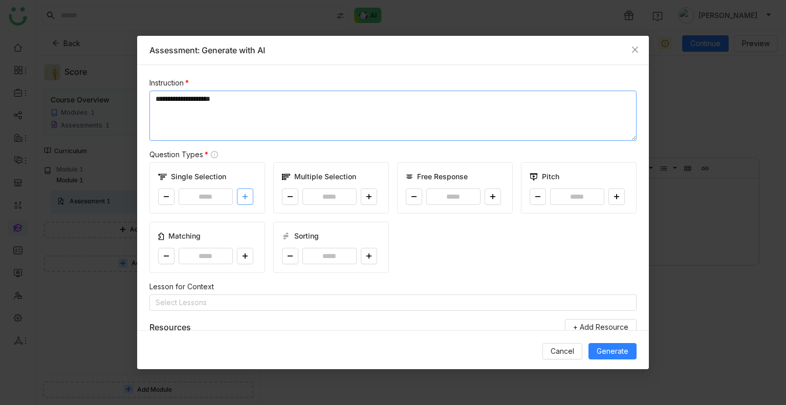
type textarea "**********"
click at [242, 194] on icon at bounding box center [245, 196] width 6 height 6
type input "*"
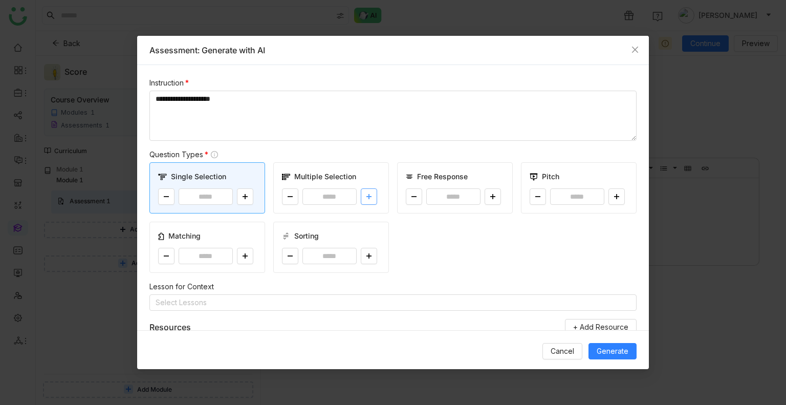
click at [368, 198] on icon at bounding box center [368, 196] width 1 height 5
type input "*"
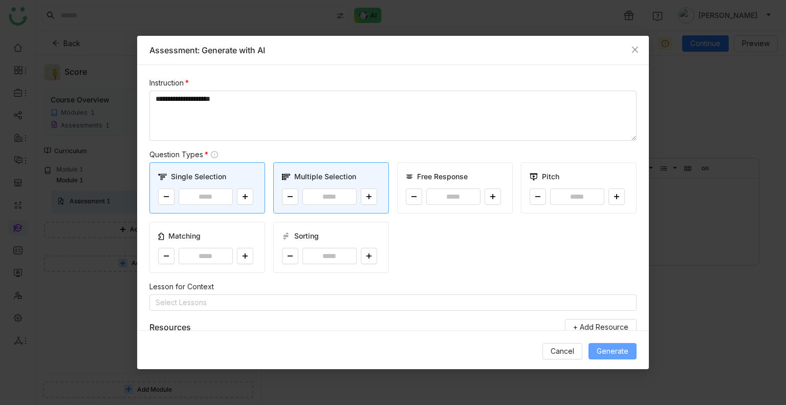
click at [604, 349] on span "Generate" at bounding box center [613, 350] width 32 height 11
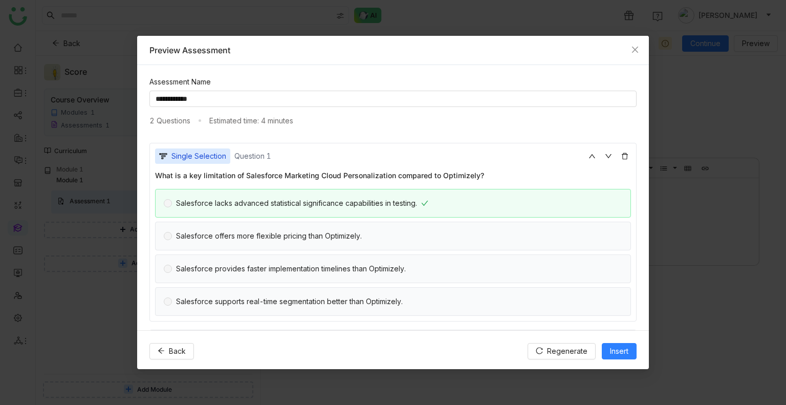
click at [614, 341] on div "Back Regenerate Insert" at bounding box center [393, 350] width 512 height 41
click at [619, 354] on span "Insert" at bounding box center [619, 350] width 18 height 11
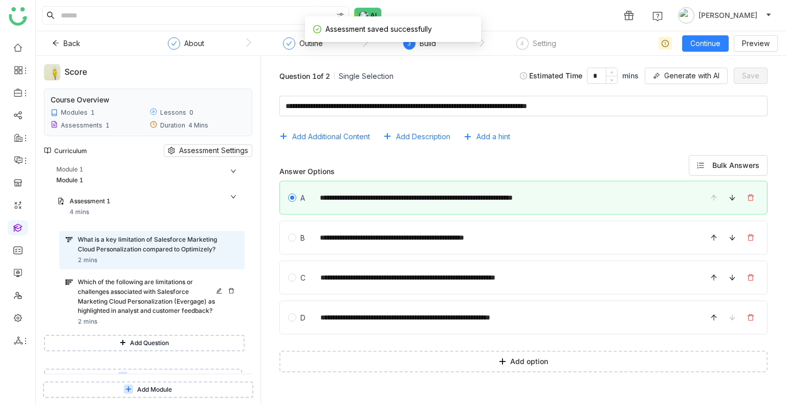
scroll to position [11, 0]
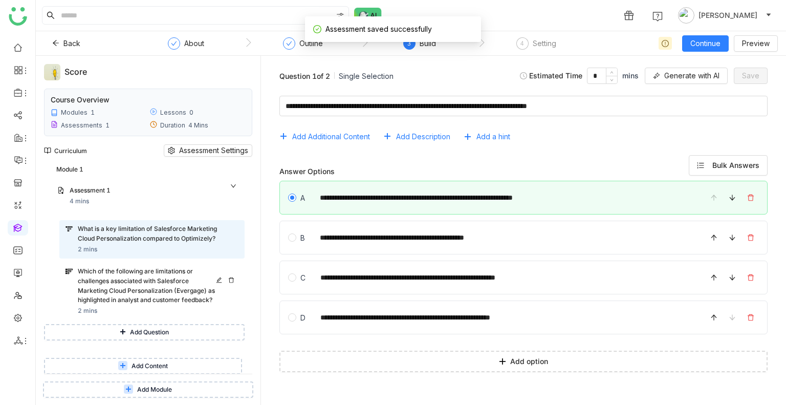
click at [144, 285] on div "Which of the following are limitations or challenges associated with Salesforce…" at bounding box center [148, 286] width 141 height 38
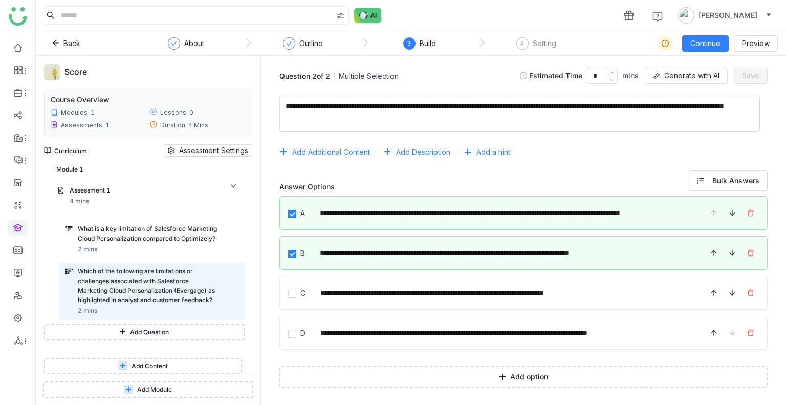
click at [149, 358] on button "Add Content" at bounding box center [143, 366] width 198 height 16
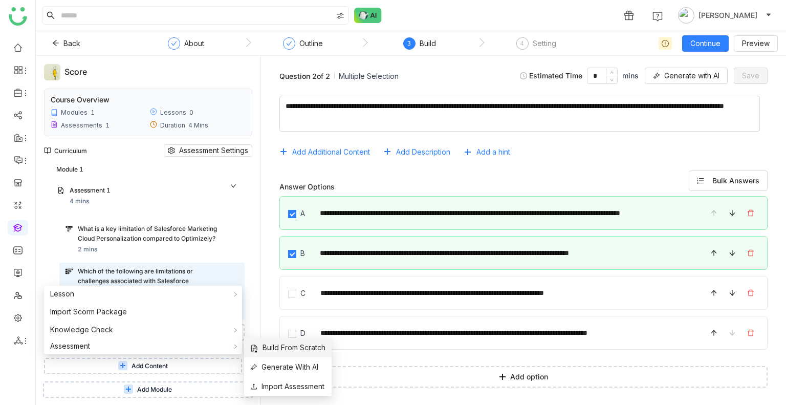
click at [273, 350] on span "Build From Scratch" at bounding box center [287, 347] width 75 height 11
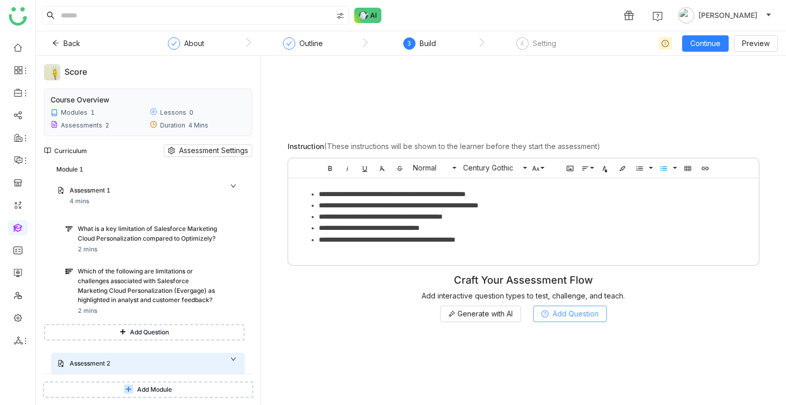
click at [562, 315] on span "Add Question" at bounding box center [576, 313] width 46 height 11
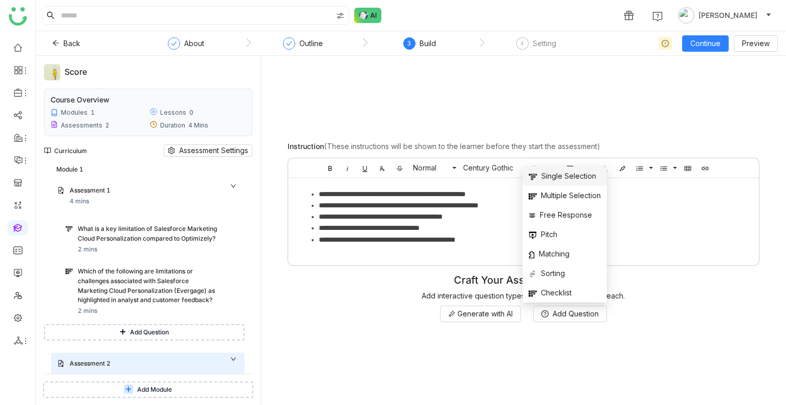
click at [549, 182] on span "Single Selection" at bounding box center [562, 175] width 68 height 11
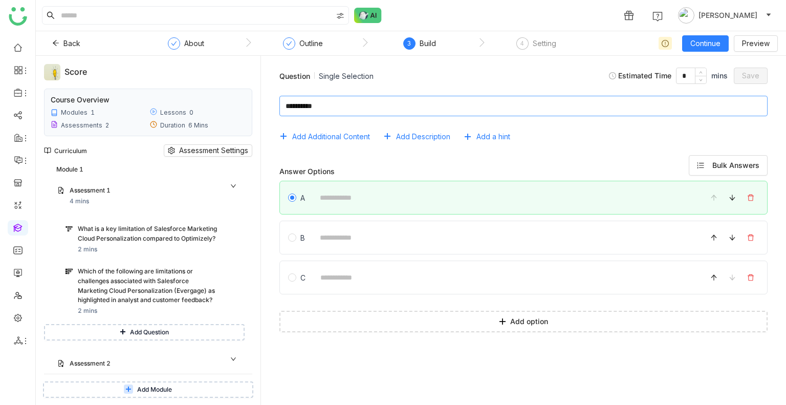
click at [337, 110] on textarea at bounding box center [523, 106] width 488 height 20
type textarea "*********"
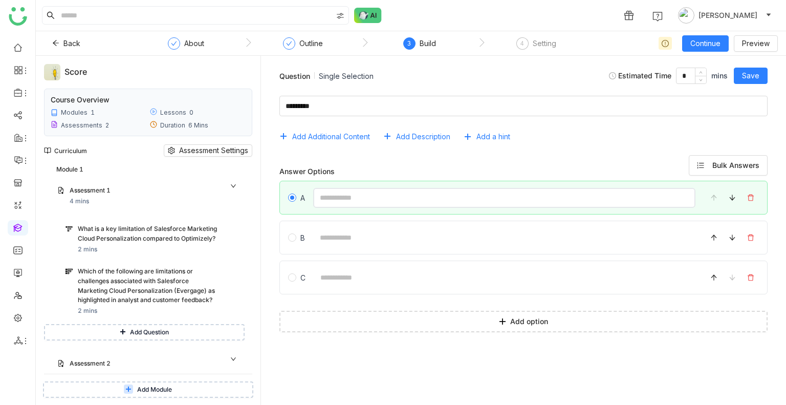
click at [338, 198] on input at bounding box center [504, 198] width 382 height 20
type input "********"
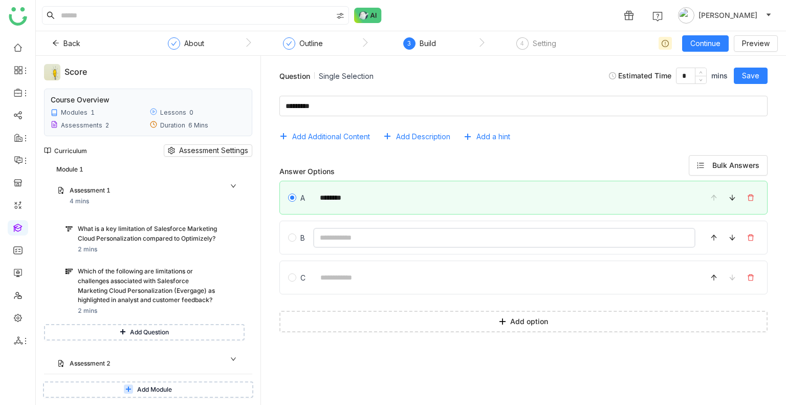
click at [342, 240] on input at bounding box center [504, 238] width 382 height 20
type input "********"
click at [747, 79] on span "Save" at bounding box center [750, 75] width 17 height 11
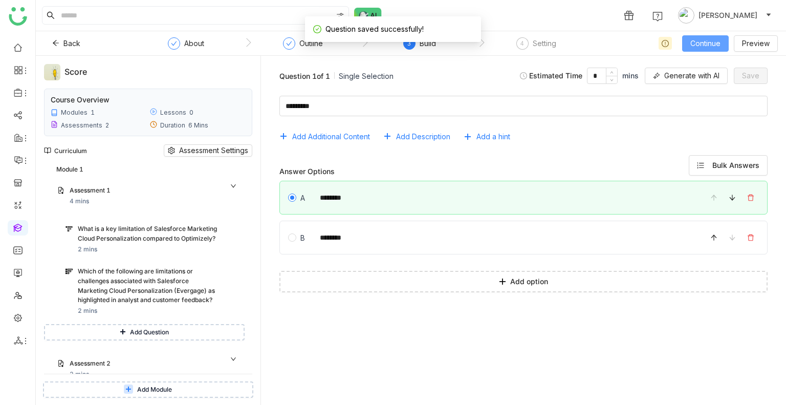
click at [712, 44] on span "Continue" at bounding box center [705, 43] width 30 height 11
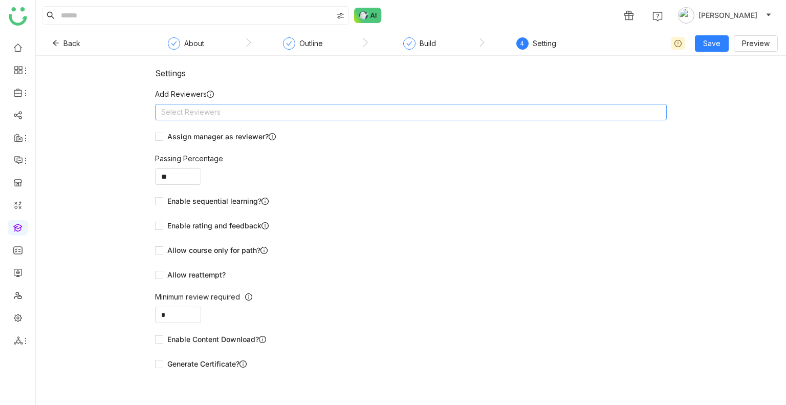
click at [267, 114] on nz-select-top-control "Select Reviewers" at bounding box center [411, 112] width 512 height 16
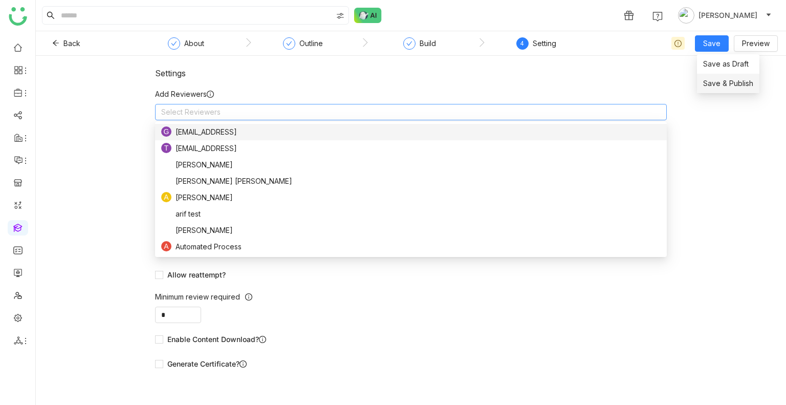
click at [725, 83] on span "Save & Publish" at bounding box center [728, 83] width 50 height 11
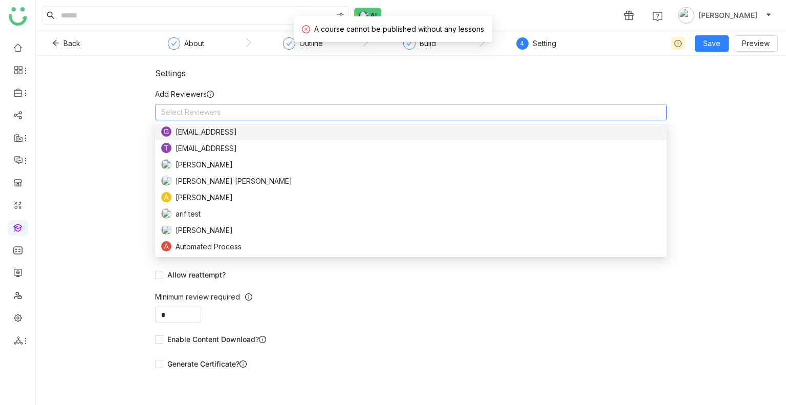
click at [558, 75] on div "Settings" at bounding box center [411, 73] width 512 height 10
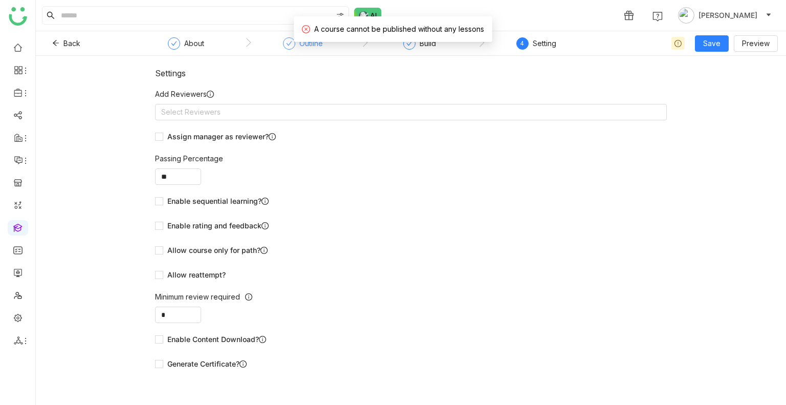
click at [305, 46] on div "Outline" at bounding box center [311, 43] width 24 height 12
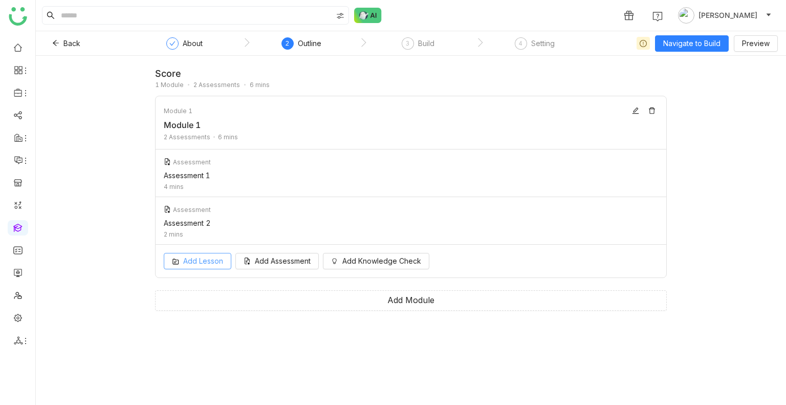
click at [217, 264] on span "Add Lesson" at bounding box center [203, 260] width 40 height 11
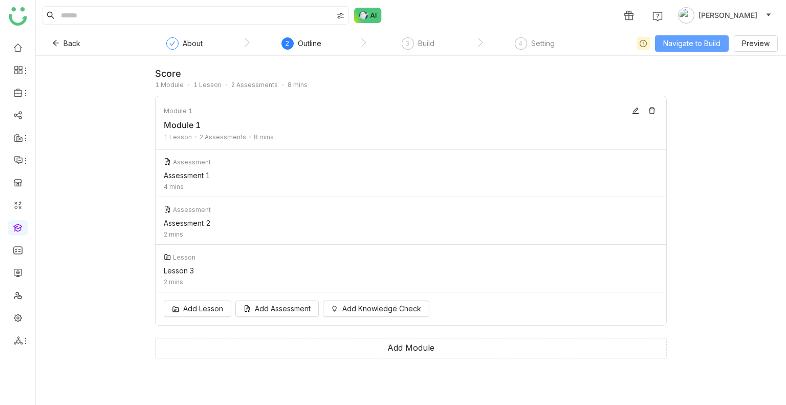
click at [673, 36] on button "Navigate to Build" at bounding box center [692, 43] width 74 height 16
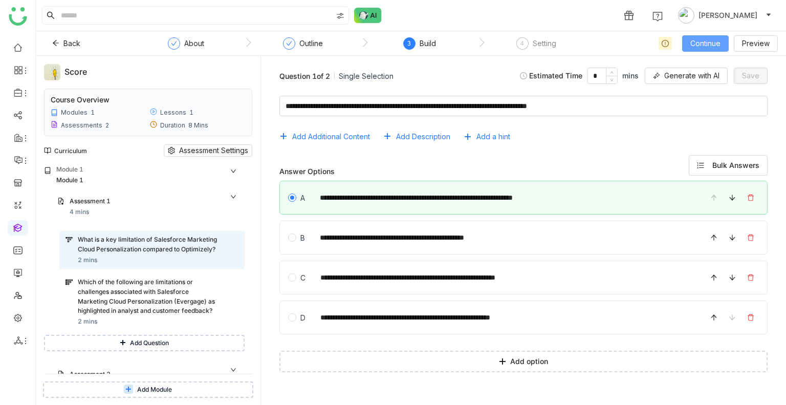
click at [715, 48] on span "Continue" at bounding box center [705, 43] width 30 height 11
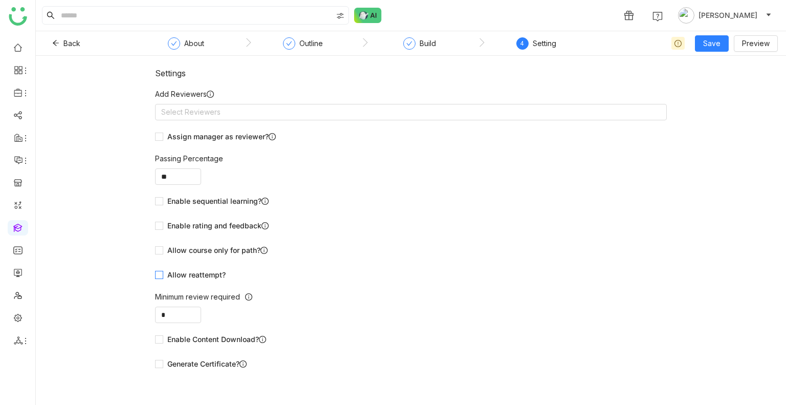
click at [196, 271] on span "Allow reattempt?" at bounding box center [196, 274] width 67 height 11
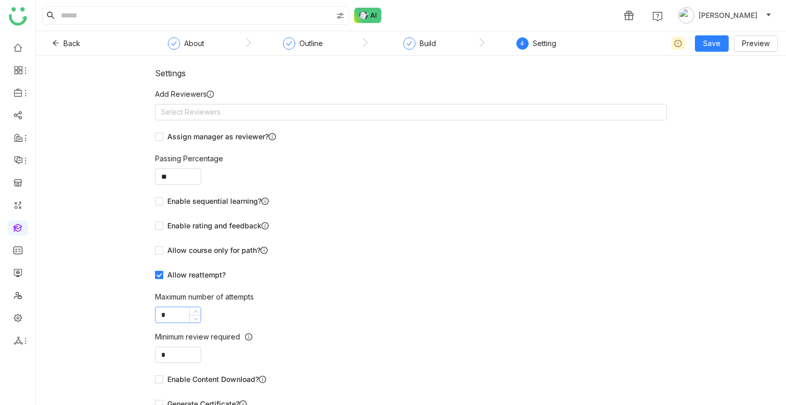
click at [169, 316] on input "*" at bounding box center [178, 314] width 45 height 15
type input "*"
click at [703, 36] on button "Save" at bounding box center [712, 43] width 34 height 16
click at [717, 79] on span "Save & Publish" at bounding box center [728, 83] width 50 height 11
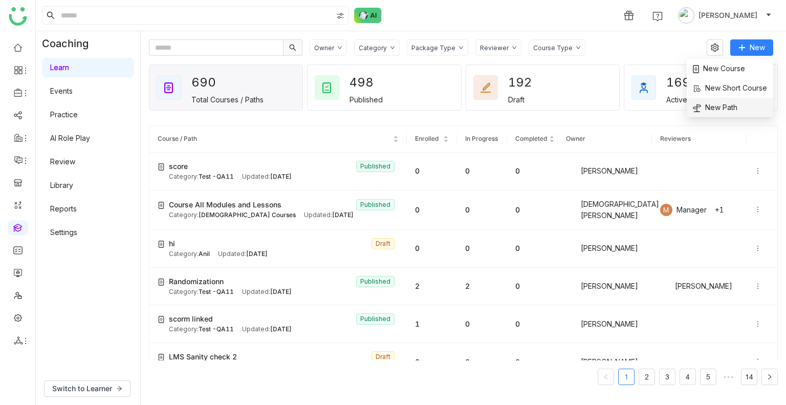
click at [732, 102] on span "New Path" at bounding box center [715, 107] width 45 height 11
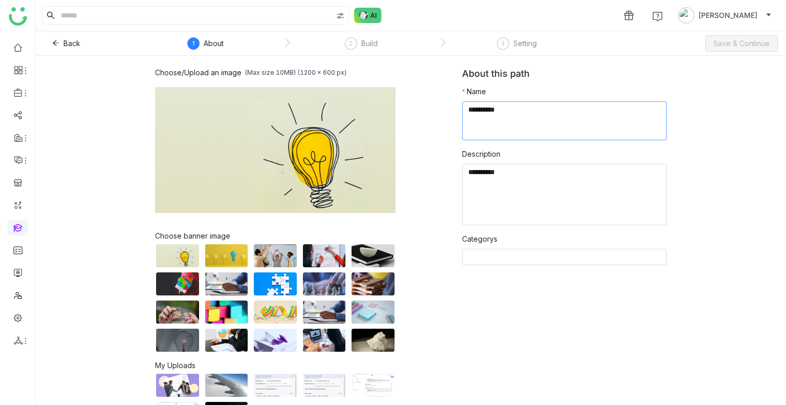
click at [497, 119] on textarea at bounding box center [564, 120] width 205 height 39
type textarea "**********"
click at [735, 53] on div "Back 1 About 2 Build 3 Setting Save & Continue" at bounding box center [411, 43] width 750 height 25
click at [742, 43] on span "Save & Continue" at bounding box center [741, 43] width 56 height 11
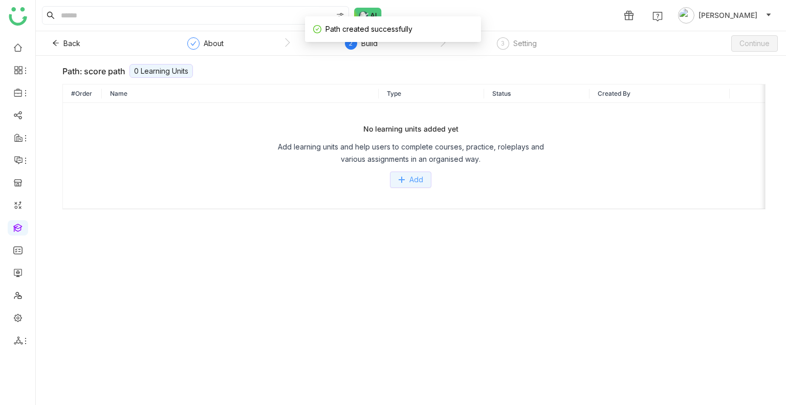
click at [402, 171] on button "Add" at bounding box center [410, 179] width 41 height 16
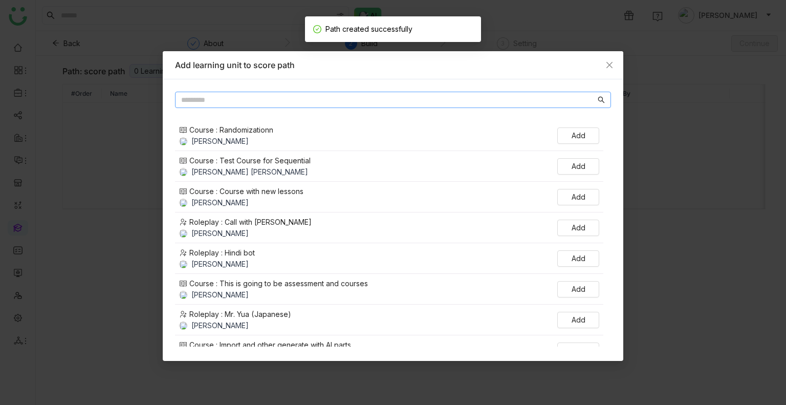
click at [222, 97] on input "text" at bounding box center [388, 99] width 414 height 11
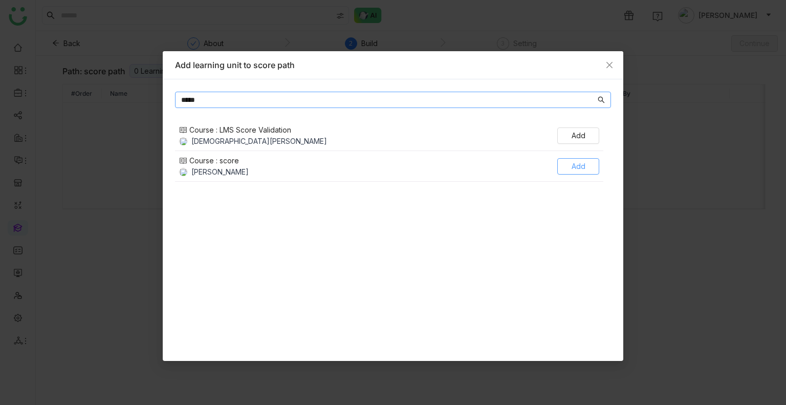
type input "*****"
click at [577, 159] on button "Add" at bounding box center [578, 166] width 42 height 16
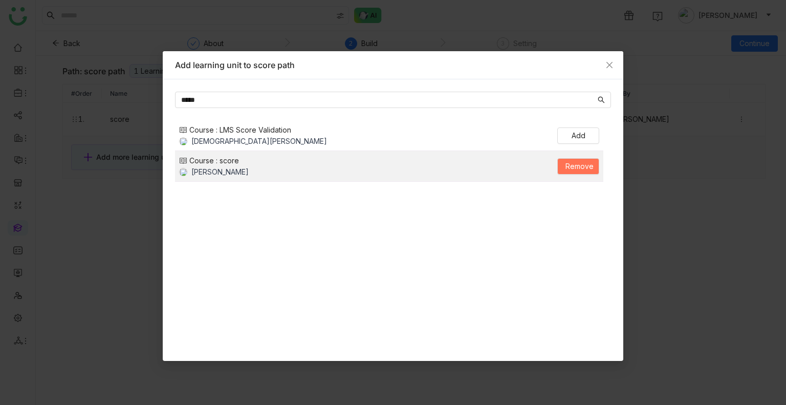
click at [670, 225] on nz-modal-container "Add learning unit to score path ***** Course : LMS Score Validation Vishnu Vard…" at bounding box center [393, 202] width 786 height 405
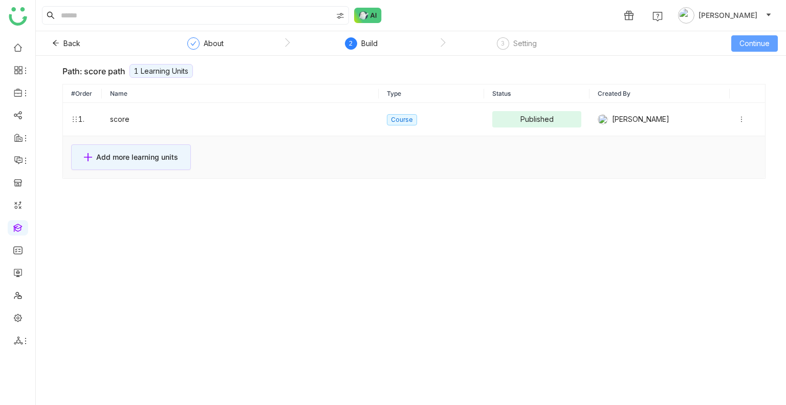
click at [756, 37] on button "Continue" at bounding box center [754, 43] width 47 height 16
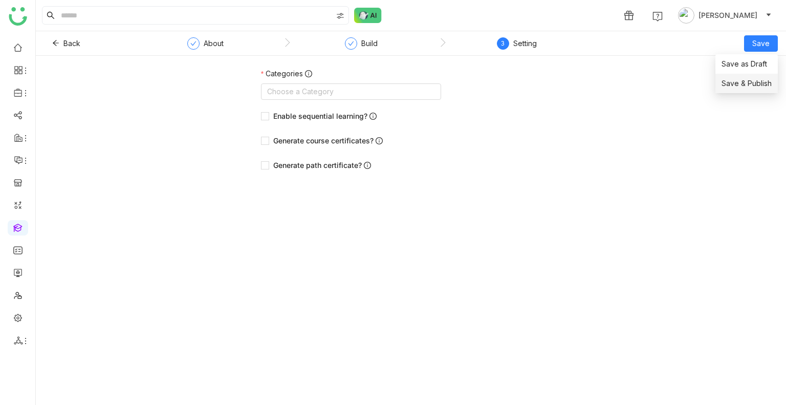
click at [746, 81] on span "Save & Publish" at bounding box center [746, 83] width 50 height 11
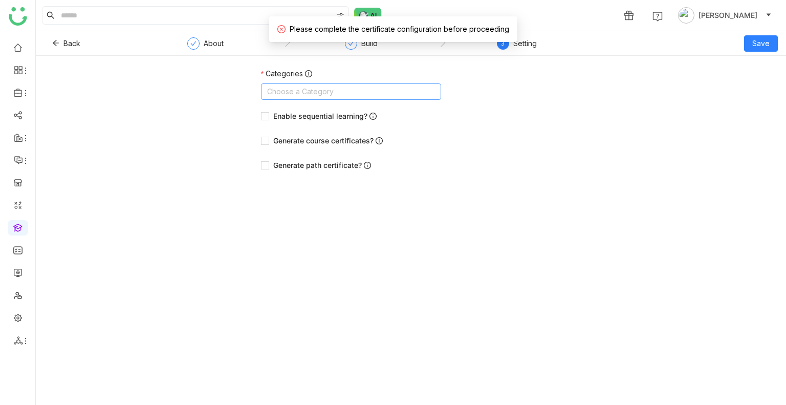
click at [324, 99] on nz-select-top-control "Choose a Category" at bounding box center [351, 91] width 180 height 16
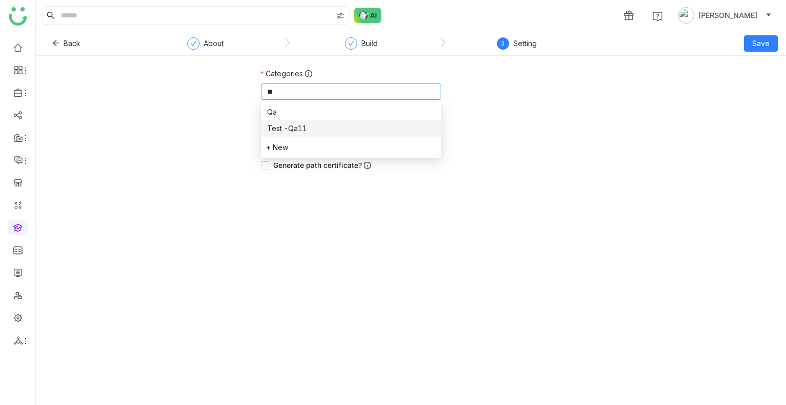
type input "**"
click at [281, 124] on div "Test -Qa11" at bounding box center [351, 128] width 168 height 11
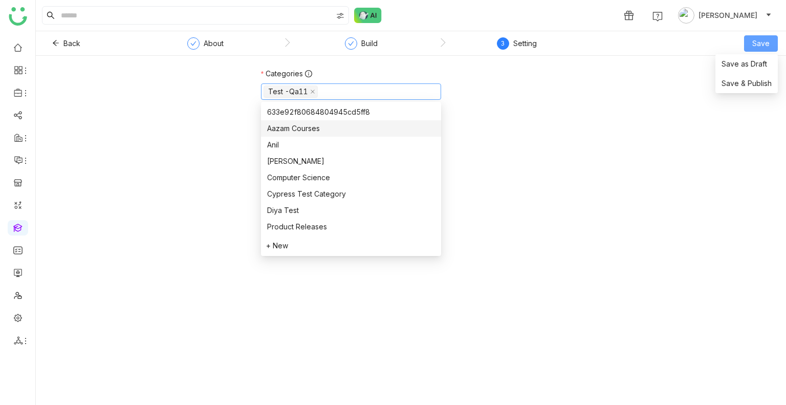
click at [764, 49] on button "Save" at bounding box center [761, 43] width 34 height 16
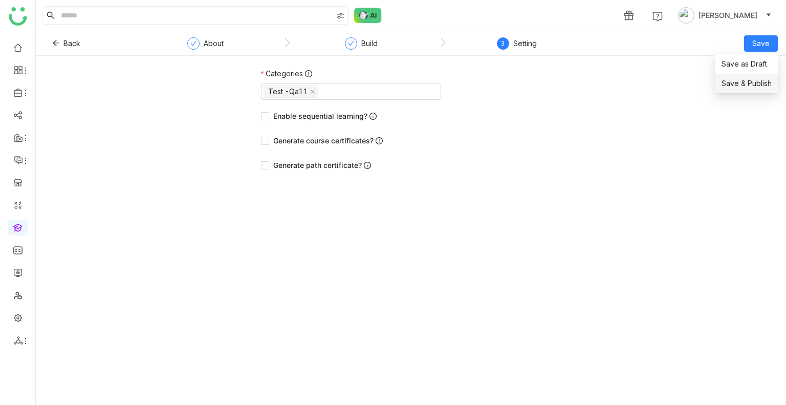
click at [746, 77] on li "Save & Publish" at bounding box center [746, 83] width 62 height 19
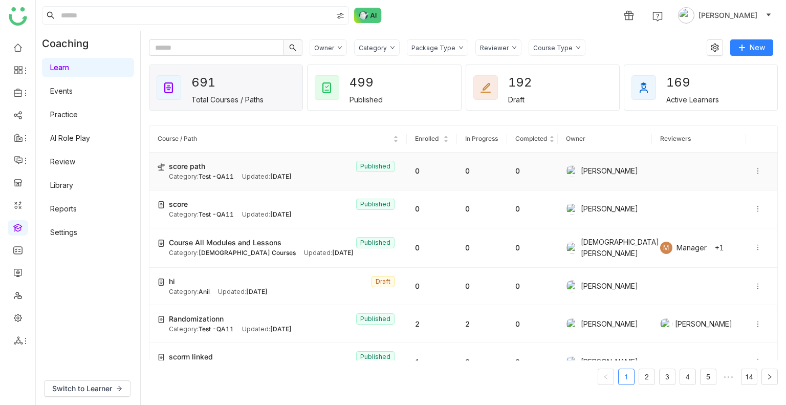
click at [196, 163] on span "score path" at bounding box center [187, 166] width 36 height 11
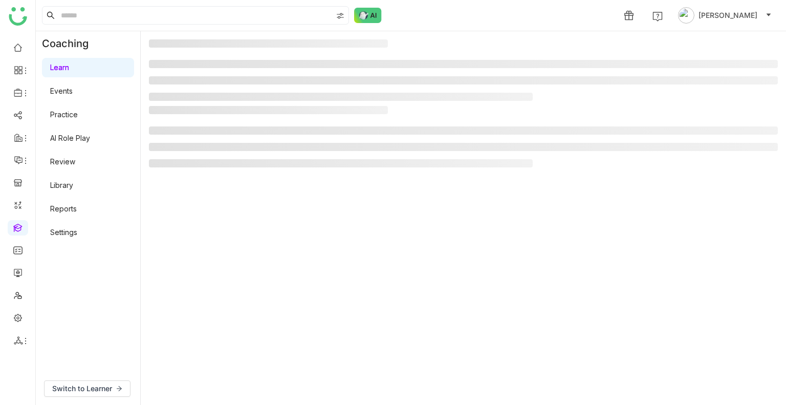
click at [196, 163] on li at bounding box center [341, 163] width 384 height 8
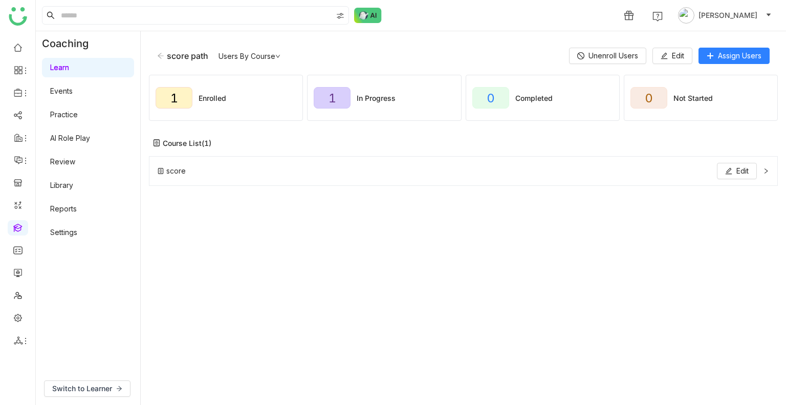
click at [762, 175] on div "score Edit" at bounding box center [463, 171] width 629 height 30
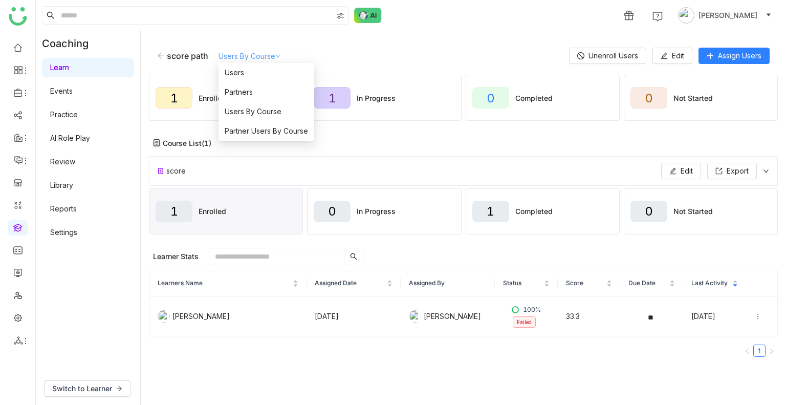
click at [254, 54] on link "Users By Course" at bounding box center [249, 56] width 62 height 9
click at [253, 66] on li "Users" at bounding box center [266, 72] width 96 height 19
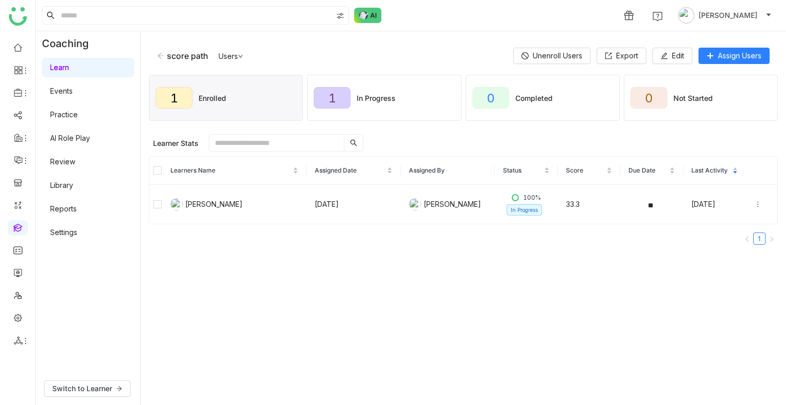
click at [158, 58] on icon at bounding box center [160, 55] width 7 height 7
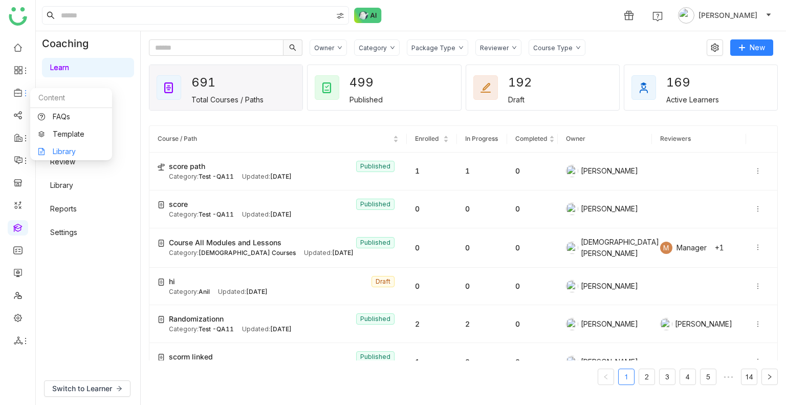
click at [58, 150] on link "Library" at bounding box center [71, 151] width 67 height 7
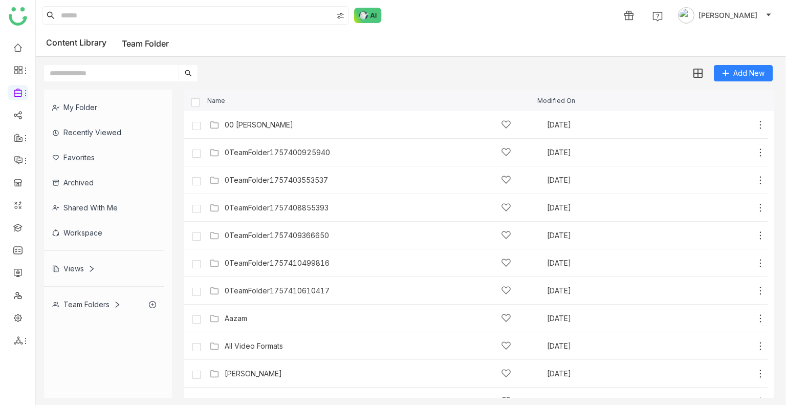
click at [129, 69] on input "text" at bounding box center [111, 73] width 135 height 16
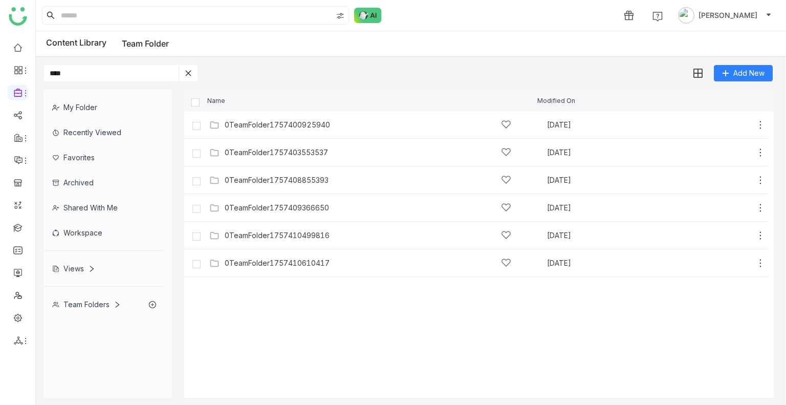
type input "****"
click at [694, 74] on img at bounding box center [697, 74] width 10 height 10
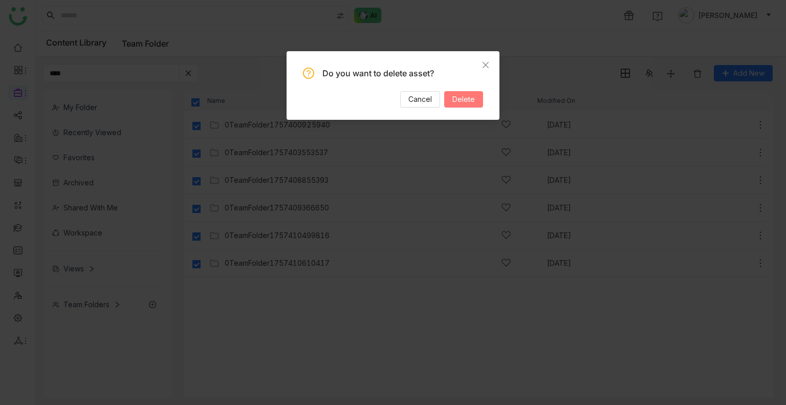
click at [463, 98] on span "Delete" at bounding box center [463, 99] width 23 height 11
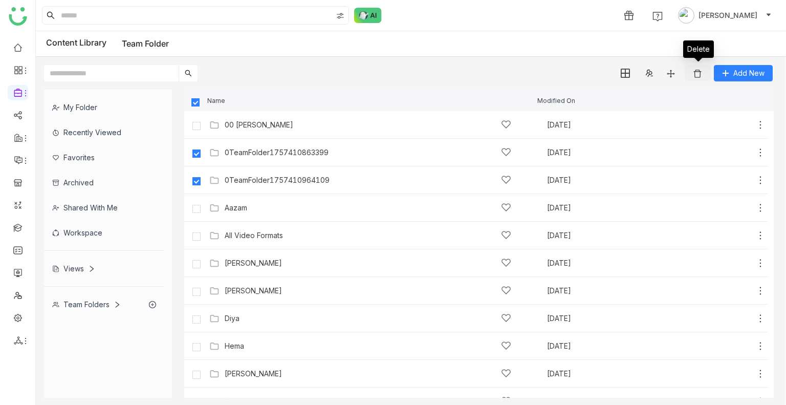
click at [698, 75] on img at bounding box center [697, 74] width 10 height 10
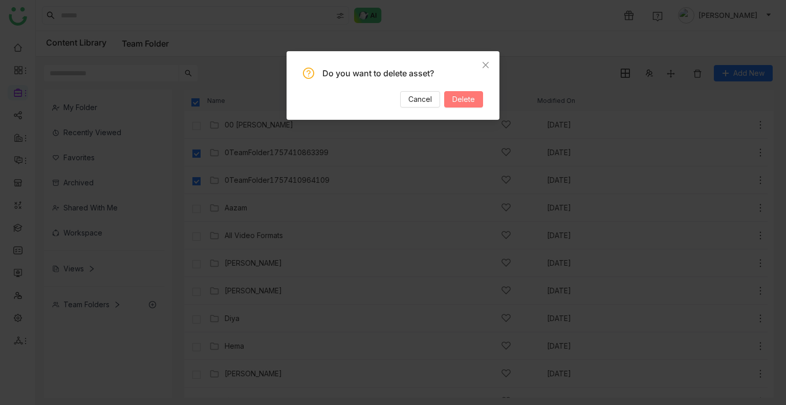
click at [462, 98] on span "Delete" at bounding box center [463, 99] width 23 height 11
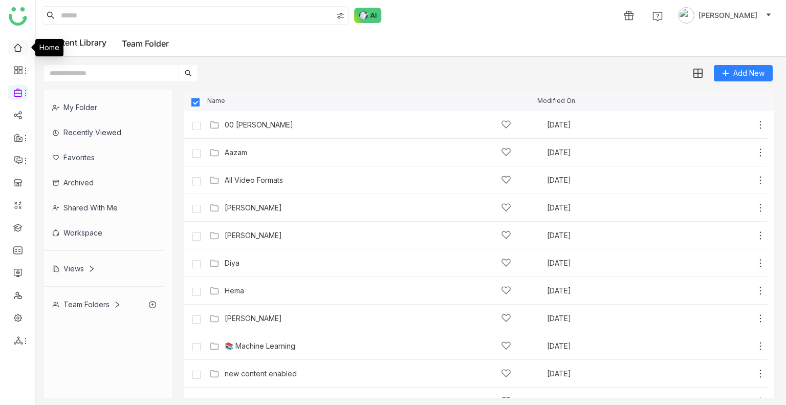
click at [16, 42] on link at bounding box center [17, 46] width 9 height 9
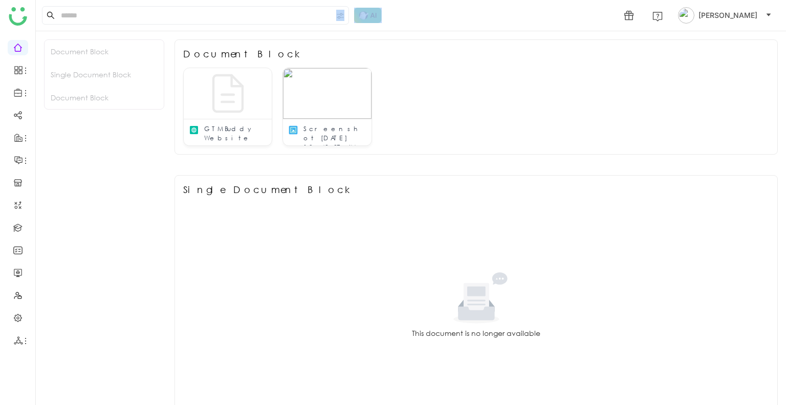
drag, startPoint x: 344, startPoint y: 16, endPoint x: 374, endPoint y: 15, distance: 29.7
click at [374, 15] on div "1 [PERSON_NAME]" at bounding box center [411, 15] width 750 height 31
click at [374, 15] on img at bounding box center [368, 15] width 28 height 15
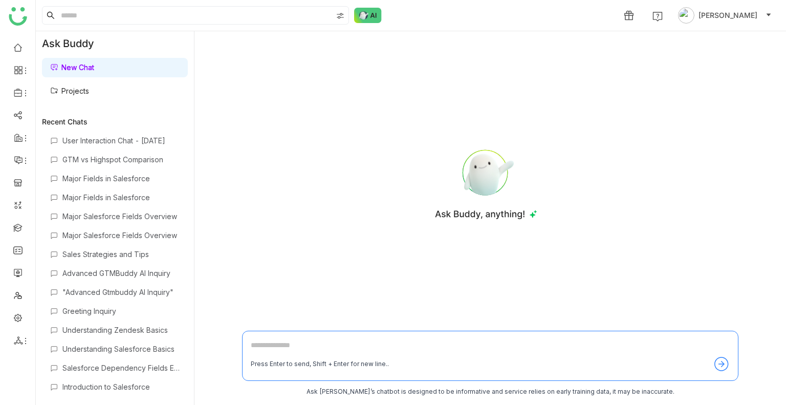
click at [457, 147] on icon at bounding box center [484, 179] width 66 height 66
